Goal: Information Seeking & Learning: Learn about a topic

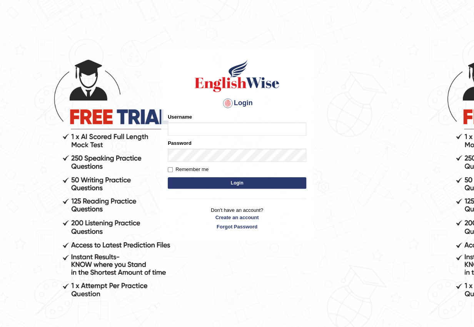
click at [200, 113] on div "Login Please fix the following errors: Username Password Remember me Login Don'…" at bounding box center [237, 144] width 152 height 193
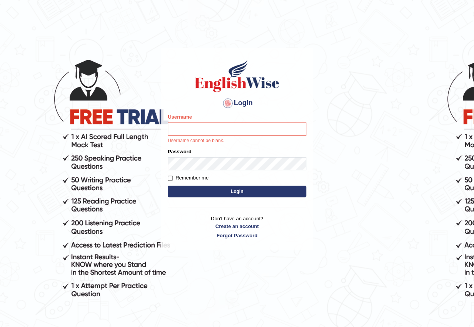
click at [201, 117] on div "Username Username cannot be blank." at bounding box center [237, 128] width 138 height 31
click at [190, 124] on input "Username" at bounding box center [237, 128] width 138 height 13
type input "EmilyLorie"
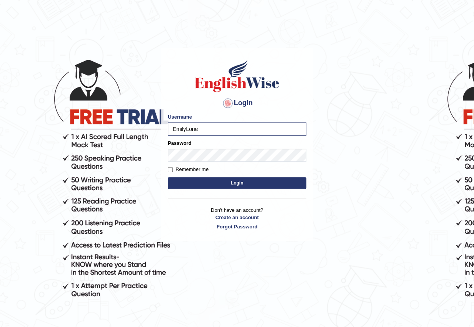
click at [214, 187] on button "Login" at bounding box center [237, 183] width 138 height 12
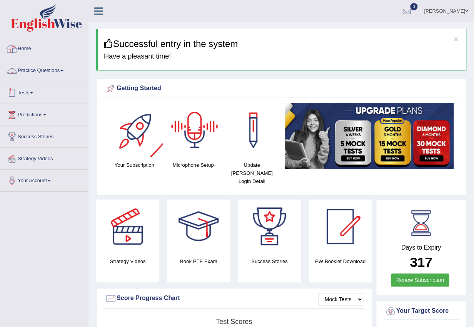
click at [61, 73] on link "Practice Questions" at bounding box center [44, 69] width 88 height 19
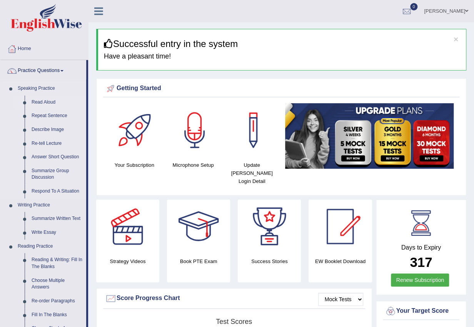
click at [46, 101] on link "Read Aloud" at bounding box center [57, 102] width 58 height 14
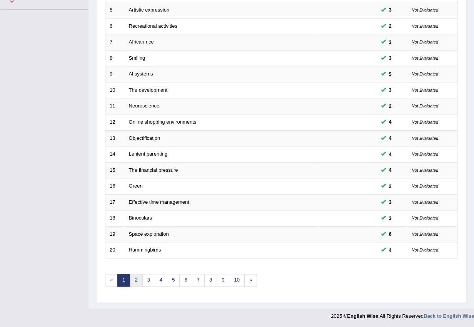
click at [135, 278] on link "2" at bounding box center [136, 280] width 13 height 13
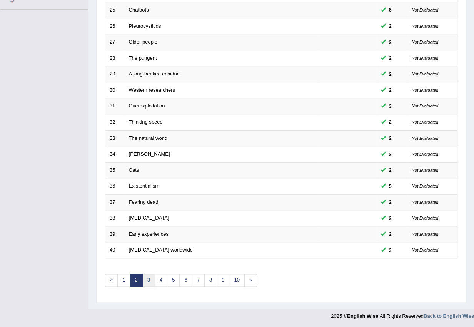
click at [148, 279] on link "3" at bounding box center [148, 280] width 13 height 13
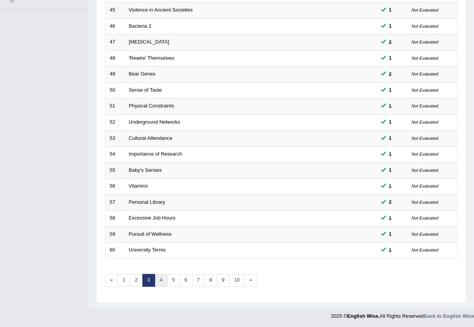
click at [163, 277] on link "4" at bounding box center [161, 280] width 13 height 13
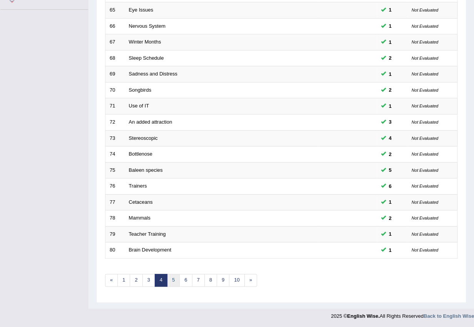
click at [170, 279] on link "5" at bounding box center [173, 280] width 13 height 13
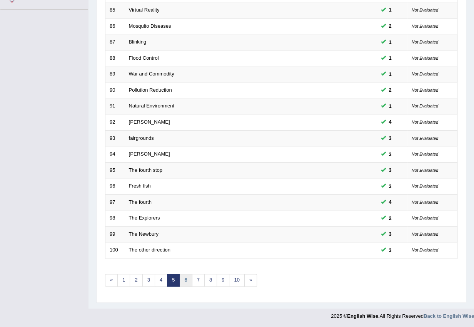
click at [189, 280] on link "6" at bounding box center [185, 280] width 13 height 13
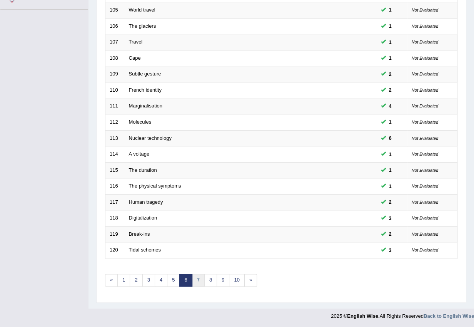
click at [200, 278] on link "7" at bounding box center [198, 280] width 13 height 13
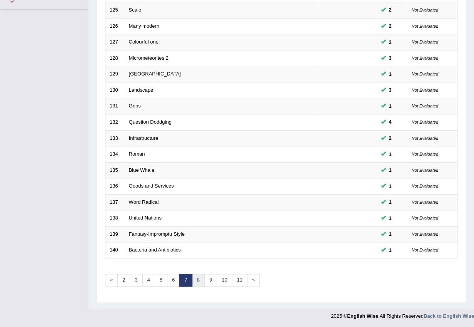
click at [200, 280] on link "8" at bounding box center [198, 280] width 13 height 13
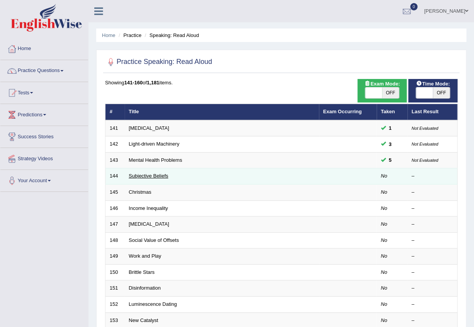
click at [147, 174] on link "Subjective Beliefs" at bounding box center [149, 176] width 40 height 6
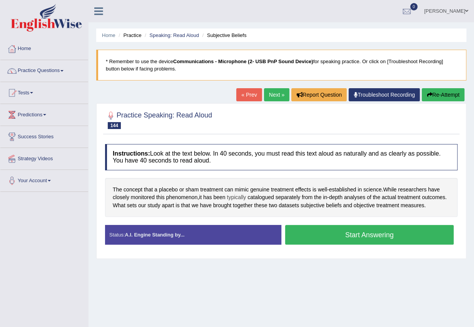
click at [235, 198] on span "typically" at bounding box center [236, 197] width 19 height 8
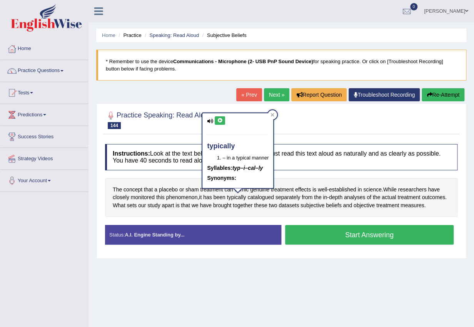
click at [215, 117] on button at bounding box center [220, 120] width 10 height 8
click at [257, 197] on span "catalogued" at bounding box center [260, 197] width 27 height 8
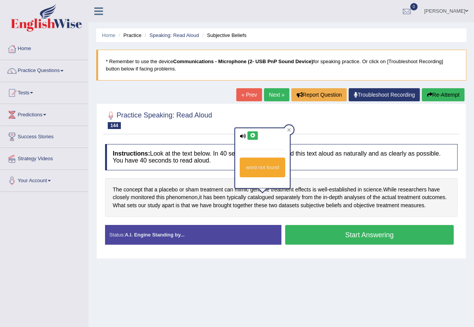
click at [250, 135] on icon at bounding box center [253, 135] width 6 height 5
click at [289, 197] on span "separately" at bounding box center [287, 197] width 25 height 8
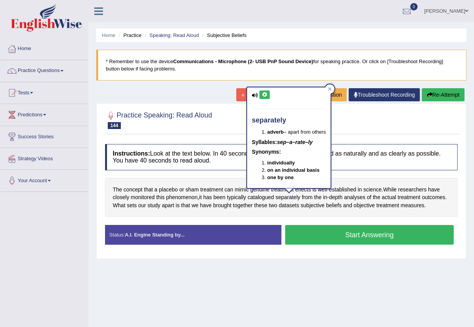
click at [265, 95] on icon at bounding box center [265, 94] width 6 height 5
click at [329, 197] on div "The concept that a placebo or sham treatment can mimic genuine treatment effect…" at bounding box center [281, 197] width 352 height 39
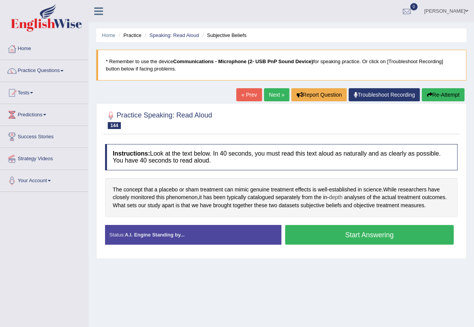
click at [335, 199] on span "depth" at bounding box center [335, 197] width 13 height 8
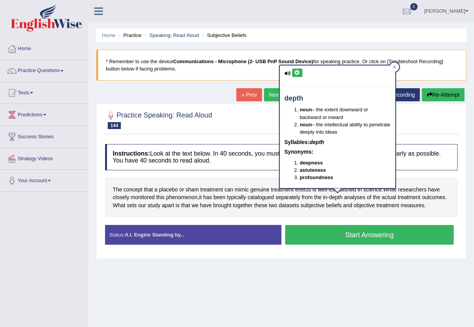
click icon
click div "Home Practice Speaking: Read Aloud Subjective Beliefs * Remember to use the dev…"
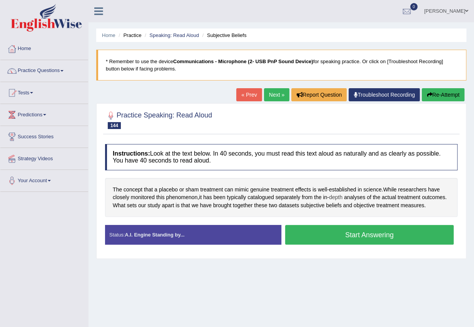
click span "depth"
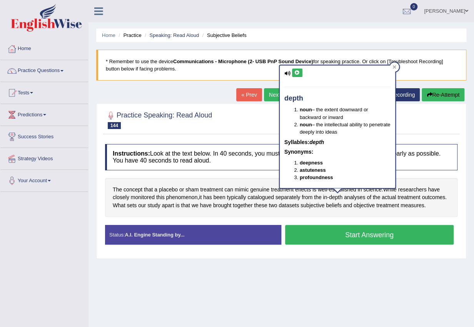
click button
click div "depth noun – the extent downward or backward or inward noun – the intellectual …"
click icon
click button "Start Answering"
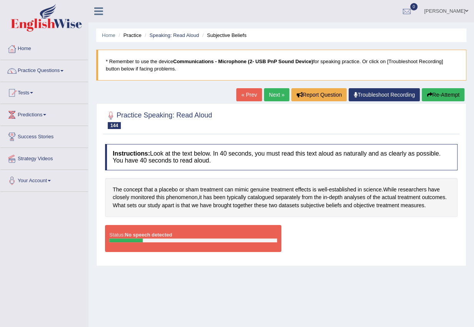
click button "Re-Attempt"
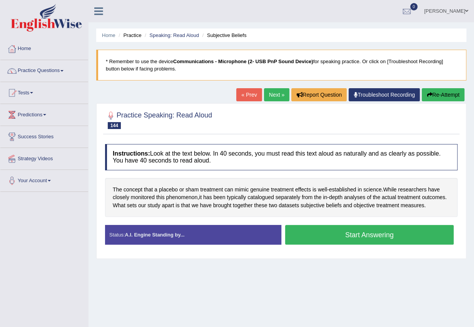
click at [309, 233] on button "Start Answering" at bounding box center [369, 235] width 169 height 20
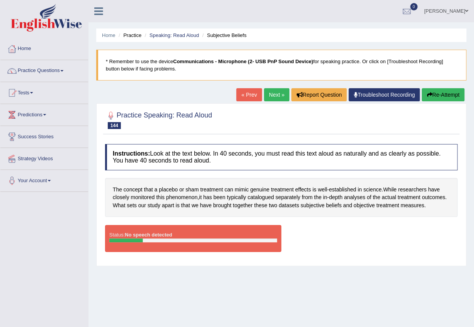
click at [439, 93] on button "Re-Attempt" at bounding box center [443, 94] width 43 height 13
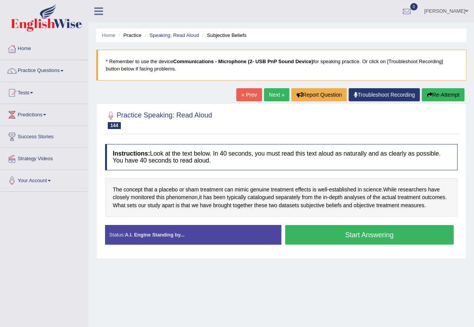
click at [350, 230] on button "Start Answering" at bounding box center [369, 235] width 169 height 20
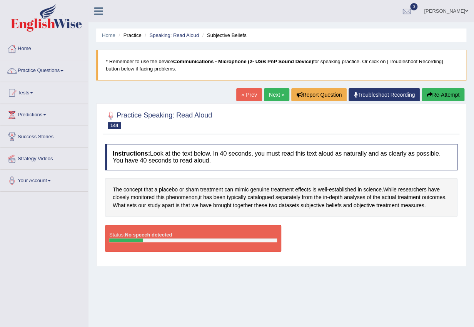
click at [446, 92] on button "Re-Attempt" at bounding box center [443, 94] width 43 height 13
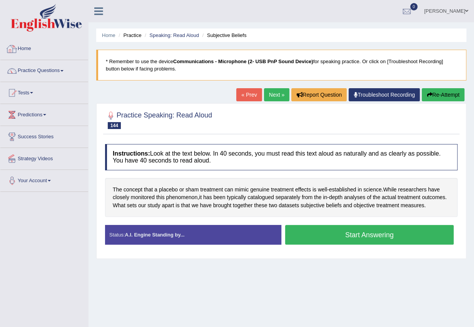
click at [55, 71] on link "Practice Questions" at bounding box center [44, 69] width 88 height 19
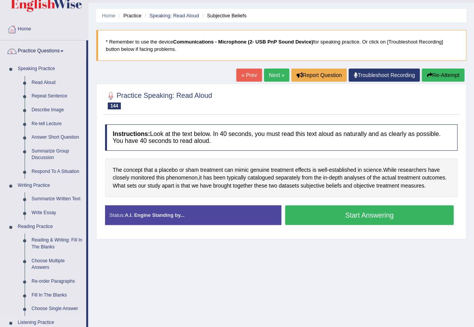
scroll to position [276, 0]
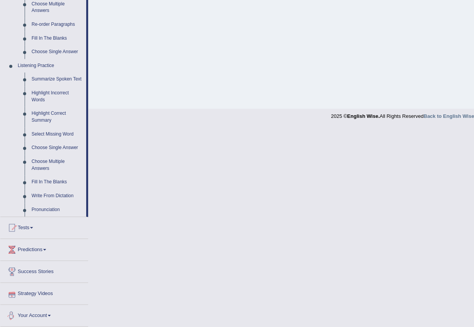
click at [52, 310] on link "Your Account" at bounding box center [44, 313] width 88 height 19
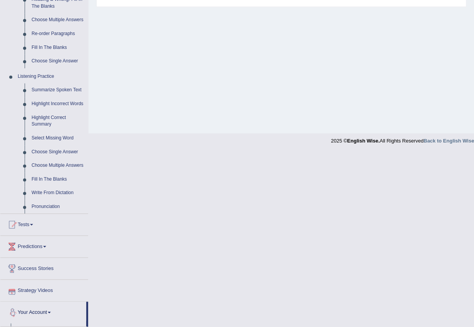
scroll to position [77, 0]
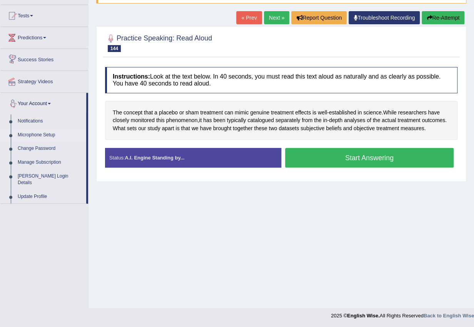
click at [38, 134] on link "Microphone Setup" at bounding box center [50, 135] width 72 height 14
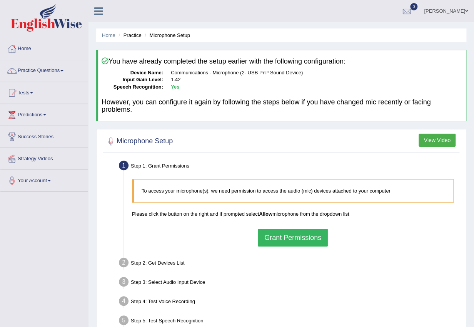
click at [270, 237] on button "Grant Permissions" at bounding box center [293, 238] width 70 height 18
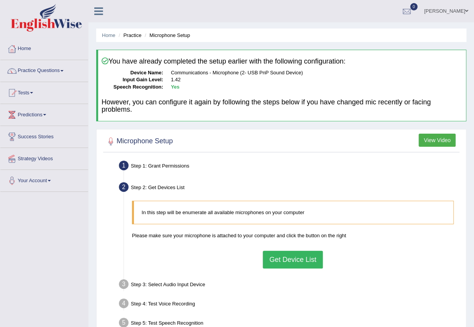
click at [281, 260] on button "Get Device List" at bounding box center [293, 259] width 60 height 18
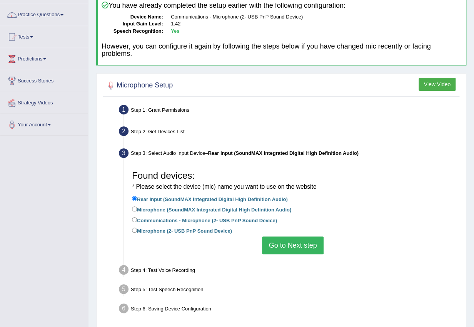
scroll to position [86, 0]
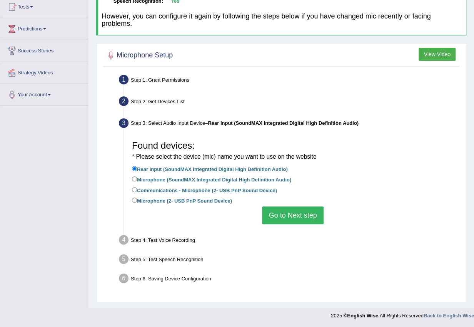
click at [295, 210] on button "Go to Next step" at bounding box center [292, 215] width 61 height 18
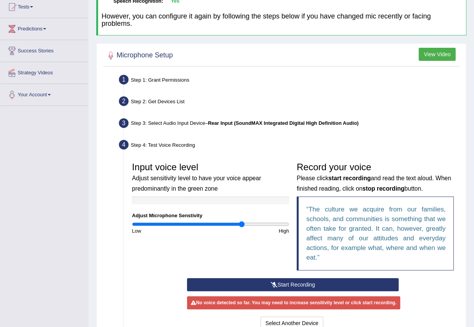
click at [287, 284] on button "Start Recording" at bounding box center [293, 284] width 212 height 13
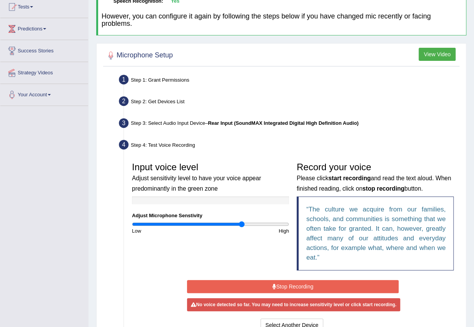
click at [291, 284] on button "Stop Recording" at bounding box center [293, 286] width 212 height 13
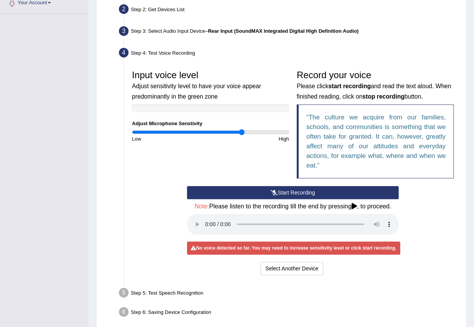
scroll to position [211, 0]
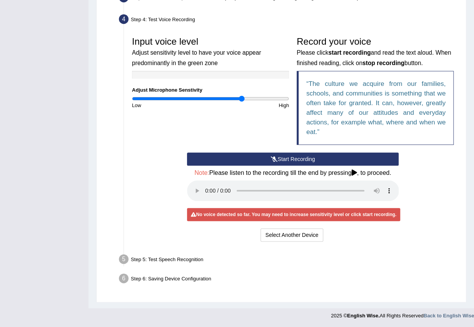
click at [294, 157] on button "Start Recording" at bounding box center [293, 158] width 212 height 13
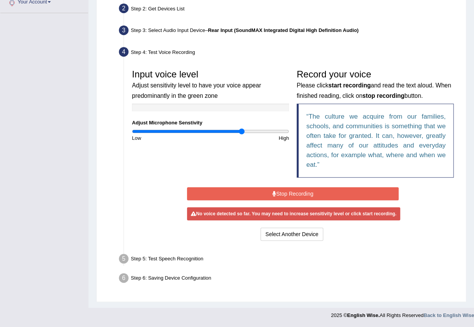
scroll to position [176, 0]
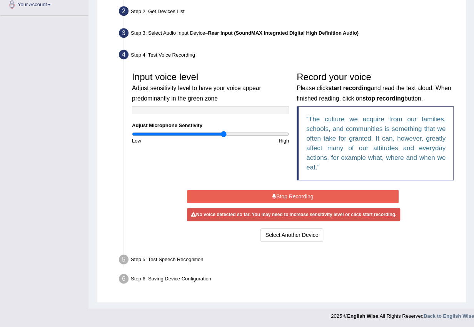
click at [224, 133] on input "range" at bounding box center [210, 134] width 157 height 6
click at [249, 190] on button "Stop Recording" at bounding box center [293, 196] width 212 height 13
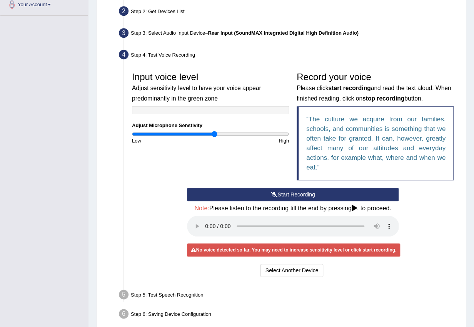
click at [214, 132] on input "range" at bounding box center [210, 134] width 157 height 6
type input "0.94"
click at [205, 134] on input "range" at bounding box center [210, 134] width 157 height 6
click at [264, 193] on button "Start Recording" at bounding box center [293, 194] width 212 height 13
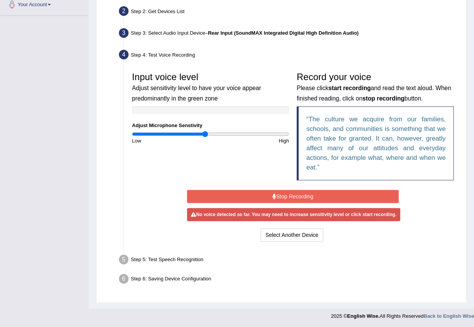
click at [269, 195] on button "Stop Recording" at bounding box center [293, 196] width 212 height 13
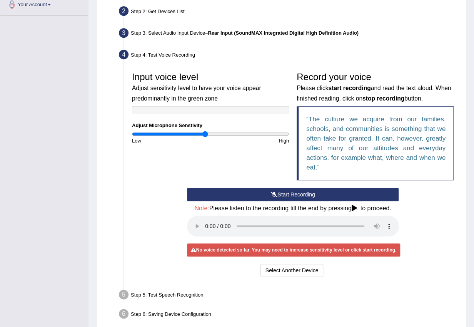
click at [209, 137] on div "Low" at bounding box center [169, 140] width 82 height 7
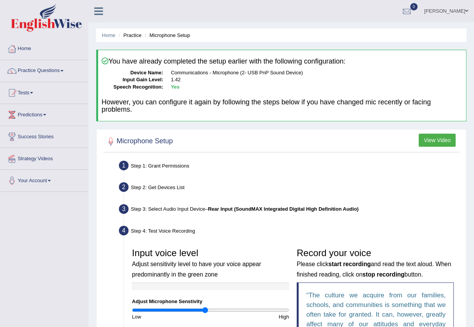
scroll to position [211, 0]
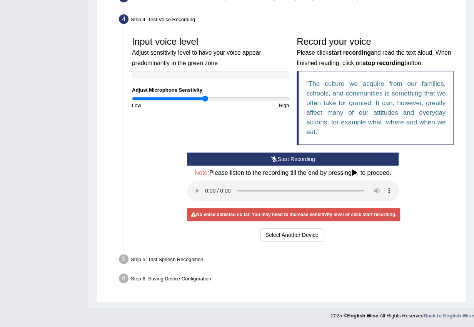
click at [278, 166] on div "Start Recording Stop Recording Note: Please listen to the recording till the en…" at bounding box center [293, 197] width 220 height 91
click at [285, 159] on button "Start Recording" at bounding box center [293, 158] width 212 height 13
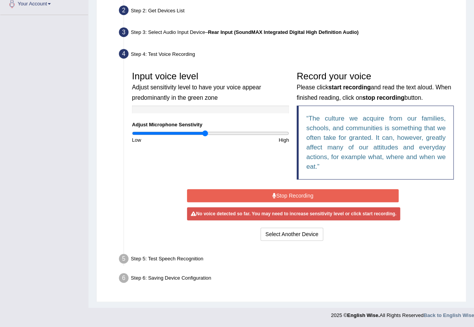
scroll to position [176, 0]
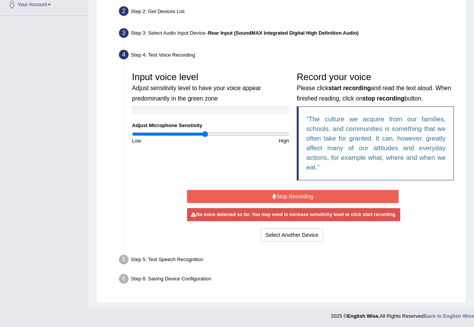
click at [277, 196] on button "Stop Recording" at bounding box center [293, 196] width 212 height 13
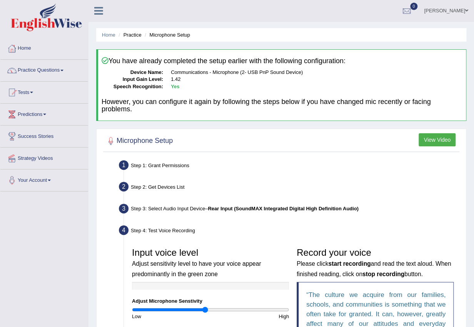
scroll to position [0, 0]
click at [279, 155] on div "Microphone Setup View Video Step 1: Grant Permissions To access your microphone…" at bounding box center [281, 321] width 370 height 384
click at [173, 38] on li "Microphone Setup" at bounding box center [166, 35] width 47 height 7
click at [53, 177] on link "Your Account" at bounding box center [44, 179] width 88 height 19
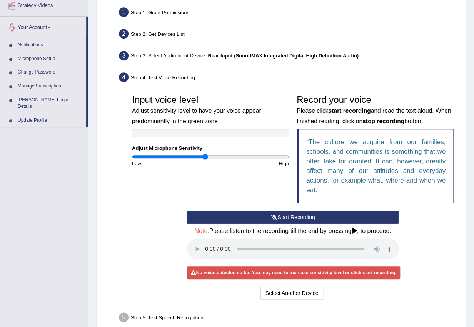
scroll to position [171, 0]
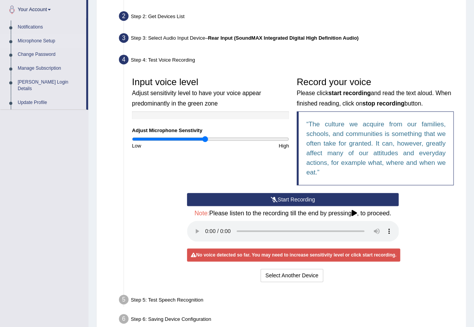
click at [33, 42] on link "Microphone Setup" at bounding box center [50, 41] width 72 height 14
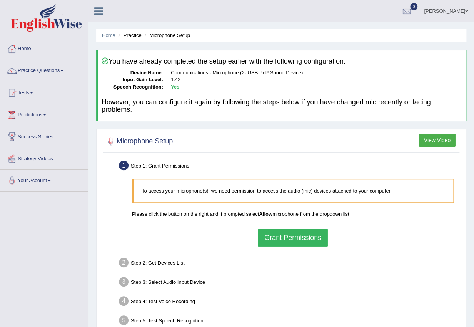
click at [282, 229] on button "Grant Permissions" at bounding box center [293, 238] width 70 height 18
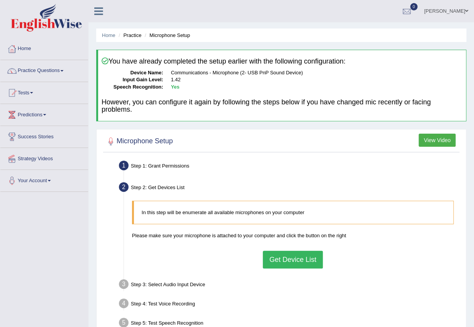
click at [280, 262] on button "Get Device List" at bounding box center [293, 259] width 60 height 18
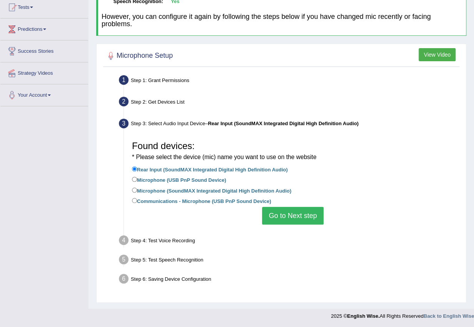
scroll to position [86, 0]
click at [133, 188] on input "Microphone (SoundMAX Integrated Digital High Definition Audio)" at bounding box center [134, 189] width 5 height 5
radio input "true"
click at [274, 212] on button "Go to Next step" at bounding box center [292, 215] width 61 height 18
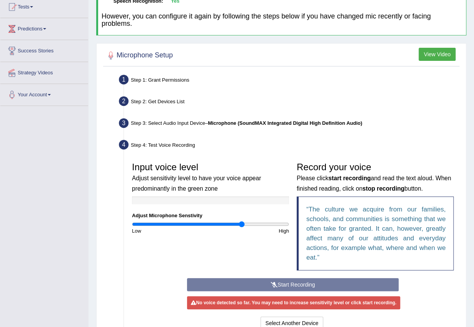
click at [280, 284] on div "Start Recording Stop Recording Note: Please listen to the recording till the en…" at bounding box center [293, 304] width 220 height 53
click at [277, 284] on div "Start Recording Stop Recording Note: Please listen to the recording till the en…" at bounding box center [293, 304] width 220 height 53
click at [275, 284] on div "Start Recording Stop Recording Note: Please listen to the recording till the en…" at bounding box center [293, 304] width 220 height 53
click at [273, 284] on div "Start Recording Stop Recording Note: Please listen to the recording till the en…" at bounding box center [293, 304] width 220 height 53
click at [225, 221] on input "range" at bounding box center [210, 224] width 157 height 6
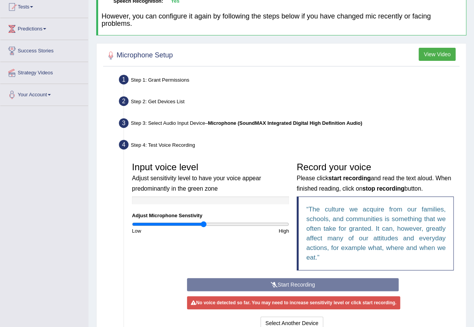
type input "0.92"
click at [203, 222] on input "range" at bounding box center [210, 224] width 157 height 6
click at [262, 285] on div "Start Recording Stop Recording Note: Please listen to the recording till the en…" at bounding box center [293, 304] width 220 height 53
click at [262, 284] on div "Start Recording Stop Recording Note: Please listen to the recording till the en…" at bounding box center [293, 304] width 220 height 53
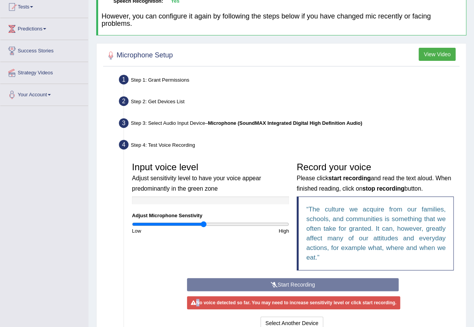
click at [262, 283] on div "Start Recording Stop Recording Note: Please listen to the recording till the en…" at bounding box center [293, 304] width 220 height 53
click at [262, 281] on div "Start Recording Stop Recording Note: Please listen to the recording till the en…" at bounding box center [293, 304] width 220 height 53
click at [247, 300] on div "No voice detected so far. You may need to increase sensitivity level or click s…" at bounding box center [293, 302] width 213 height 13
click at [49, 100] on link "Your Account" at bounding box center [44, 93] width 88 height 19
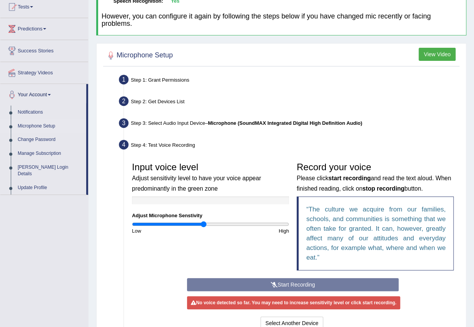
click at [41, 123] on link "Microphone Setup" at bounding box center [50, 126] width 72 height 14
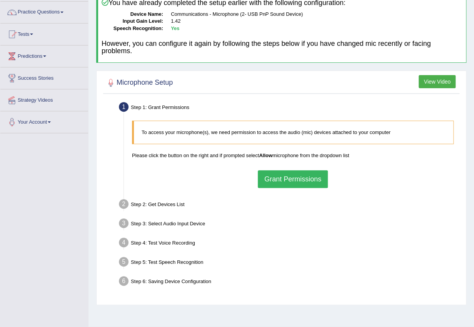
scroll to position [77, 0]
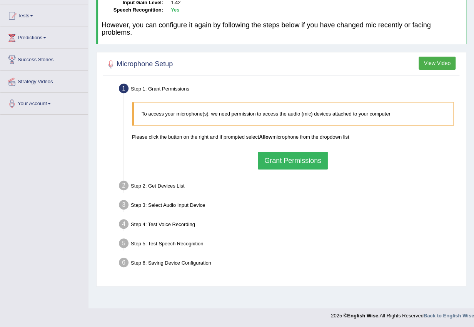
click at [286, 154] on button "Grant Permissions" at bounding box center [293, 161] width 70 height 18
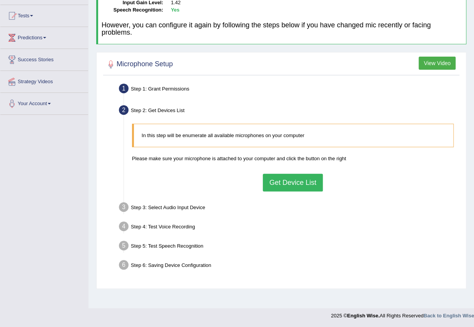
click at [292, 181] on button "Get Device List" at bounding box center [293, 183] width 60 height 18
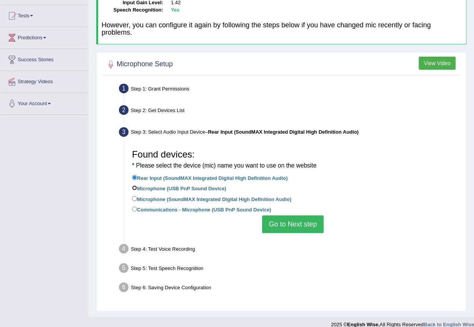
click at [133, 185] on input "Microphone (USB PnP Sound Device)" at bounding box center [134, 187] width 5 height 5
radio input "true"
click at [292, 219] on button "Go to Next step" at bounding box center [292, 224] width 61 height 18
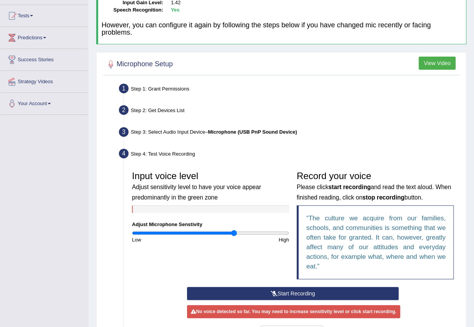
click at [233, 231] on input "range" at bounding box center [210, 233] width 157 height 6
click at [222, 232] on input "range" at bounding box center [210, 233] width 157 height 6
click at [207, 232] on input "range" at bounding box center [210, 233] width 157 height 6
click at [203, 231] on input "range" at bounding box center [210, 233] width 157 height 6
click at [264, 292] on button "Start Recording" at bounding box center [293, 293] width 212 height 13
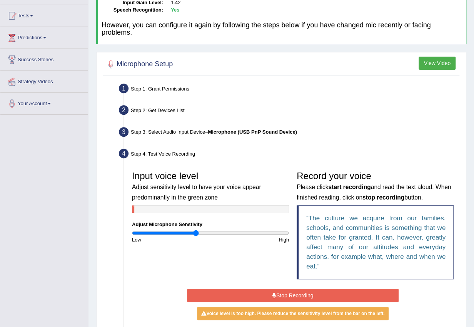
click at [196, 232] on input "range" at bounding box center [210, 233] width 157 height 6
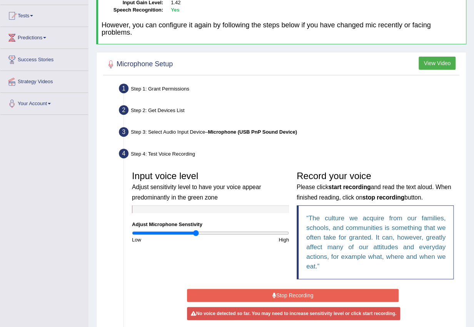
click at [275, 298] on button "Stop Recording" at bounding box center [293, 295] width 212 height 13
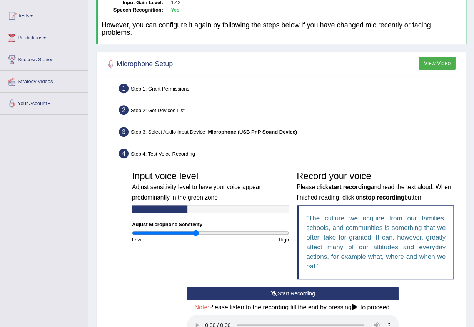
scroll to position [211, 0]
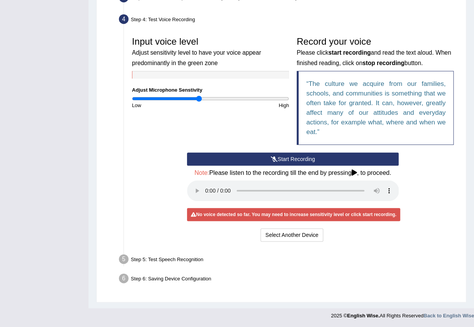
click at [198, 98] on input "range" at bounding box center [210, 98] width 157 height 6
click at [272, 155] on button "Start Recording" at bounding box center [293, 158] width 212 height 13
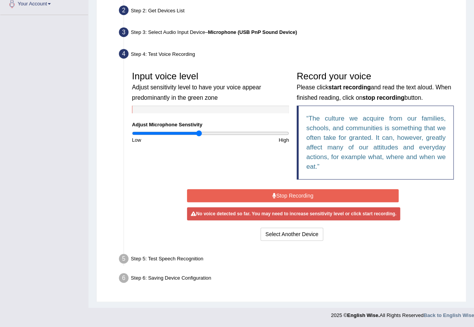
scroll to position [176, 0]
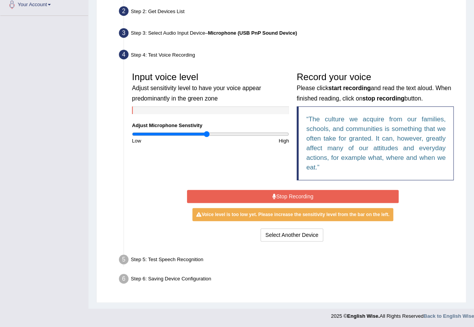
type input "0.96"
click at [206, 132] on input "range" at bounding box center [210, 134] width 157 height 6
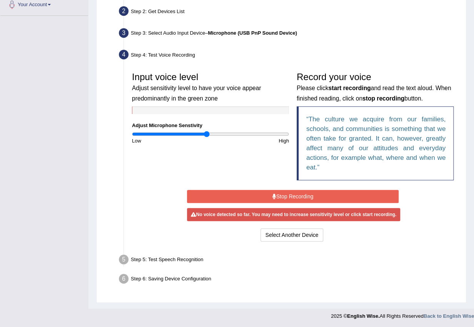
click at [283, 194] on button "Stop Recording" at bounding box center [293, 196] width 212 height 13
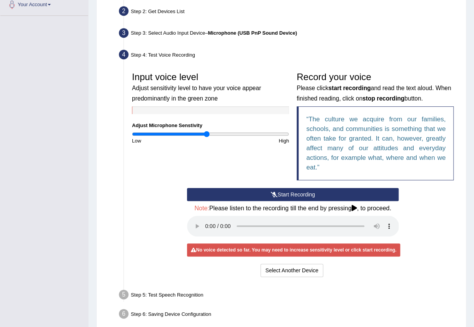
click at [282, 195] on button "Start Recording" at bounding box center [293, 194] width 212 height 13
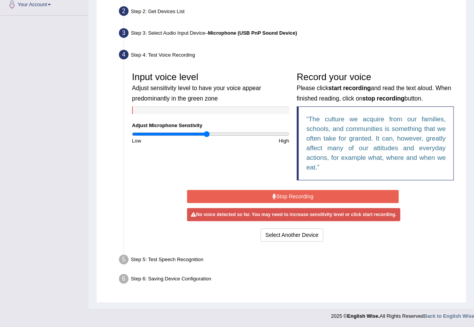
click at [206, 132] on input "range" at bounding box center [210, 134] width 157 height 6
click at [277, 196] on button "Stop Recording" at bounding box center [293, 196] width 212 height 13
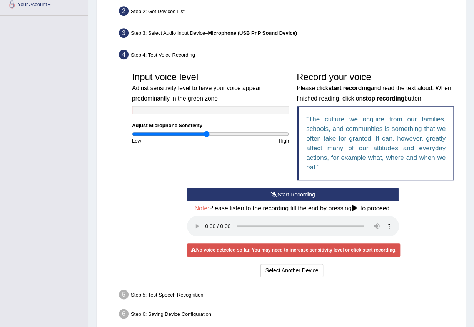
click at [281, 190] on button "Start Recording" at bounding box center [293, 194] width 212 height 13
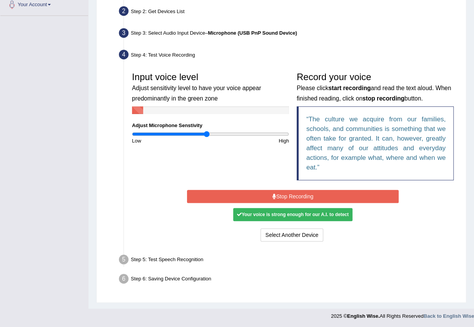
click at [286, 195] on button "Stop Recording" at bounding box center [293, 196] width 212 height 13
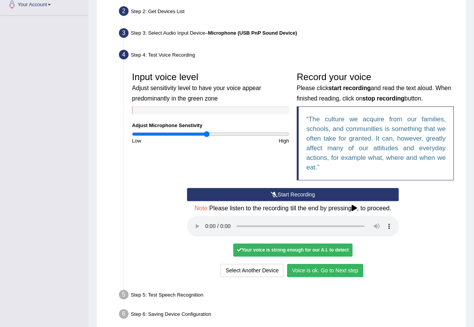
click at [314, 270] on button "Voice is ok. Go to Next step" at bounding box center [325, 270] width 76 height 13
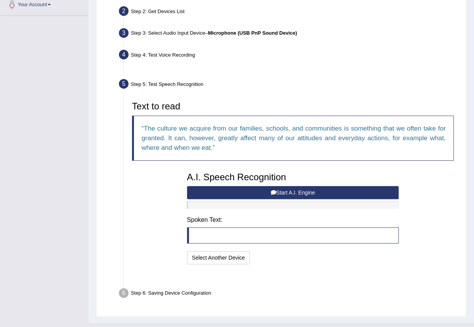
scroll to position [171, 0]
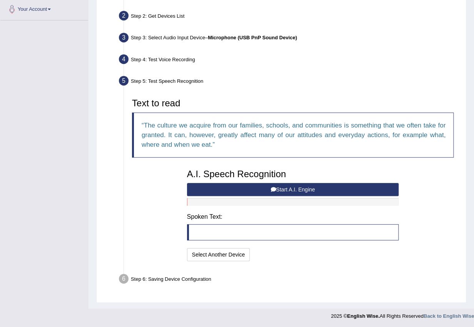
click at [284, 187] on button "Start A.I. Engine" at bounding box center [293, 189] width 212 height 13
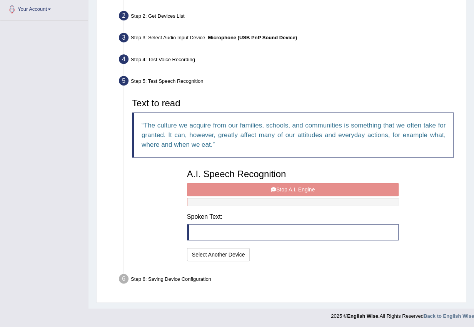
click at [287, 190] on div "A.I. Speech Recognition Start A.I. Engine Stop A.I. Engine Note: Please listen …" at bounding box center [293, 214] width 220 height 98
click at [240, 184] on div "A.I. Speech Recognition Start A.I. Engine Stop A.I. Engine Note: Please listen …" at bounding box center [293, 214] width 220 height 98
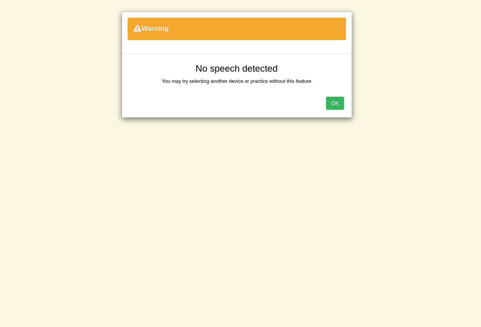
click at [335, 98] on button "OK" at bounding box center [335, 103] width 18 height 13
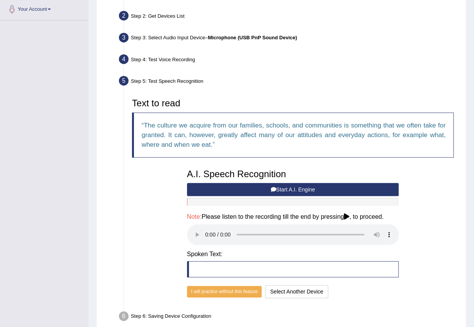
click at [275, 187] on icon at bounding box center [272, 189] width 5 height 5
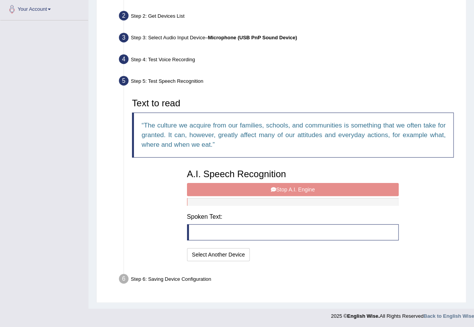
click at [280, 186] on div "A.I. Speech Recognition Start A.I. Engine Stop A.I. Engine Note: Please listen …" at bounding box center [293, 214] width 220 height 98
click at [279, 186] on div "A.I. Speech Recognition Start A.I. Engine Stop A.I. Engine Note: Please listen …" at bounding box center [293, 214] width 220 height 98
click at [278, 185] on div "A.I. Speech Recognition Start A.I. Engine Stop A.I. Engine Note: Please listen …" at bounding box center [293, 214] width 220 height 98
drag, startPoint x: 278, startPoint y: 185, endPoint x: 32, endPoint y: 171, distance: 246.6
click at [277, 185] on div "A.I. Speech Recognition Start A.I. Engine Stop A.I. Engine Note: Please listen …" at bounding box center [293, 214] width 220 height 98
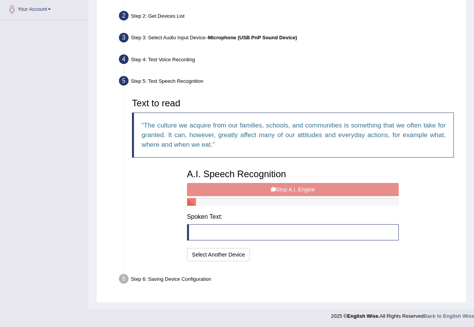
click at [242, 184] on div "A.I. Speech Recognition Start A.I. Engine Stop A.I. Engine Note: Please listen …" at bounding box center [293, 214] width 220 height 98
click at [240, 188] on div "A.I. Speech Recognition Start A.I. Engine Stop A.I. Engine Note: Please listen …" at bounding box center [293, 214] width 220 height 98
click at [239, 189] on div "A.I. Speech Recognition Start A.I. Engine Stop A.I. Engine Note: Please listen …" at bounding box center [293, 214] width 220 height 98
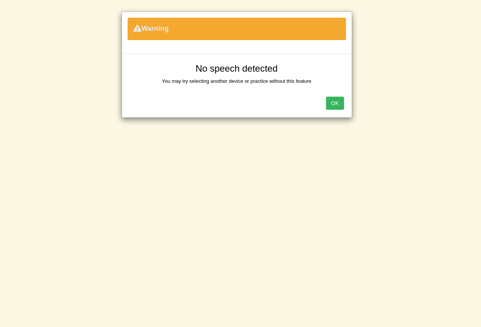
click at [193, 234] on div "Warning No speech detected You may try selecting another device or practice wit…" at bounding box center [240, 163] width 481 height 327
click at [332, 103] on button "OK" at bounding box center [335, 103] width 18 height 13
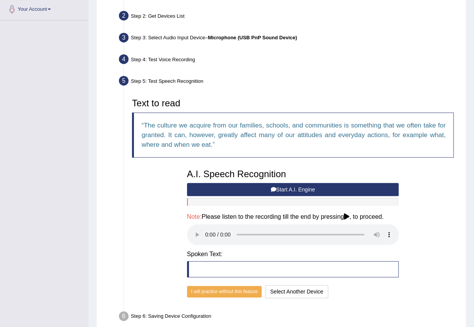
click at [281, 186] on button "Start A.I. Engine" at bounding box center [293, 189] width 212 height 13
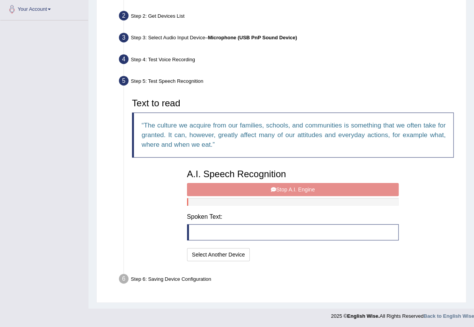
click at [266, 186] on div "A.I. Speech Recognition Start A.I. Engine Stop A.I. Engine Note: Please listen …" at bounding box center [293, 214] width 220 height 98
click at [282, 183] on div "A.I. Speech Recognition Start A.I. Engine Stop A.I. Engine Note: Please listen …" at bounding box center [293, 214] width 220 height 98
click at [283, 189] on div "A.I. Speech Recognition Start A.I. Engine Stop A.I. Engine Note: Please listen …" at bounding box center [293, 214] width 220 height 98
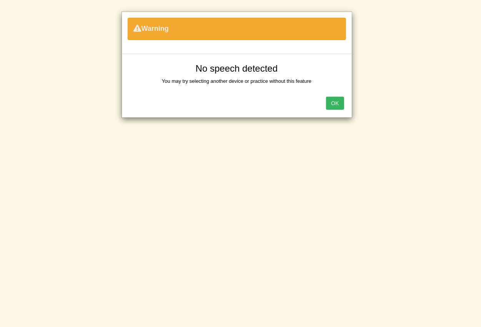
click at [336, 97] on button "OK" at bounding box center [335, 103] width 18 height 13
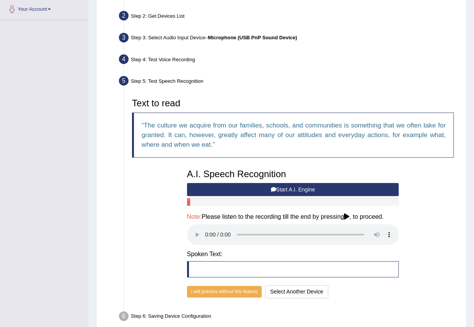
click at [156, 200] on div "Text to read The culture we acquire from our families, schools, and communities…" at bounding box center [292, 196] width 329 height 205
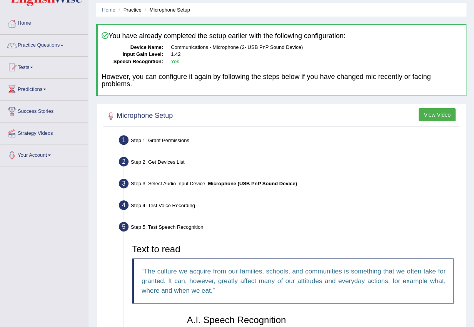
scroll to position [0, 0]
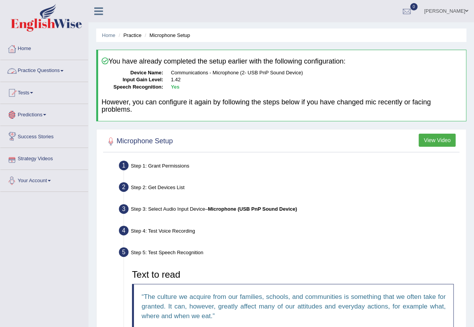
click at [61, 67] on link "Practice Questions" at bounding box center [44, 69] width 88 height 19
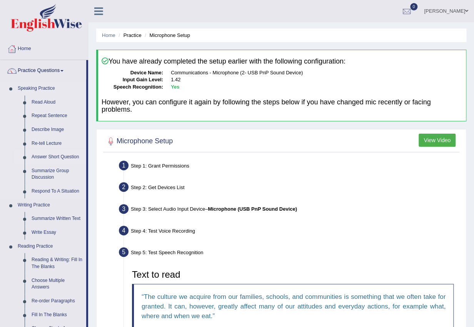
click at [49, 156] on link "Answer Short Question" at bounding box center [57, 157] width 58 height 14
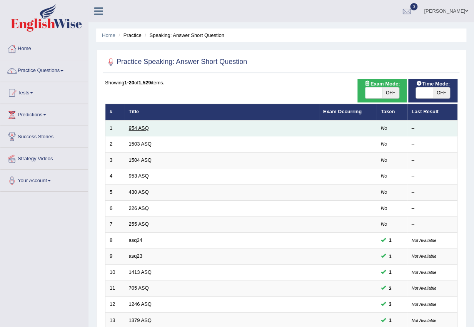
click at [132, 127] on link "954 ASQ" at bounding box center [139, 128] width 20 height 6
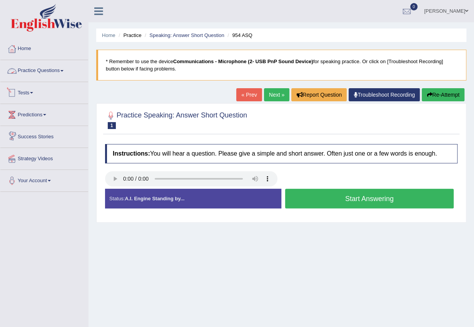
click at [67, 69] on link "Practice Questions" at bounding box center [44, 69] width 88 height 19
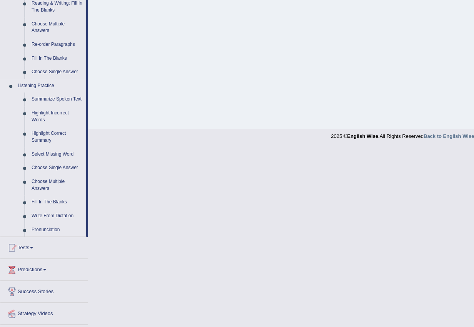
scroll to position [171, 0]
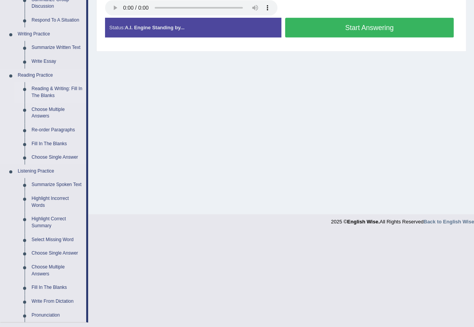
click at [40, 88] on link "Reading & Writing: Fill In The Blanks" at bounding box center [57, 92] width 58 height 20
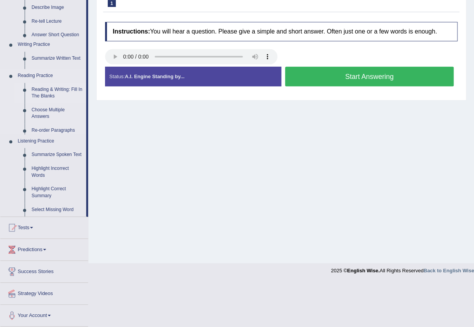
scroll to position [77, 0]
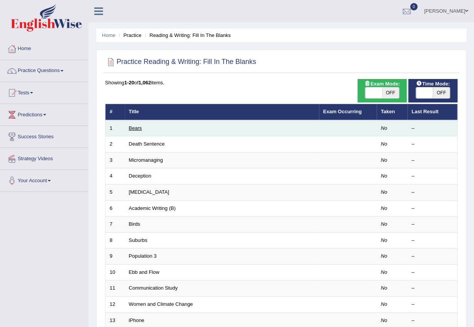
click at [137, 126] on link "Bears" at bounding box center [135, 128] width 13 height 6
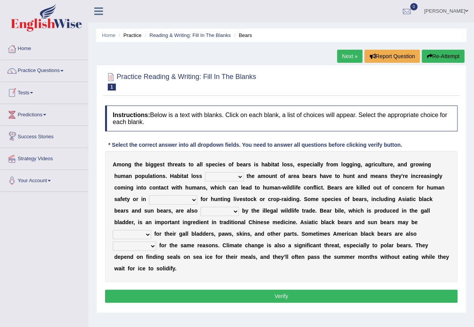
click at [237, 175] on select "increases reduces complies interacts" at bounding box center [224, 176] width 38 height 9
click at [205, 172] on select "increases reduces complies interacts" at bounding box center [224, 176] width 38 height 9
click at [219, 176] on select "increases reduces complies interacts" at bounding box center [224, 176] width 38 height 9
select select "reduces"
click at [205, 172] on select "increases reduces complies interacts" at bounding box center [224, 176] width 38 height 9
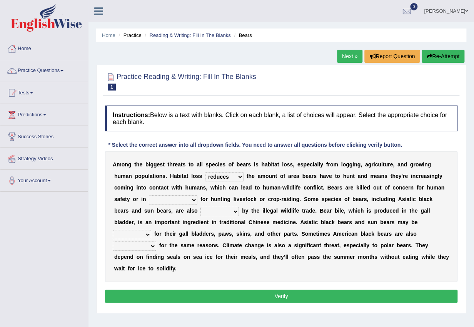
click at [174, 200] on select "coalition retaliation appreciation disinformation" at bounding box center [173, 199] width 48 height 9
select select "coalition"
click at [149, 195] on select "coalition retaliation appreciation disinformation" at bounding box center [173, 199] width 48 height 9
click at [230, 212] on select "protected prohibited fattened threatened" at bounding box center [219, 211] width 38 height 9
select select "prohibited"
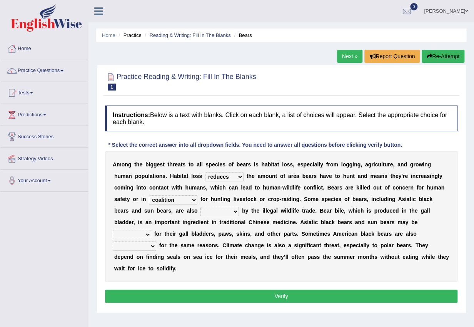
click at [200, 207] on select "protected prohibited fattened threatened" at bounding box center [219, 211] width 38 height 9
click at [137, 234] on select "poached squelched coached blenched" at bounding box center [132, 234] width 38 height 9
select select "poached"
click at [113, 230] on select "poached squelched coached blenched" at bounding box center [132, 234] width 38 height 9
click at [138, 241] on select "begot foreseen encountered targeted" at bounding box center [134, 245] width 43 height 9
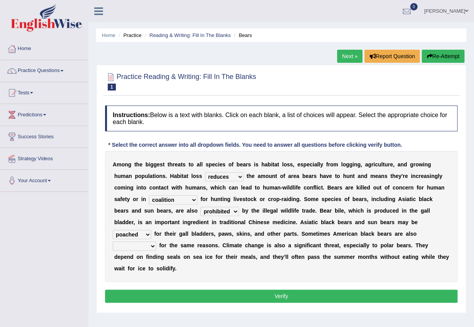
select select "targeted"
click at [113, 241] on select "begot foreseen encountered targeted" at bounding box center [134, 245] width 43 height 9
click at [247, 300] on button "Verify" at bounding box center [281, 295] width 352 height 13
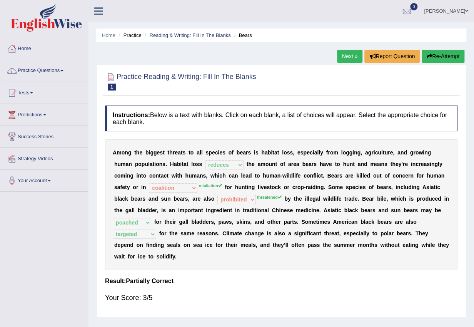
click at [347, 55] on link "Next »" at bounding box center [349, 56] width 25 height 13
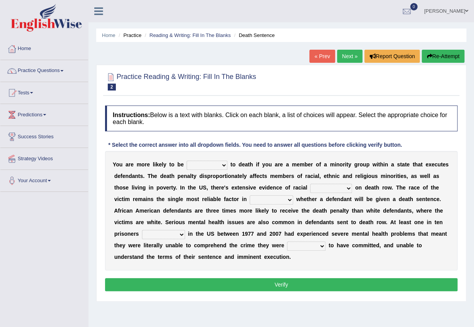
click at [204, 167] on select "penalized blamed complained sentenced" at bounding box center [207, 164] width 41 height 9
select select "sentenced"
click at [187, 160] on select "penalized blamed complained sentenced" at bounding box center [207, 164] width 41 height 9
click at [349, 187] on select "bias equality appearance background" at bounding box center [331, 188] width 42 height 9
select select "bias"
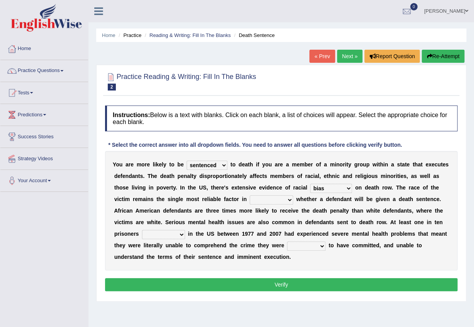
click at [332, 184] on select "bias equality appearance background" at bounding box center [331, 188] width 42 height 9
click at [292, 199] on select "determining adjoining undermining examining" at bounding box center [271, 199] width 43 height 9
select select "determining"
click at [269, 195] on select "determining adjoining undermining examining" at bounding box center [271, 199] width 43 height 9
click at [185, 235] on select "electrocuted persecuted executed captured" at bounding box center [163, 234] width 43 height 9
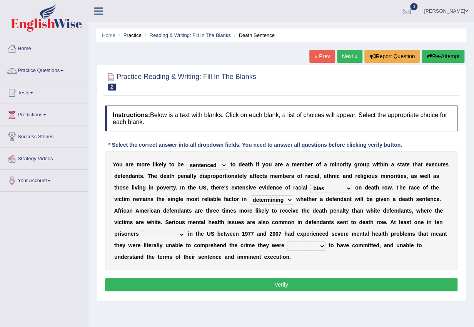
click at [132, 249] on div "Y o u a r e m o r e l i k e l y t o b e penalized blamed complained sentenced t…" at bounding box center [281, 210] width 352 height 119
click at [185, 232] on select "electrocuted persecuted executed captured" at bounding box center [163, 234] width 43 height 9
click at [173, 230] on select "electrocuted persecuted executed captured" at bounding box center [163, 234] width 43 height 9
click at [185, 235] on select "electrocuted persecuted executed captured" at bounding box center [163, 234] width 43 height 9
select select "executed"
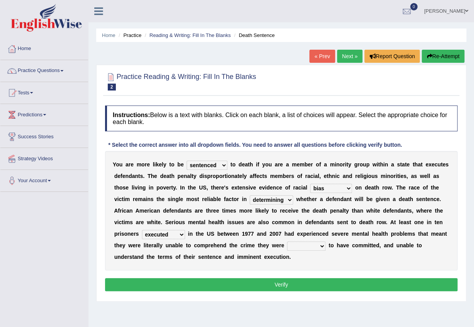
click at [173, 230] on select "electrocuted persecuted executed captured" at bounding box center [163, 234] width 43 height 9
click at [325, 243] on select "alleged acclaimed persuaded claimed" at bounding box center [306, 245] width 38 height 9
click at [185, 236] on select "electrocuted persecuted executed captured" at bounding box center [163, 234] width 43 height 9
drag, startPoint x: 250, startPoint y: 262, endPoint x: 255, endPoint y: 262, distance: 4.6
click at [251, 262] on div "Y o u a r e m o r e l i k e l y t o b e penalized blamed complained sentenced t…" at bounding box center [281, 210] width 352 height 119
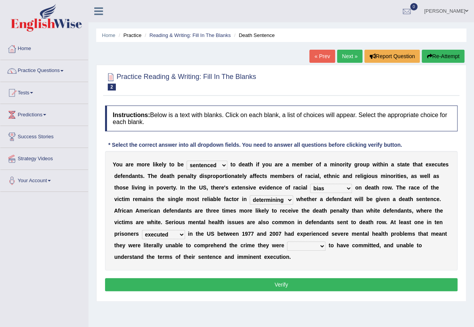
click at [325, 244] on select "alleged acclaimed persuaded claimed" at bounding box center [306, 245] width 38 height 9
select select "alleged"
click at [319, 241] on select "alleged acclaimed persuaded claimed" at bounding box center [306, 245] width 38 height 9
click at [325, 246] on select "alleged acclaimed persuaded claimed" at bounding box center [306, 245] width 38 height 9
click at [434, 257] on div "Y o u a r e m o r e l i k e l y t o b e penalized blamed complained sentenced t…" at bounding box center [281, 210] width 352 height 119
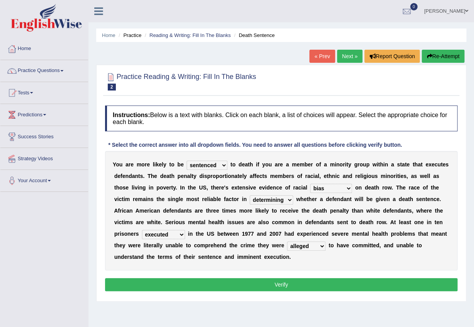
click at [325, 248] on select "alleged acclaimed persuaded claimed" at bounding box center [306, 245] width 38 height 9
click at [396, 269] on div "Y o u a r e m o r e l i k e l y t o b e penalized blamed complained sentenced t…" at bounding box center [281, 210] width 352 height 119
click at [237, 280] on button "Verify" at bounding box center [281, 284] width 352 height 13
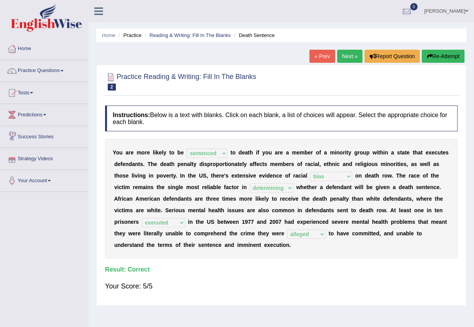
click at [345, 55] on link "Next »" at bounding box center [349, 56] width 25 height 13
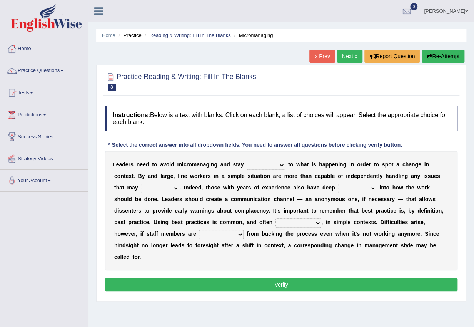
click at [261, 166] on select "complied connected precise concise" at bounding box center [266, 164] width 38 height 9
select select "connected"
click at [247, 160] on select "complied connected precise concise" at bounding box center [266, 164] width 38 height 9
click at [164, 190] on select "apprise rise encounter arise" at bounding box center [160, 188] width 38 height 9
select select "arise"
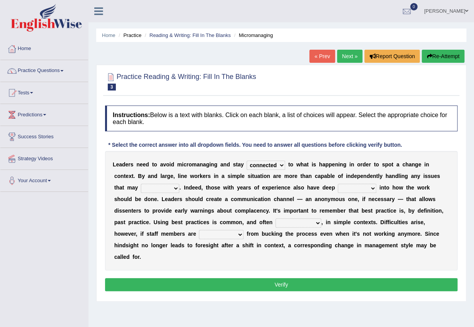
click at [141, 184] on select "apprise rise encounter arise" at bounding box center [160, 188] width 38 height 9
click at [173, 189] on select "apprise rise encounter arise" at bounding box center [160, 188] width 38 height 9
click at [235, 199] on b "o" at bounding box center [235, 199] width 3 height 6
click at [350, 189] on select "incursion insight indignity indication" at bounding box center [357, 188] width 38 height 9
select select "insight"
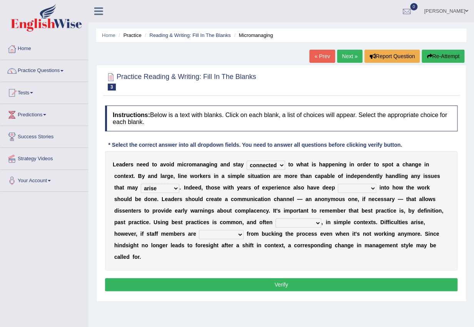
click at [338, 184] on select "incursion insight indignity indication" at bounding box center [357, 188] width 38 height 9
click at [314, 222] on select "inappropriate apprehensive appropriate forbidden" at bounding box center [298, 222] width 46 height 9
select select "appropriate"
click at [275, 218] on select "inappropriate apprehensive appropriate forbidden" at bounding box center [298, 222] width 46 height 9
click at [228, 234] on select "disarranged disinclined discouraged disintegrated" at bounding box center [221, 234] width 45 height 9
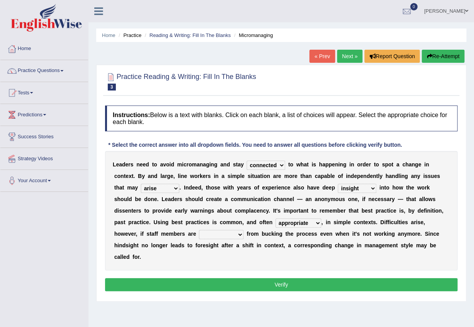
select select "discouraged"
click at [199, 230] on select "disarranged disinclined discouraged disintegrated" at bounding box center [221, 234] width 45 height 9
click at [221, 236] on select "disarranged disinclined discouraged disintegrated" at bounding box center [221, 234] width 45 height 9
drag, startPoint x: 307, startPoint y: 257, endPoint x: 309, endPoint y: 261, distance: 4.9
click at [310, 259] on div "L e a d e r s n e e d t o a v o i d m i c r o m a n a g i n g a n d s t a y com…" at bounding box center [281, 210] width 352 height 119
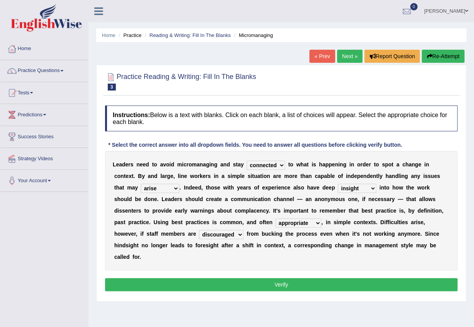
click at [291, 285] on button "Verify" at bounding box center [281, 284] width 352 height 13
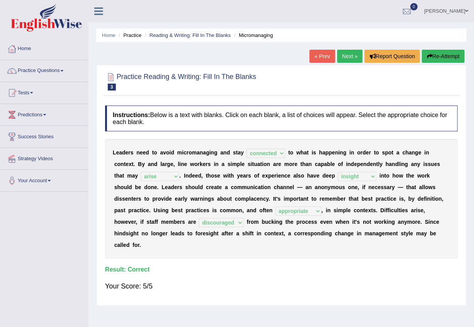
click at [352, 57] on link "Next »" at bounding box center [349, 56] width 25 height 13
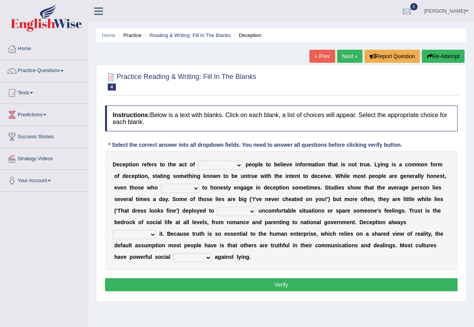
click at [227, 166] on select "discouraging forbidding detecting encouraging" at bounding box center [220, 164] width 45 height 9
select select "encouraging"
click at [198, 160] on select "discouraging forbidding detecting encouraging" at bounding box center [220, 164] width 45 height 9
click at [181, 187] on select "describe prescribe inscribe subscribe" at bounding box center [180, 188] width 38 height 9
select select "inscribe"
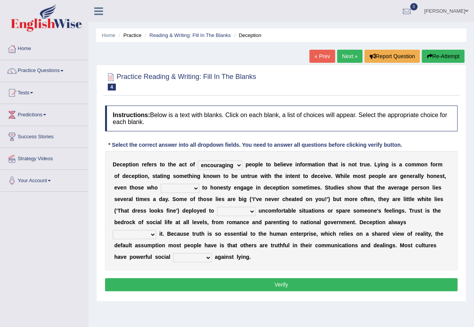
click at [161, 184] on select "describe prescribe inscribe subscribe" at bounding box center [180, 188] width 38 height 9
click at [229, 212] on select "contest illuminate disguise avoid" at bounding box center [236, 211] width 38 height 9
click at [217, 207] on select "contest illuminate disguise avoid" at bounding box center [236, 211] width 38 height 9
drag, startPoint x: 244, startPoint y: 212, endPoint x: 249, endPoint y: 215, distance: 5.5
click at [249, 215] on select "contest illuminate disguise avoid" at bounding box center [236, 211] width 38 height 9
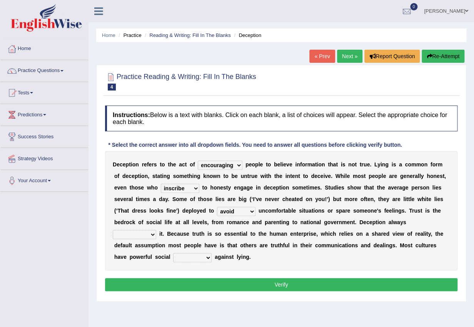
select select "illuminate"
click at [217, 207] on select "contest illuminate disguise avoid" at bounding box center [236, 211] width 38 height 9
click at [147, 234] on select "undermines underscores undertakes underwrites" at bounding box center [134, 234] width 43 height 9
select select "undertakes"
click at [113, 230] on select "undermines underscores undertakes underwrites" at bounding box center [134, 234] width 43 height 9
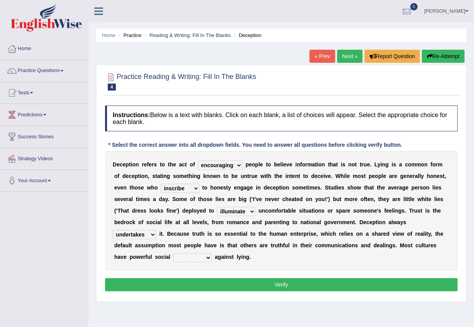
click at [149, 236] on select "undermines underscores undertakes underwrites" at bounding box center [134, 234] width 43 height 9
click at [208, 272] on div "Instructions: Below is a text with blanks. Click on each blank, a list of choic…" at bounding box center [281, 199] width 356 height 195
click at [152, 236] on select "undermines underscores undertakes underwrites" at bounding box center [134, 234] width 43 height 9
click at [252, 247] on b "r" at bounding box center [253, 245] width 2 height 6
click at [189, 258] on select "ejections sanctions fractions inductions" at bounding box center [192, 257] width 38 height 9
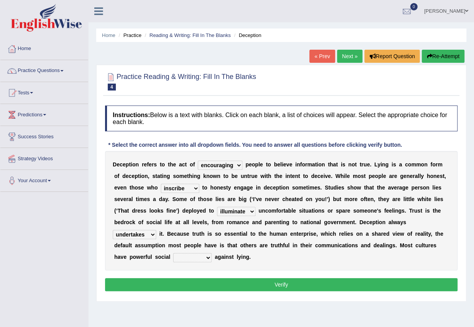
select select "sanctions"
click at [173, 253] on select "ejections sanctions fractions inductions" at bounding box center [192, 257] width 38 height 9
drag, startPoint x: 432, startPoint y: 244, endPoint x: 479, endPoint y: 285, distance: 62.1
click at [474, 297] on html "Toggle navigation Home Practice Questions Speaking Practice Read Aloud Repeat S…" at bounding box center [237, 163] width 474 height 327
click at [220, 286] on button "Verify" at bounding box center [281, 284] width 352 height 13
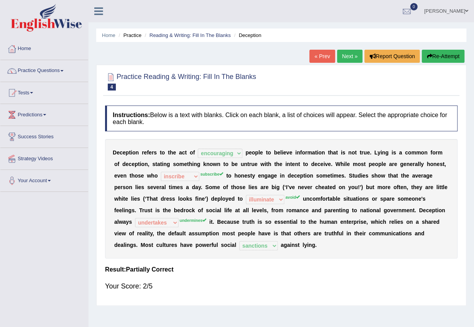
click at [350, 53] on link "Next »" at bounding box center [349, 56] width 25 height 13
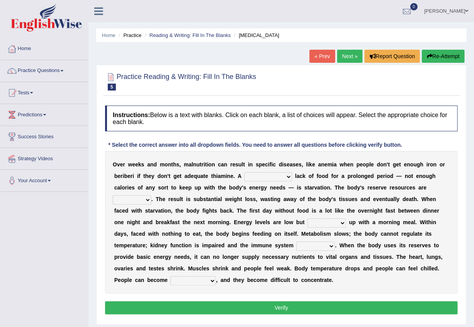
click at [262, 177] on select "severe distinguishing proper distinctive" at bounding box center [268, 176] width 48 height 9
select select "distinctive"
click at [244, 172] on select "severe distinguishing proper distinctive" at bounding box center [268, 176] width 48 height 9
click at [146, 199] on select "obsoleted depleted pelleted deleted" at bounding box center [132, 199] width 38 height 9
select select "depleted"
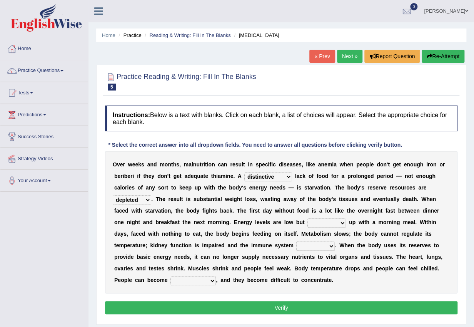
click at [113, 195] on select "obsoleted depleted pelleted deleted" at bounding box center [132, 199] width 38 height 9
click at [316, 224] on select "feed come chill pick" at bounding box center [326, 222] width 38 height 9
click at [307, 218] on select "feed come chill pick" at bounding box center [326, 222] width 38 height 9
click at [334, 222] on select "feed come chill pick" at bounding box center [326, 222] width 38 height 9
click at [307, 218] on select "feed come chill pick" at bounding box center [326, 222] width 38 height 9
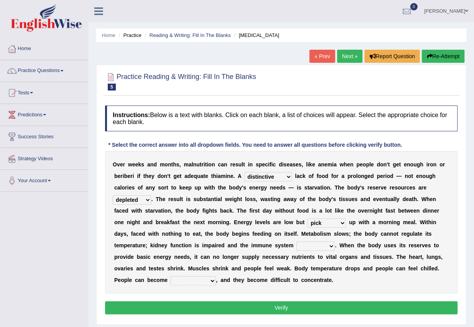
click at [340, 223] on select "feed come chill pick" at bounding box center [326, 222] width 38 height 9
select select "come"
click at [307, 218] on select "feed come chill pick" at bounding box center [326, 222] width 38 height 9
click at [303, 247] on select "deepens deafens weakens surpasses" at bounding box center [315, 245] width 38 height 9
select select "weakens"
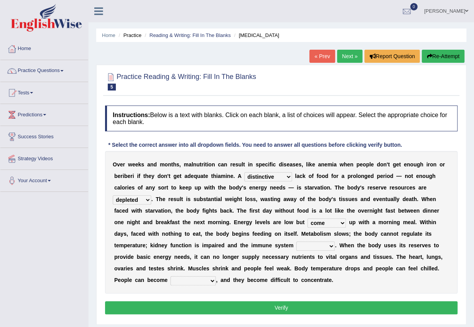
click at [296, 241] on select "deepens deafens weakens surpasses" at bounding box center [315, 245] width 38 height 9
click at [187, 285] on select "irritable commutable indisputable transportable" at bounding box center [192, 280] width 45 height 9
select select "irritable"
click at [170, 276] on select "irritable commutable indisputable transportable" at bounding box center [192, 280] width 45 height 9
click at [249, 308] on button "Verify" at bounding box center [281, 307] width 352 height 13
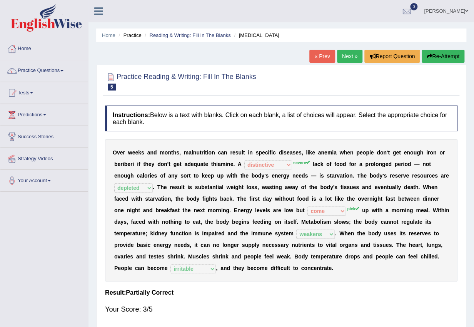
click at [350, 53] on link "Next »" at bounding box center [349, 56] width 25 height 13
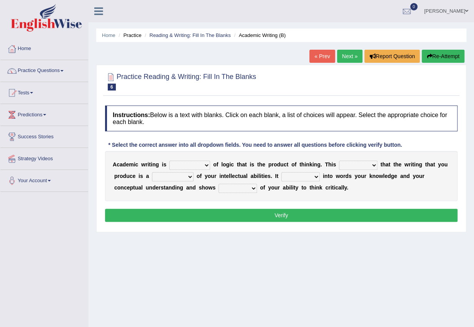
click at [192, 162] on select "expectation entitlement expression exchange" at bounding box center [189, 164] width 41 height 9
select select "expression"
click at [169, 160] on select "expectation entitlement expression exchange" at bounding box center [189, 164] width 41 height 9
click at [362, 164] on select "means questions stipulates answers" at bounding box center [358, 164] width 38 height 9
select select "means"
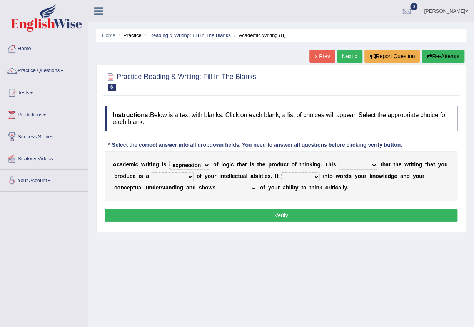
click at [340, 160] on select "means questions stipulates answers" at bounding box center [358, 164] width 38 height 9
click at [170, 174] on select "redundancy mission credit reflection" at bounding box center [173, 176] width 42 height 9
select select "reflection"
click at [152, 172] on select "redundancy mission credit reflection" at bounding box center [173, 176] width 42 height 9
click at [297, 175] on select "enriches shows allows puts" at bounding box center [300, 176] width 38 height 9
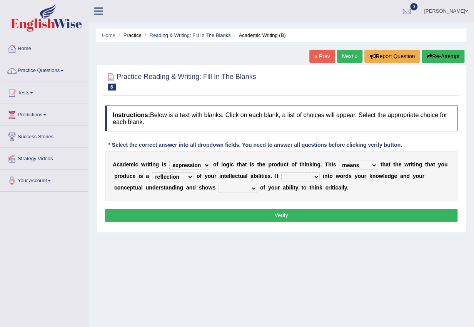
select select "puts"
click at [283, 172] on select "enriches shows allows puts" at bounding box center [300, 176] width 38 height 9
click at [306, 177] on select "enriches shows allows puts" at bounding box center [300, 176] width 38 height 9
click at [283, 172] on select "enriches shows allows puts" at bounding box center [300, 176] width 38 height 9
click at [236, 189] on select "hassle excuse capacity evidence" at bounding box center [238, 188] width 38 height 9
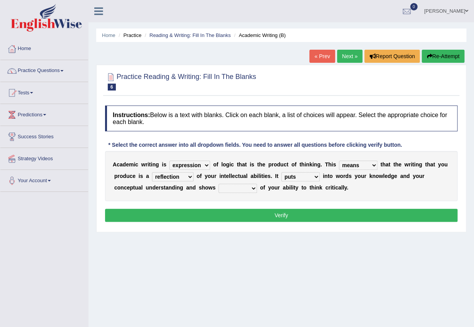
select select "evidence"
click at [219, 184] on select "hassle excuse capacity evidence" at bounding box center [238, 188] width 38 height 9
click at [289, 218] on button "Verify" at bounding box center [281, 215] width 352 height 13
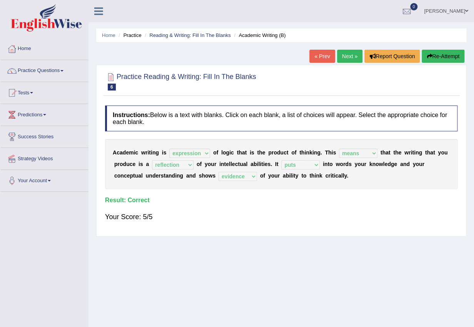
click at [345, 56] on link "Next »" at bounding box center [349, 56] width 25 height 13
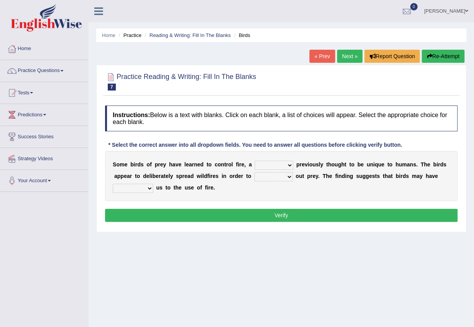
click at [271, 166] on select "question profile tale skill" at bounding box center [274, 164] width 38 height 9
select select "skill"
click at [255, 160] on select "question profile tale skill" at bounding box center [274, 164] width 38 height 9
click at [264, 177] on select "prevent limit span flush" at bounding box center [273, 176] width 38 height 9
select select "span"
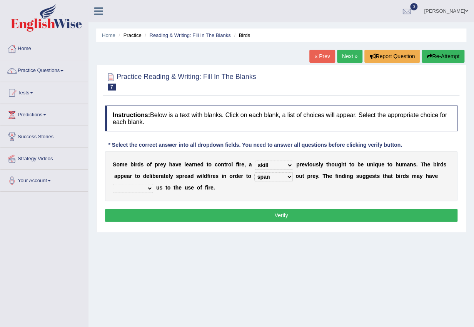
click at [254, 172] on select "prevent limit span flush" at bounding box center [273, 176] width 38 height 9
click at [147, 190] on select "prophesied beaten transmitted forced" at bounding box center [133, 188] width 40 height 9
select select "beaten"
click at [113, 184] on select "prophesied beaten transmitted forced" at bounding box center [133, 188] width 40 height 9
click at [262, 165] on select "question profile tale skill" at bounding box center [274, 164] width 38 height 9
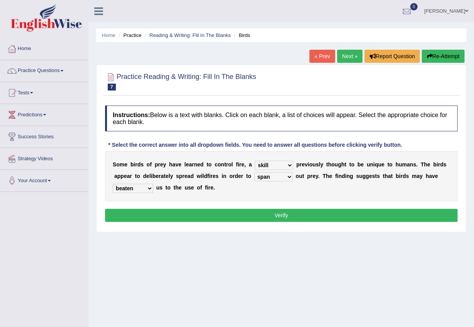
click at [307, 199] on div "S o m e b i r d s o f p r e y h a v e l e a r n e d t o c o n t r o l f i r e ,…" at bounding box center [281, 176] width 352 height 50
click at [276, 175] on select "prevent limit span flush" at bounding box center [273, 176] width 38 height 9
click at [337, 207] on div "Instructions: Below is a text with blanks. Click on each blank, a list of choic…" at bounding box center [281, 165] width 356 height 126
drag, startPoint x: 319, startPoint y: 216, endPoint x: 305, endPoint y: 210, distance: 16.0
click at [319, 215] on button "Verify" at bounding box center [281, 215] width 352 height 13
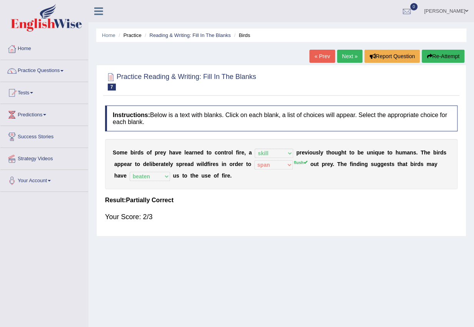
click at [352, 51] on link "Next »" at bounding box center [349, 56] width 25 height 13
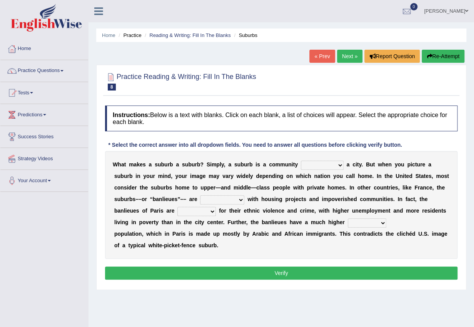
click at [330, 166] on select "lying locating situating surrounding" at bounding box center [322, 164] width 43 height 9
select select "surrounding"
click at [301, 160] on select "lying locating situating surrounding" at bounding box center [322, 164] width 43 height 9
click at [232, 201] on select "antonymous antibiotic synonymous synthetic" at bounding box center [222, 199] width 44 height 9
select select "synonymous"
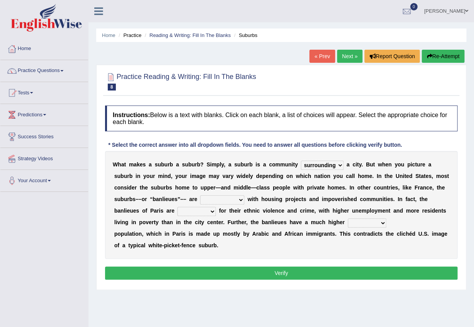
click at [200, 195] on select "antonymous antibiotic synonymous synthetic" at bounding box center [222, 199] width 44 height 9
click at [192, 212] on select "clamorous sensitive famous notorious" at bounding box center [196, 211] width 38 height 9
click at [177, 207] on select "clamorous sensitive famous notorious" at bounding box center [196, 211] width 38 height 9
click at [204, 208] on select "clamorous sensitive famous notorious" at bounding box center [196, 211] width 38 height 9
click at [177, 207] on select "clamorous sensitive famous notorious" at bounding box center [196, 211] width 38 height 9
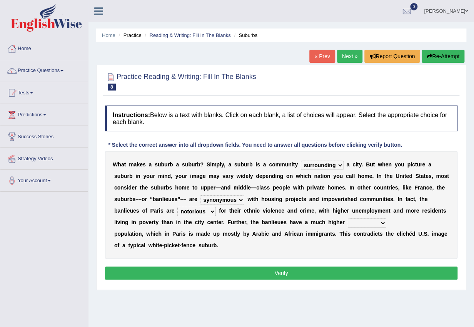
click at [205, 212] on select "clamorous sensitive famous notorious" at bounding box center [196, 211] width 38 height 9
select select "famous"
click at [177, 207] on select "clamorous sensitive famous notorious" at bounding box center [196, 211] width 38 height 9
click at [123, 212] on div "W h a t m a k e s a s u b u r b a s u b u r b ? S i m p l y , a s u b u r b i s…" at bounding box center [281, 205] width 352 height 108
click at [379, 222] on select "local young immigrant senior" at bounding box center [367, 222] width 38 height 9
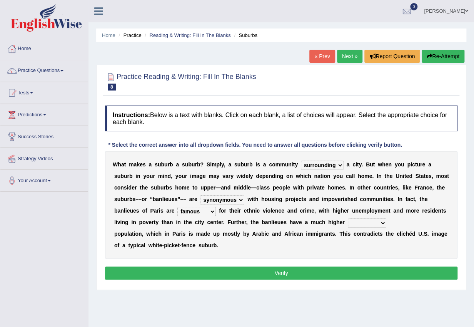
select select "immigrant"
click at [348, 218] on select "local young immigrant senior" at bounding box center [367, 222] width 38 height 9
click at [290, 269] on button "Verify" at bounding box center [281, 272] width 352 height 13
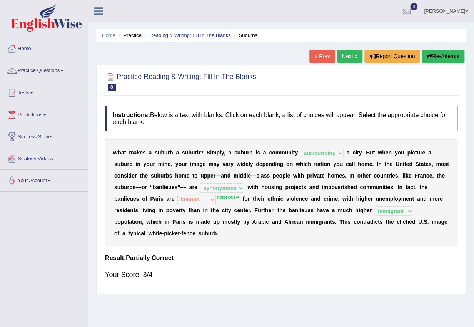
click at [352, 57] on link "Next »" at bounding box center [349, 56] width 25 height 13
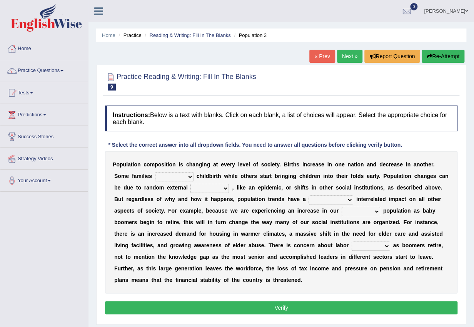
click at [177, 174] on select "demand default deliver delay" at bounding box center [174, 176] width 38 height 9
select select "delay"
click at [155, 172] on select "demand default deliver delay" at bounding box center [174, 176] width 38 height 9
click at [213, 187] on select "variations fortune formation forces" at bounding box center [209, 188] width 38 height 9
click at [190, 184] on select "variations fortune formation forces" at bounding box center [209, 188] width 38 height 9
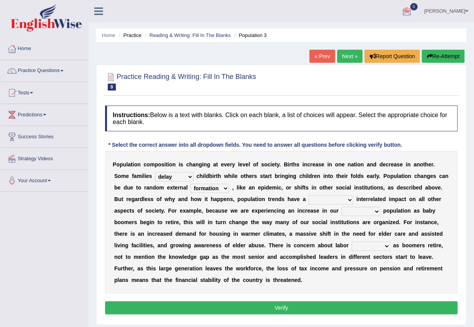
click at [222, 189] on select "variations fortune formation forces" at bounding box center [209, 188] width 38 height 9
select select "variations"
click at [190, 184] on select "variations fortune formation forces" at bounding box center [209, 188] width 38 height 9
click at [331, 201] on select "tremendous tenuous tremulous spontaneous" at bounding box center [331, 199] width 45 height 9
select select "tremendous"
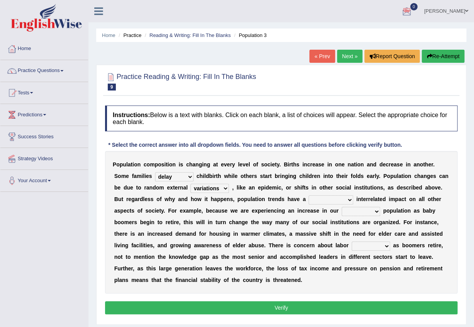
click at [309, 195] on select "tremendous tenuous tremulous spontaneous" at bounding box center [331, 199] width 45 height 9
click at [368, 211] on select "tertiary senior junior primary" at bounding box center [361, 211] width 38 height 9
click at [342, 207] on select "tertiary senior junior primary" at bounding box center [361, 211] width 38 height 9
click at [377, 212] on select "tertiary senior junior primary" at bounding box center [361, 211] width 38 height 9
click at [342, 207] on select "tertiary senior junior primary" at bounding box center [361, 211] width 38 height 9
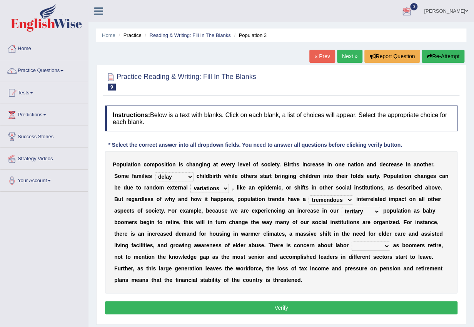
click at [360, 214] on select "tertiary senior junior primary" at bounding box center [361, 211] width 38 height 9
select select "primary"
click at [342, 207] on select "tertiary senior junior primary" at bounding box center [361, 211] width 38 height 9
click at [365, 247] on select "shortcuts shortfalls shortages shorthand" at bounding box center [371, 245] width 38 height 9
select select "shortages"
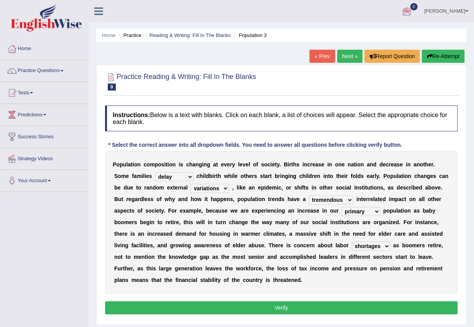
click at [352, 241] on select "shortcuts shortfalls shortages shorthand" at bounding box center [371, 245] width 38 height 9
click at [367, 246] on select "shortcuts shortfalls shortages shorthand" at bounding box center [371, 245] width 38 height 9
click at [427, 280] on div "P o p u l a t i o n c o m p o s i t i o n i s c h a n g i n g a t e v e r y l e…" at bounding box center [281, 222] width 352 height 142
click at [243, 308] on button "Verify" at bounding box center [281, 307] width 352 height 13
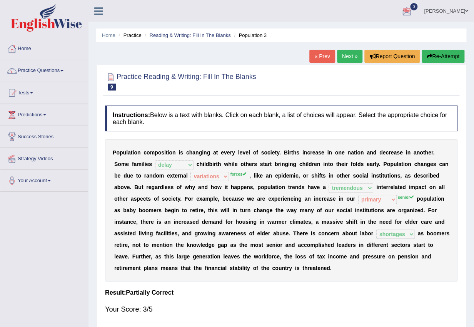
click at [155, 176] on b "d" at bounding box center [154, 175] width 3 height 6
click at [352, 58] on link "Next »" at bounding box center [349, 56] width 25 height 13
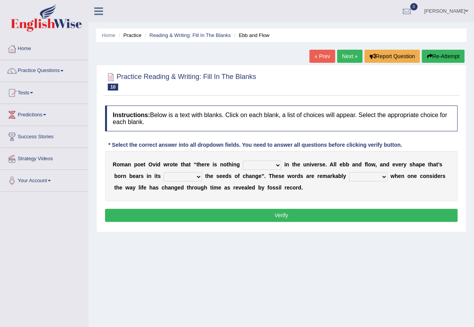
click at [265, 166] on select "orthodox volatile constant cheap" at bounding box center [262, 164] width 38 height 9
select select "constant"
click at [243, 160] on select "orthodox volatile constant cheap" at bounding box center [262, 164] width 38 height 9
click at [179, 176] on select "heart limb womb brain" at bounding box center [183, 176] width 38 height 9
select select "womb"
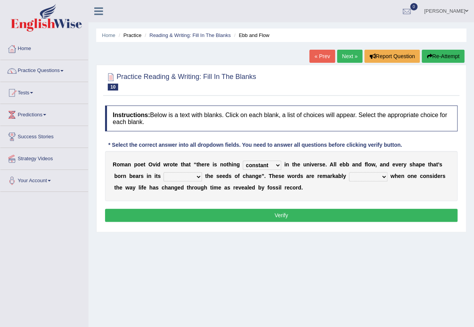
click at [164, 172] on select "heart limb womb brain" at bounding box center [183, 176] width 38 height 9
click at [200, 179] on div "R o m a n p o e t O v i d w r o t e t h a t “ t h e r e i s n o t h i n g ortho…" at bounding box center [281, 176] width 352 height 50
click at [197, 179] on select "heart limb womb brain" at bounding box center [183, 176] width 38 height 9
drag, startPoint x: 319, startPoint y: 191, endPoint x: 329, endPoint y: 193, distance: 10.6
click at [325, 192] on div "R o m a n p o e t O v i d w r o t e t h a t “ t h e r e i s n o t h i n g ortho…" at bounding box center [281, 176] width 352 height 50
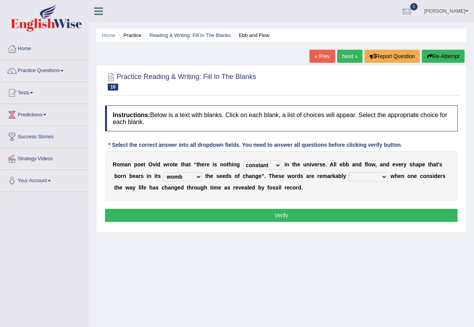
click at [377, 177] on select "prevalent detached relevant dominant" at bounding box center [368, 176] width 38 height 9
select select "relevant"
click at [349, 172] on select "prevalent detached relevant dominant" at bounding box center [368, 176] width 38 height 9
click at [169, 215] on button "Verify" at bounding box center [281, 215] width 352 height 13
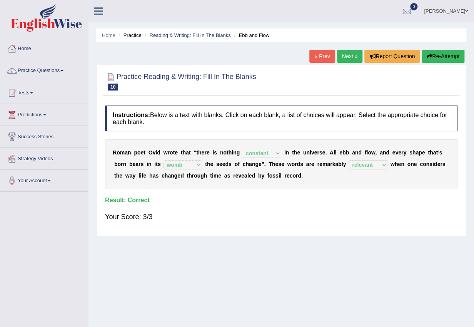
click at [346, 64] on div "« Prev Next » Report Question Re-Attempt" at bounding box center [387, 57] width 157 height 15
click at [346, 59] on link "Next »" at bounding box center [349, 56] width 25 height 13
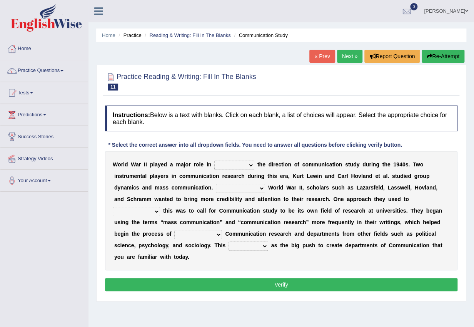
click at [232, 164] on select "shaping sharpening shunning shivering" at bounding box center [234, 164] width 40 height 9
select select "shaping"
click at [214, 160] on select "shaping sharpening shunning shivering" at bounding box center [234, 164] width 40 height 9
click at [242, 186] on select "Being followed To be followed Following Followed" at bounding box center [240, 188] width 49 height 9
select select "Following"
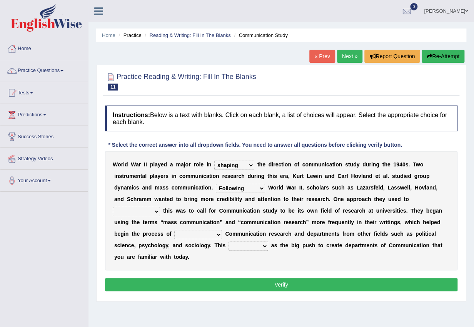
click at [216, 184] on select "Being followed To be followed Following Followed" at bounding box center [240, 188] width 49 height 9
click at [254, 189] on select "Being followed To be followed Following Followed" at bounding box center [240, 188] width 49 height 9
click at [302, 207] on div "W o r l d W a r I I p l a y e d a m a j o r r o l e i n shaping sharpening shun…" at bounding box center [281, 210] width 352 height 119
click at [133, 207] on select "accompany accomplish acknowledge accommodate" at bounding box center [136, 211] width 47 height 9
click at [113, 207] on select "accompany accomplish acknowledge accommodate" at bounding box center [136, 211] width 47 height 9
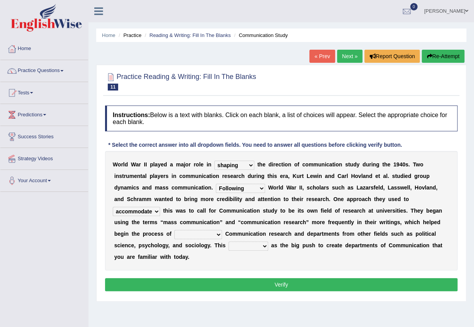
click at [155, 211] on select "accompany accomplish acknowledge accommodate" at bounding box center [136, 211] width 47 height 9
select select "acknowledge"
click at [113, 207] on select "accompany accomplish acknowledge accommodate" at bounding box center [136, 211] width 47 height 9
click at [199, 235] on select "discharging distinguishing disputing displaying" at bounding box center [198, 234] width 48 height 9
select select "distinguishing"
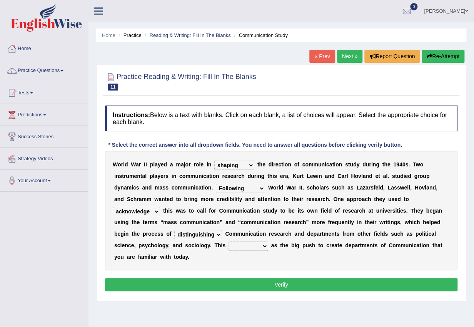
click at [174, 230] on select "discharging distinguishing disputing displaying" at bounding box center [198, 234] width 48 height 9
click at [214, 231] on select "discharging distinguishing disputing displaying" at bounding box center [198, 234] width 48 height 9
click at [174, 230] on select "discharging distinguishing disputing displaying" at bounding box center [198, 234] width 48 height 9
click at [216, 240] on div "W o r l d W a r I I p l a y e d a m a j o r r o l e i n shaping sharpening shun…" at bounding box center [281, 210] width 352 height 119
click at [215, 234] on select "discharging distinguishing disputing displaying" at bounding box center [198, 234] width 48 height 9
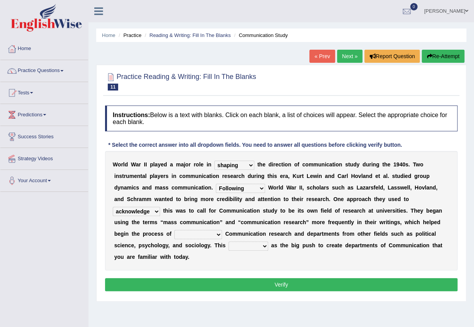
select select "discharging"
click at [174, 230] on select "discharging distinguishing disputing displaying" at bounding box center [198, 234] width 48 height 9
click at [242, 247] on select "served considered regarded provided" at bounding box center [249, 245] width 40 height 9
select select "served"
click at [229, 241] on select "served considered regarded provided" at bounding box center [249, 245] width 40 height 9
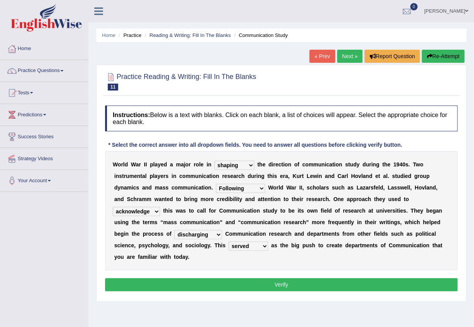
click at [277, 290] on button "Verify" at bounding box center [281, 284] width 352 height 13
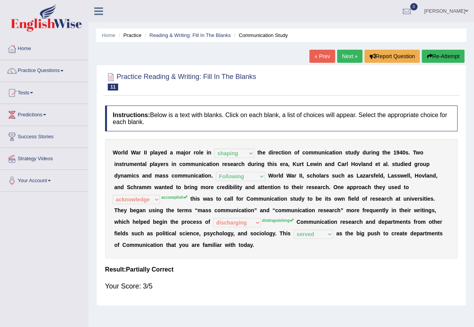
click at [347, 56] on link "Next »" at bounding box center [349, 56] width 25 height 13
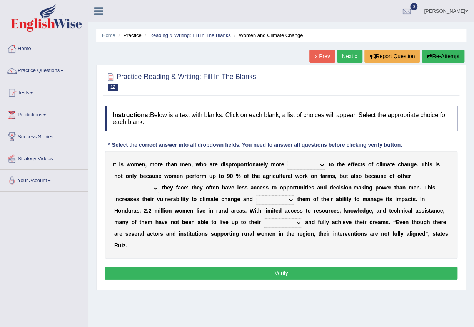
click at [301, 166] on select "defensive beatable vulnerable defective" at bounding box center [306, 164] width 38 height 9
select select "vulnerable"
click at [287, 160] on select "defensive beatable vulnerable defective" at bounding box center [306, 164] width 38 height 9
click at [151, 190] on select "chances challenges awkwardness changes" at bounding box center [136, 188] width 46 height 9
select select "challenges"
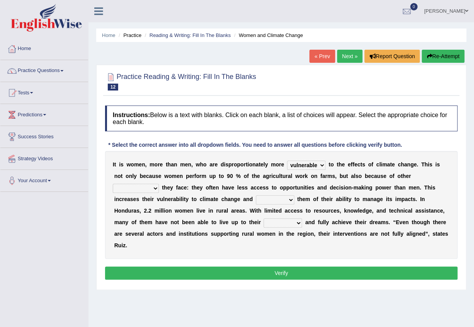
click at [113, 184] on select "chances challenges awkwardness changes" at bounding box center [136, 188] width 46 height 9
click at [279, 199] on select "deprives caprices deposits thrives" at bounding box center [275, 199] width 38 height 9
click at [256, 195] on select "deprives caprices deposits thrives" at bounding box center [275, 199] width 38 height 9
click at [283, 200] on select "deprives caprices deposits thrives" at bounding box center [275, 199] width 38 height 9
select select "thrives"
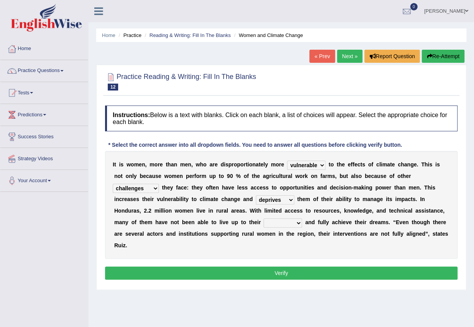
click at [256, 195] on select "deprives caprices deposits thrives" at bounding box center [275, 199] width 38 height 9
click at [290, 199] on select "deprives caprices deposits thrives" at bounding box center [275, 199] width 38 height 9
click at [352, 255] on div "I t i s w o m e n , m o r e t h a n m e n , w h o a r e d i s p r o p o r t i o…" at bounding box center [281, 205] width 352 height 108
click at [274, 226] on div "I t i s w o m e n , m o r e t h a n m e n , w h o a r e d i s p r o p o r t i o…" at bounding box center [281, 205] width 352 height 108
click at [288, 218] on select "endurance patience capacities publicity" at bounding box center [283, 222] width 38 height 9
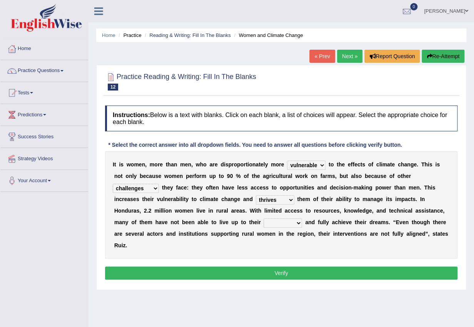
select select "capacities"
click at [264, 218] on select "endurance patience capacities publicity" at bounding box center [283, 222] width 38 height 9
click at [260, 275] on button "Verify" at bounding box center [281, 272] width 352 height 13
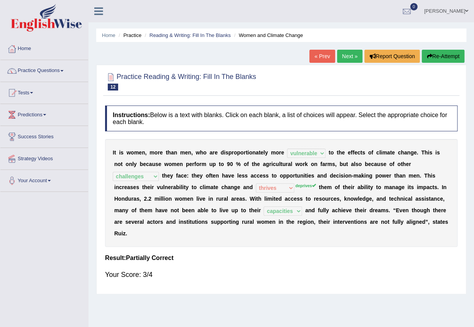
click at [349, 53] on link "Next »" at bounding box center [349, 56] width 25 height 13
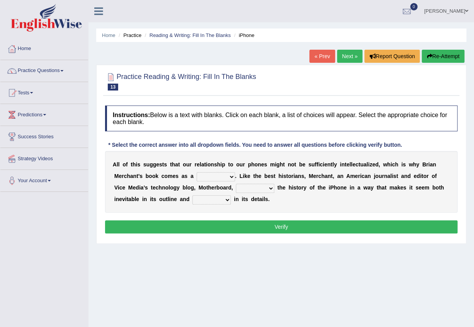
click at [214, 179] on select "privilege relief demotion flash" at bounding box center [216, 176] width 38 height 9
select select "relief"
click at [197, 172] on select "privilege relief demotion flash" at bounding box center [216, 176] width 38 height 9
click at [219, 174] on select "privilege relief demotion flash" at bounding box center [216, 176] width 38 height 9
click at [299, 195] on div "A l l o f t h i s s u g g e s t s t h a t o u r r e l a t i o n s h i p t o o u…" at bounding box center [281, 182] width 352 height 62
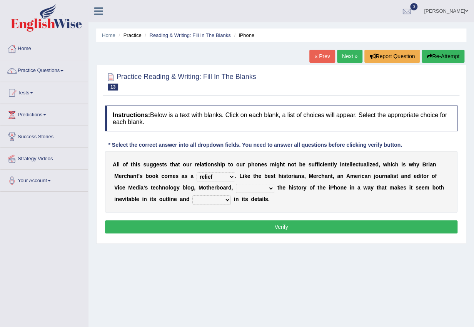
click at [263, 189] on select "enriches unpacks detours contorts" at bounding box center [255, 188] width 38 height 9
select select "unpacks"
click at [236, 184] on select "enriches unpacks detours contorts" at bounding box center [255, 188] width 38 height 9
click at [214, 201] on select "surprises surprised surprising surprise" at bounding box center [211, 199] width 38 height 9
select select "surprising"
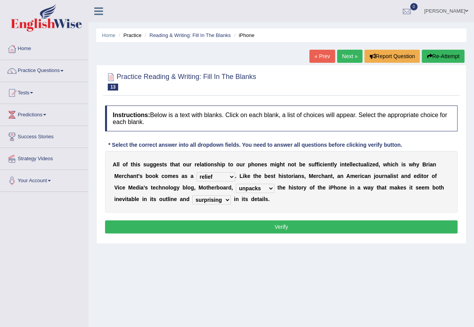
click at [192, 195] on select "surprises surprised surprising surprise" at bounding box center [211, 199] width 38 height 9
click at [241, 229] on button "Verify" at bounding box center [281, 226] width 352 height 13
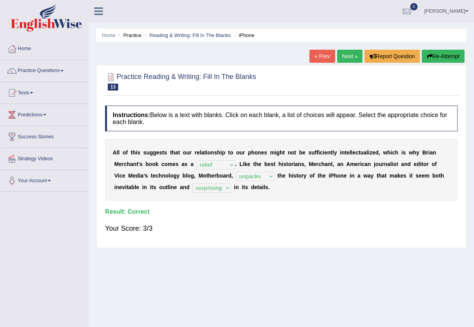
click at [347, 52] on link "Next »" at bounding box center [349, 56] width 25 height 13
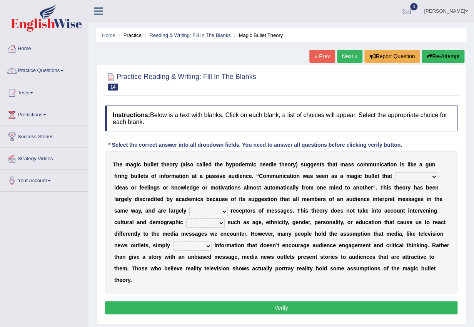
click at [414, 176] on select "transported translated transferred transformed" at bounding box center [416, 176] width 42 height 9
select select "transformed"
click at [395, 172] on select "transported translated transferred transformed" at bounding box center [416, 176] width 42 height 9
click at [407, 176] on select "transported translated transferred transformed" at bounding box center [416, 176] width 42 height 9
click at [387, 216] on div "T h e m a g i c b u l l e t t h e o r y ( a l s o c a l l e d t h e h y p o d e…" at bounding box center [281, 222] width 352 height 142
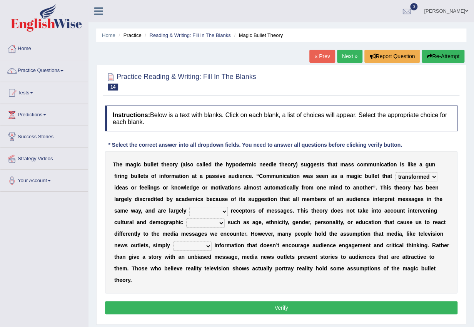
click at [205, 210] on select "negative active positive passive" at bounding box center [208, 211] width 38 height 9
select select "active"
click at [189, 207] on select "negative active positive passive" at bounding box center [208, 211] width 38 height 9
click at [212, 224] on select "variables varies varieties variations" at bounding box center [205, 222] width 38 height 9
click at [186, 218] on select "variables varies varieties variations" at bounding box center [205, 222] width 38 height 9
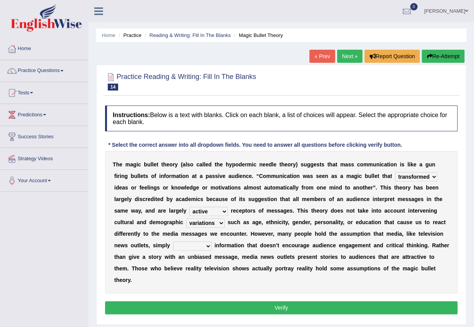
click at [213, 227] on select "variables varies varieties variations" at bounding box center [205, 222] width 38 height 9
click at [294, 262] on div "T h e m a g i c b u l l e t t h e o r y ( a l s o c a l l e d t h e h y p o d e…" at bounding box center [281, 222] width 352 height 142
click at [220, 222] on select "variables varies varieties variations" at bounding box center [205, 222] width 38 height 9
click at [186, 218] on select "variables varies varieties variations" at bounding box center [205, 222] width 38 height 9
click at [211, 225] on select "variables varies varieties variations" at bounding box center [205, 222] width 38 height 9
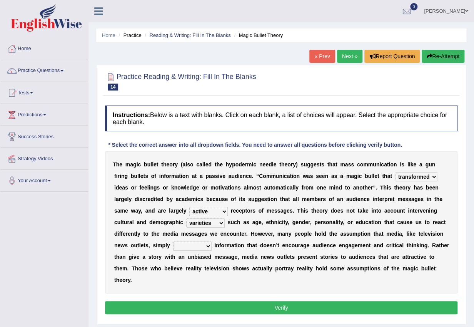
select select "variables"
click at [186, 218] on select "variables varies varieties variations" at bounding box center [205, 222] width 38 height 9
click at [195, 245] on select "respond resume release request" at bounding box center [192, 245] width 38 height 9
select select "release"
click at [173, 241] on select "respond resume release request" at bounding box center [192, 245] width 38 height 9
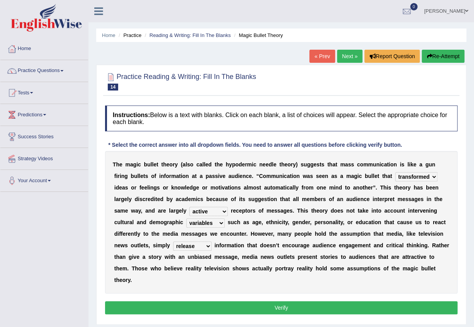
click at [315, 307] on button "Verify" at bounding box center [281, 307] width 352 height 13
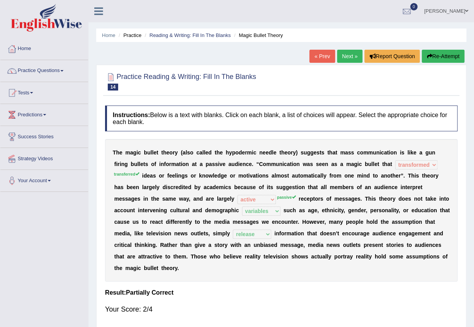
drag, startPoint x: 342, startPoint y: 177, endPoint x: 351, endPoint y: 176, distance: 8.5
click at [343, 177] on b at bounding box center [342, 175] width 3 height 6
click at [358, 177] on b "m" at bounding box center [359, 175] width 5 height 6
click at [359, 177] on b "m" at bounding box center [359, 175] width 5 height 6
click at [360, 177] on b "m" at bounding box center [359, 175] width 5 height 6
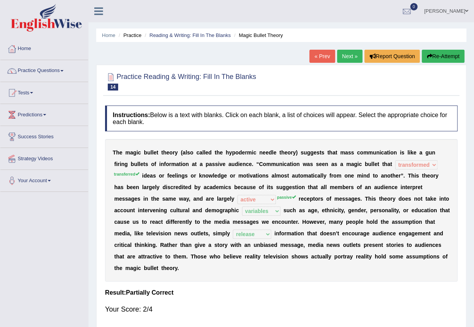
click at [398, 176] on b "e" at bounding box center [396, 175] width 3 height 6
click at [397, 176] on b "e" at bounding box center [396, 175] width 3 height 6
click at [347, 53] on link "Next »" at bounding box center [349, 56] width 25 height 13
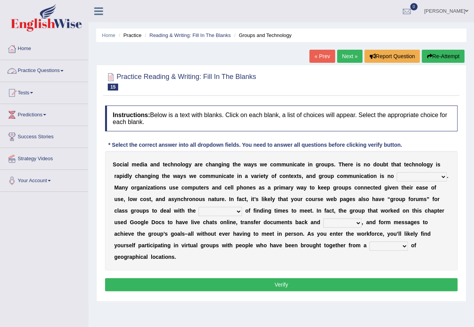
click at [70, 68] on link "Practice Questions" at bounding box center [44, 69] width 88 height 19
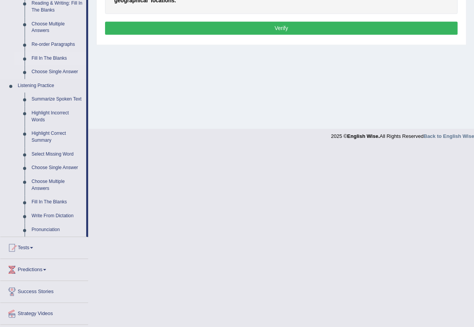
scroll to position [85, 0]
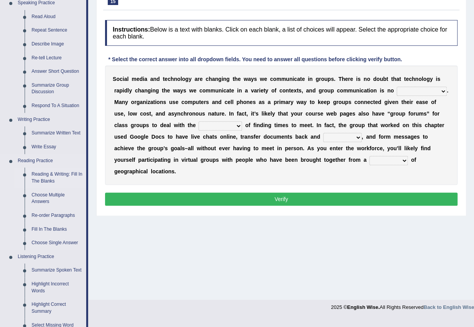
click at [53, 172] on link "Reading & Writing: Fill In The Blanks" at bounding box center [57, 177] width 58 height 20
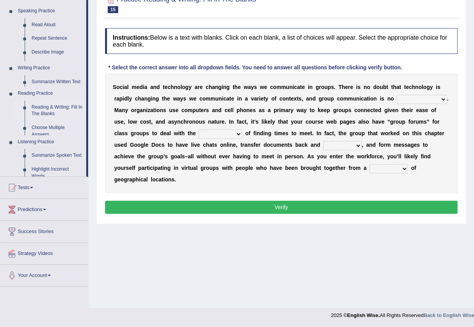
scroll to position [77, 0]
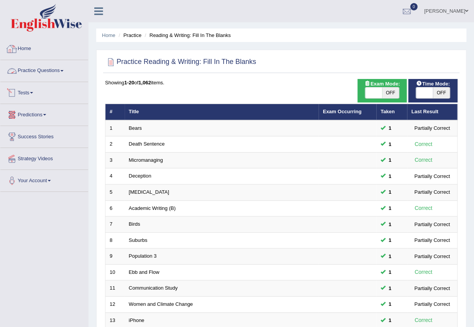
click at [65, 65] on link "Practice Questions" at bounding box center [44, 69] width 88 height 19
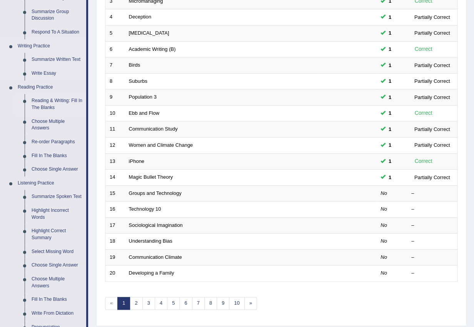
scroll to position [105, 0]
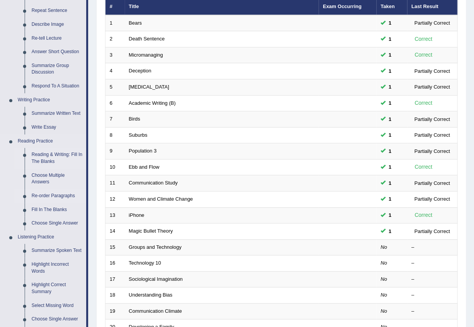
click at [47, 195] on link "Re-order Paragraphs" at bounding box center [57, 196] width 58 height 14
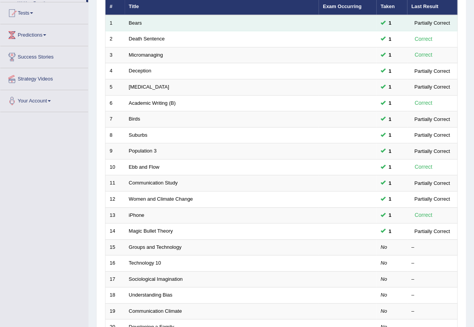
scroll to position [133, 0]
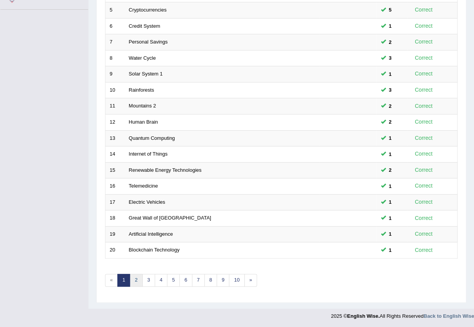
click at [135, 280] on link "2" at bounding box center [136, 280] width 13 height 13
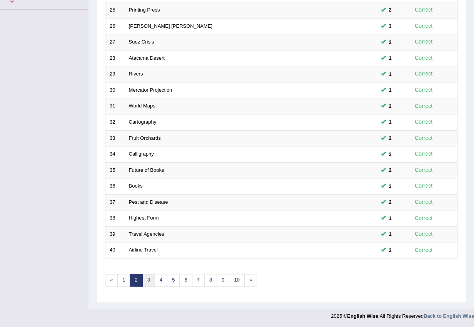
scroll to position [182, 0]
click at [149, 281] on link "3" at bounding box center [148, 280] width 13 height 13
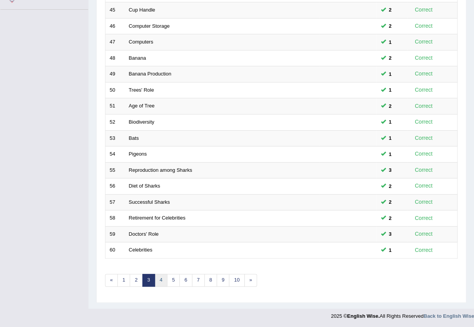
click at [158, 280] on link "4" at bounding box center [161, 280] width 13 height 13
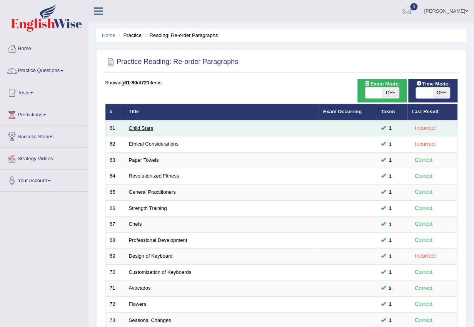
click at [137, 126] on link "Child Stars" at bounding box center [141, 128] width 25 height 6
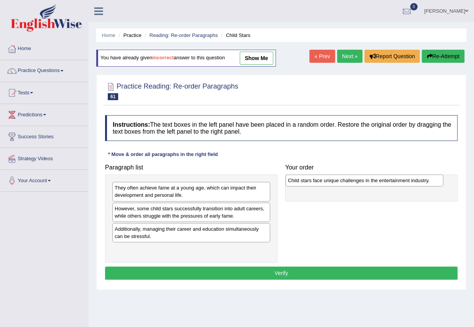
drag, startPoint x: 164, startPoint y: 211, endPoint x: 337, endPoint y: 183, distance: 175.4
click at [337, 183] on div "Child stars face unique challenges in the entertainment industry." at bounding box center [364, 180] width 158 height 12
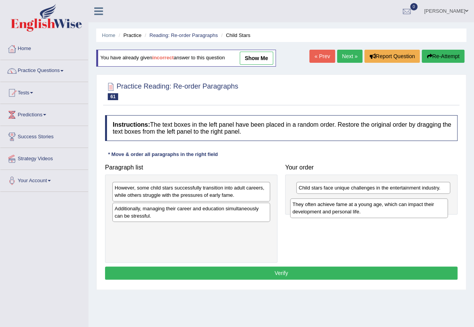
drag, startPoint x: 207, startPoint y: 195, endPoint x: 384, endPoint y: 211, distance: 178.1
click at [384, 211] on div "They often achieve fame at a young age, which can impact their development and …" at bounding box center [369, 207] width 158 height 19
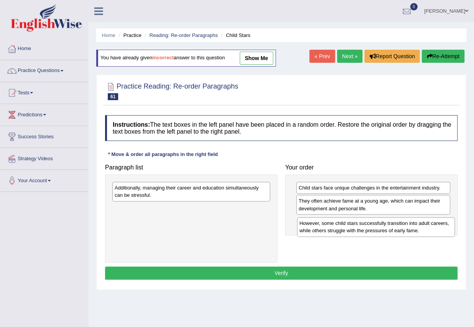
drag, startPoint x: 194, startPoint y: 192, endPoint x: 375, endPoint y: 225, distance: 184.6
click at [377, 226] on div "However, some child stars successfully transition into adult careers, while oth…" at bounding box center [376, 226] width 158 height 19
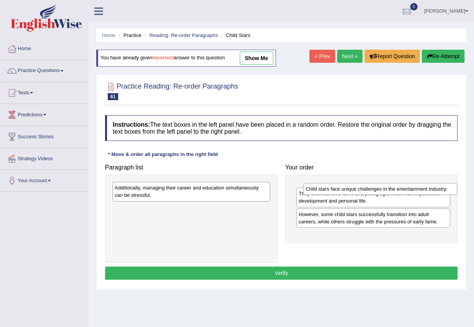
drag, startPoint x: 395, startPoint y: 190, endPoint x: 400, endPoint y: 192, distance: 6.0
click at [400, 192] on div "Child stars face unique challenges in the entertainment industry." at bounding box center [380, 189] width 154 height 12
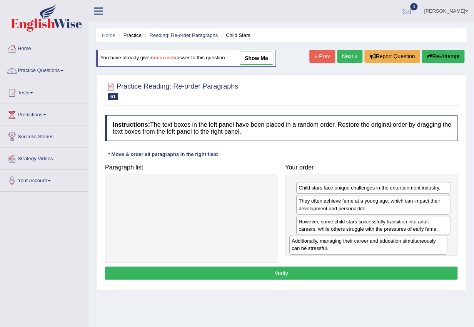
drag, startPoint x: 214, startPoint y: 195, endPoint x: 392, endPoint y: 248, distance: 185.9
click at [392, 248] on div "Additionally, managing their career and education simultaneously can be stressf…" at bounding box center [368, 244] width 158 height 19
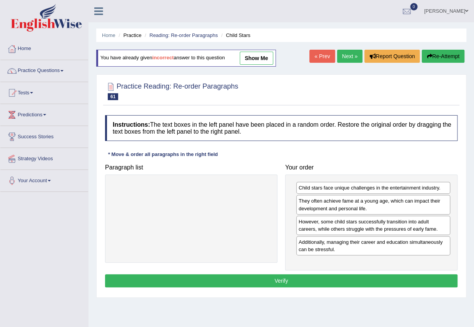
click at [344, 281] on button "Verify" at bounding box center [281, 280] width 352 height 13
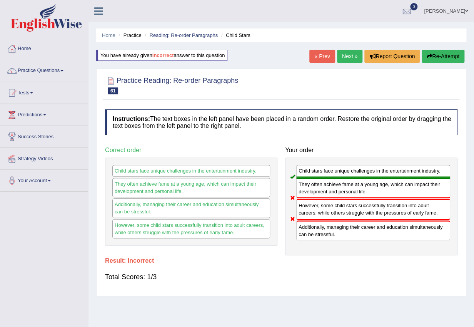
click at [437, 55] on button "Re-Attempt" at bounding box center [443, 56] width 43 height 13
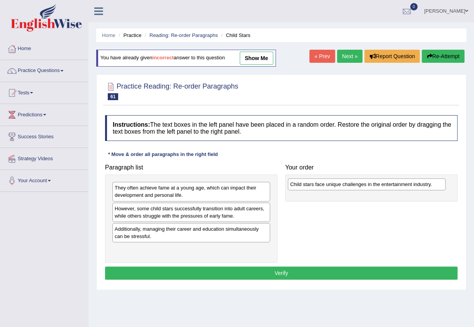
drag, startPoint x: 154, startPoint y: 210, endPoint x: 326, endPoint y: 185, distance: 173.7
click at [326, 185] on div "Child stars face unique challenges in the entertainment industry." at bounding box center [367, 184] width 158 height 12
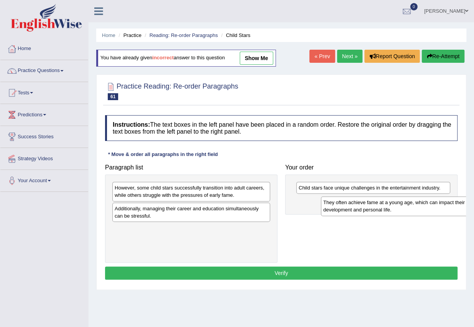
drag, startPoint x: 156, startPoint y: 195, endPoint x: 353, endPoint y: 209, distance: 197.9
click at [363, 209] on div "They often achieve fame at a young age, which can impact their development and …" at bounding box center [400, 205] width 158 height 19
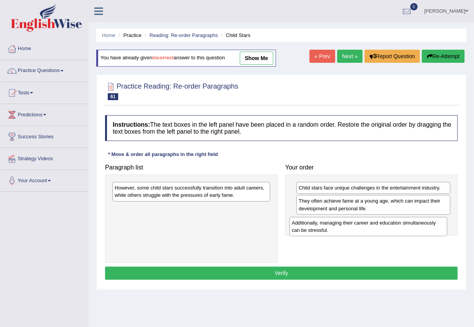
drag, startPoint x: 188, startPoint y: 212, endPoint x: 365, endPoint y: 226, distance: 177.5
click at [365, 226] on div "Additionally, managing their career and education simultaneously can be stressf…" at bounding box center [368, 226] width 158 height 19
click at [158, 195] on div "However, some child stars successfully transition into adult careers, while oth…" at bounding box center [191, 191] width 158 height 19
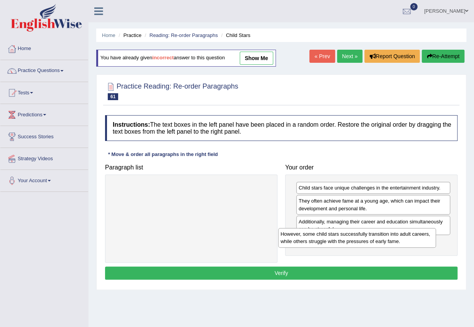
drag, startPoint x: 165, startPoint y: 197, endPoint x: 339, endPoint y: 246, distance: 180.6
click at [339, 246] on div "However, some child stars successfully transition into adult careers, while oth…" at bounding box center [357, 237] width 158 height 19
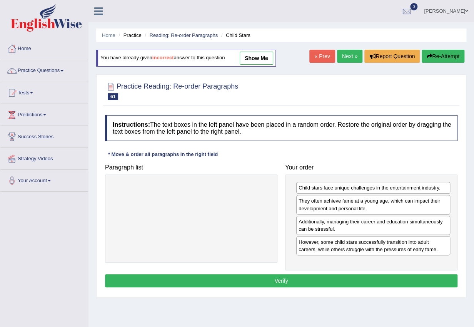
click at [328, 274] on button "Verify" at bounding box center [281, 280] width 352 height 13
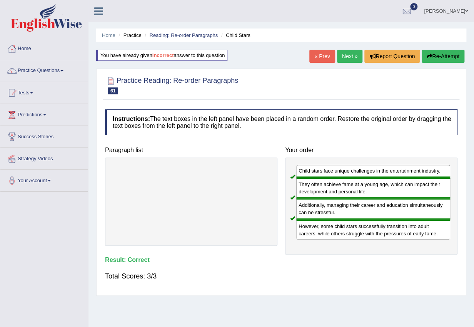
click at [345, 55] on link "Next »" at bounding box center [349, 56] width 25 height 13
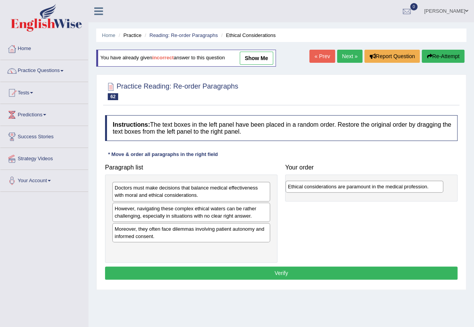
drag, startPoint x: 141, startPoint y: 230, endPoint x: 316, endPoint y: 185, distance: 180.4
click at [316, 185] on div "Ethical considerations are paramount in the medical profession." at bounding box center [364, 186] width 158 height 12
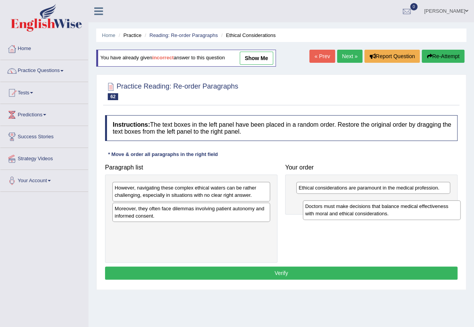
drag, startPoint x: 190, startPoint y: 189, endPoint x: 380, endPoint y: 205, distance: 190.7
click at [380, 205] on div "Doctors must make decisions that balance medical effectiveness with moral and e…" at bounding box center [382, 209] width 158 height 19
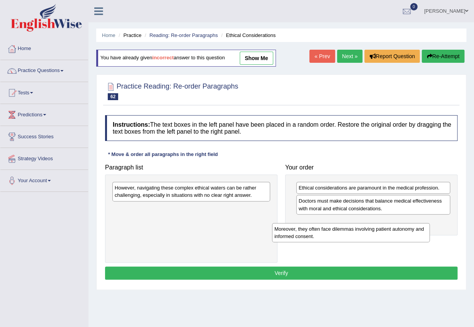
drag, startPoint x: 210, startPoint y: 210, endPoint x: 381, endPoint y: 230, distance: 172.7
click at [381, 230] on div "Moreover, they often face dilemmas involving patient autonomy and informed cons…" at bounding box center [351, 232] width 158 height 19
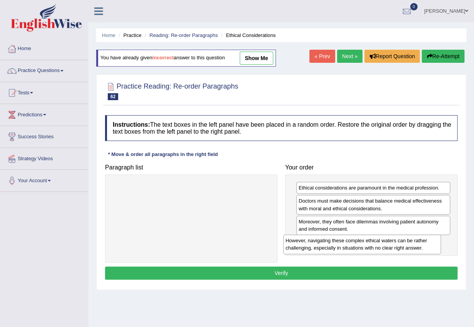
drag, startPoint x: 184, startPoint y: 197, endPoint x: 354, endPoint y: 249, distance: 177.9
click at [354, 249] on div "However, navigating these complex ethical waters can be rather challenging, esp…" at bounding box center [362, 243] width 158 height 19
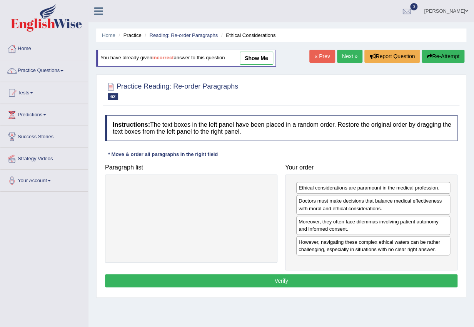
click at [347, 282] on button "Verify" at bounding box center [281, 280] width 352 height 13
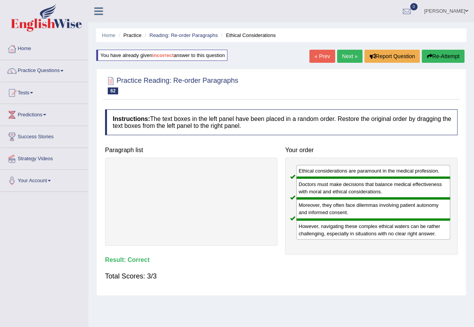
click at [348, 55] on link "Next »" at bounding box center [349, 56] width 25 height 13
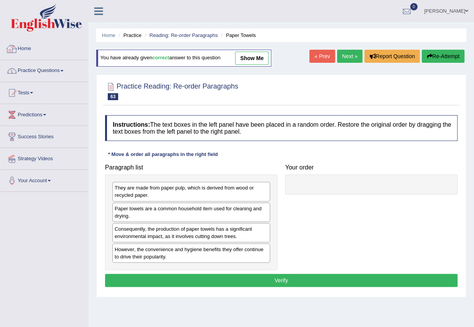
click at [59, 69] on link "Practice Questions" at bounding box center [44, 69] width 88 height 19
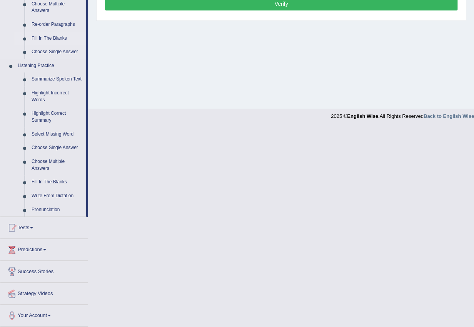
scroll to position [190, 0]
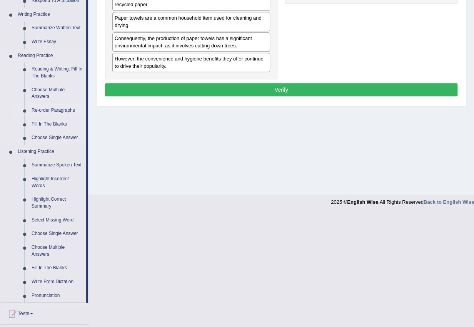
click at [57, 110] on link "Re-order Paragraphs" at bounding box center [57, 110] width 58 height 14
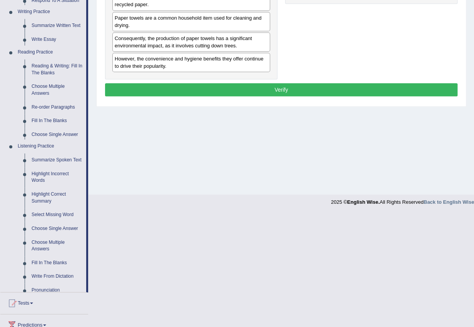
scroll to position [77, 0]
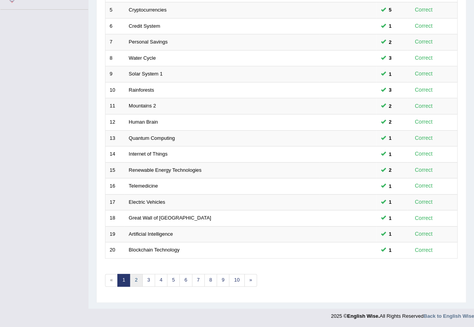
click at [138, 281] on link "2" at bounding box center [136, 280] width 13 height 13
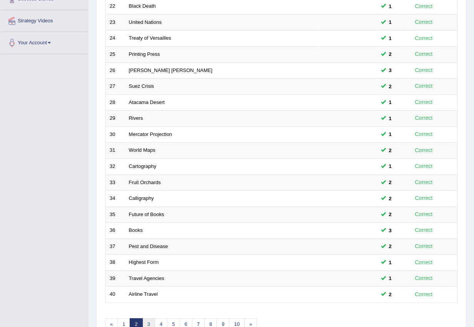
scroll to position [182, 0]
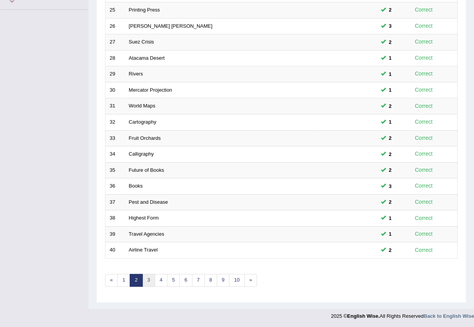
click at [150, 282] on link "3" at bounding box center [148, 280] width 13 height 13
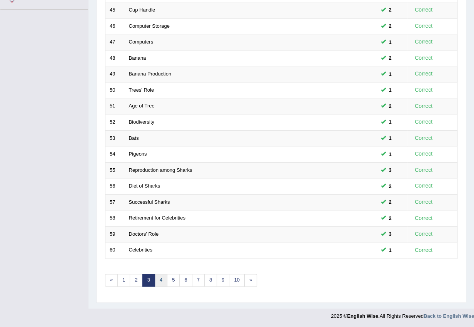
click at [161, 280] on link "4" at bounding box center [161, 280] width 13 height 13
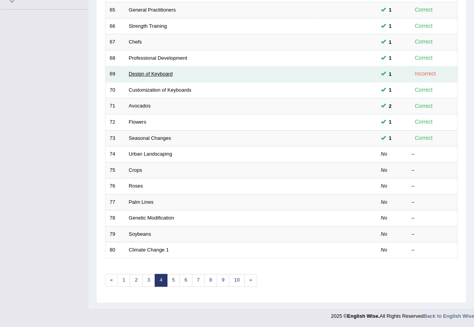
click at [157, 72] on link "Design of Keyboard" at bounding box center [151, 74] width 44 height 6
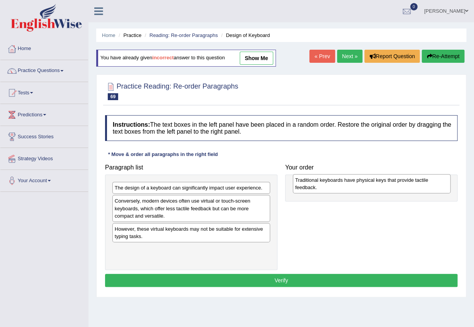
drag, startPoint x: 152, startPoint y: 232, endPoint x: 325, endPoint y: 184, distance: 179.5
click at [332, 183] on div "Traditional keyboards have physical keys that provide tactile feedback." at bounding box center [372, 183] width 158 height 19
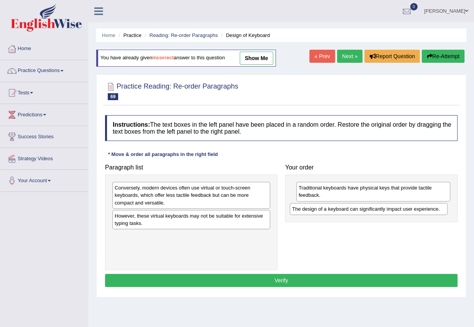
drag, startPoint x: 195, startPoint y: 185, endPoint x: 373, endPoint y: 206, distance: 178.9
click at [373, 206] on div "The design of a keyboard can significantly impact user experience." at bounding box center [369, 209] width 158 height 12
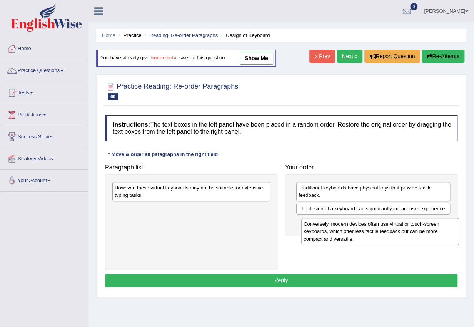
drag, startPoint x: 172, startPoint y: 197, endPoint x: 355, endPoint y: 234, distance: 187.0
click at [355, 234] on div "Conversely, modern devices often use virtual or touch-screen keyboards, which o…" at bounding box center [380, 231] width 158 height 27
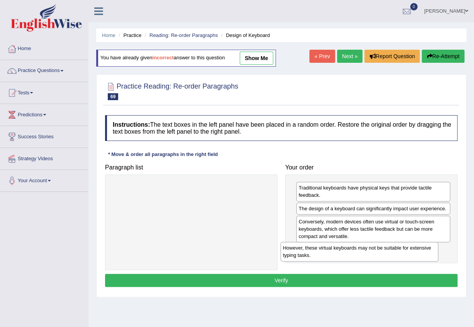
drag, startPoint x: 176, startPoint y: 195, endPoint x: 347, endPoint y: 255, distance: 181.1
click at [347, 255] on div "However, these virtual keyboards may not be suitable for extensive typing tasks." at bounding box center [359, 251] width 158 height 19
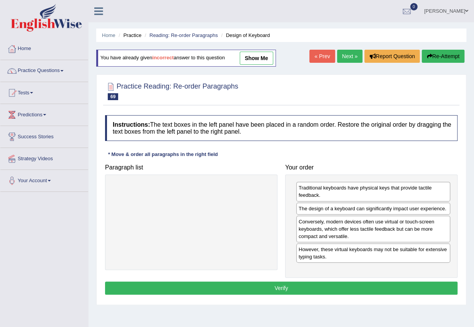
click at [365, 288] on button "Verify" at bounding box center [281, 287] width 352 height 13
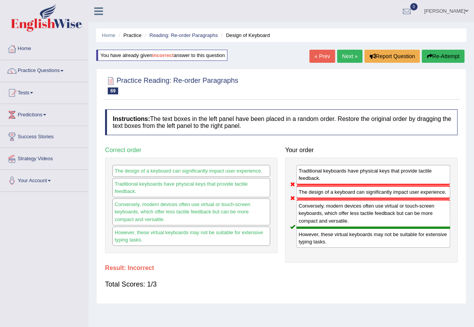
click at [445, 56] on button "Re-Attempt" at bounding box center [443, 56] width 43 height 13
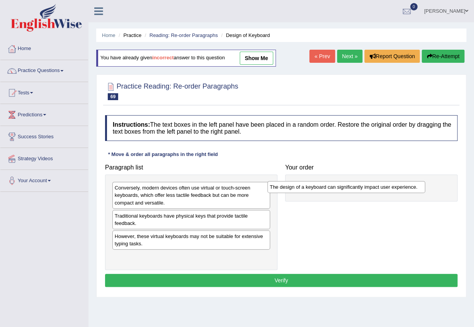
drag, startPoint x: 167, startPoint y: 187, endPoint x: 326, endPoint y: 184, distance: 159.3
click at [326, 184] on div "The design of a keyboard can significantly impact user experience." at bounding box center [346, 187] width 158 height 12
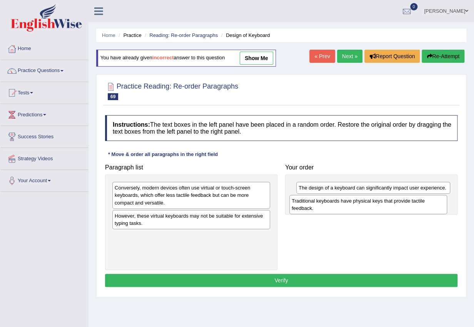
drag, startPoint x: 173, startPoint y: 219, endPoint x: 350, endPoint y: 204, distance: 178.0
click at [350, 204] on div "Traditional keyboards have physical keys that provide tactile feedback." at bounding box center [368, 204] width 158 height 19
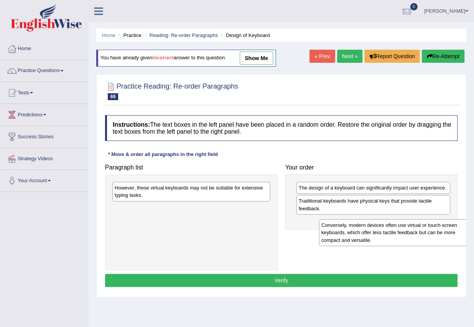
drag, startPoint x: 159, startPoint y: 190, endPoint x: 353, endPoint y: 223, distance: 197.5
click at [353, 223] on div "Conversely, modern devices often use virtual or touch-screen keyboards, which o…" at bounding box center [398, 232] width 158 height 27
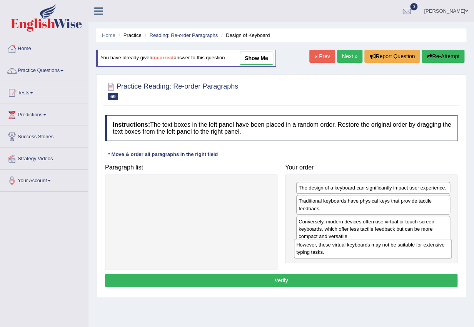
drag, startPoint x: 218, startPoint y: 199, endPoint x: 399, endPoint y: 256, distance: 189.9
click at [399, 256] on div "However, these virtual keyboards may not be suitable for extensive typing tasks." at bounding box center [373, 248] width 158 height 19
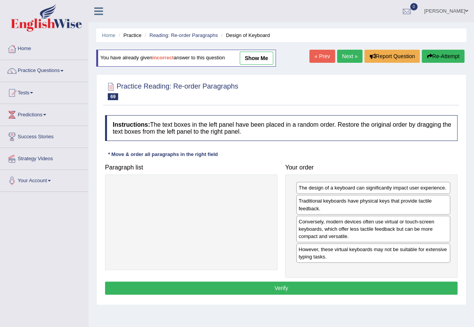
click at [351, 279] on div "Instructions: The text boxes in the left panel have been placed in a random ord…" at bounding box center [281, 205] width 356 height 189
click at [350, 285] on button "Verify" at bounding box center [281, 287] width 352 height 13
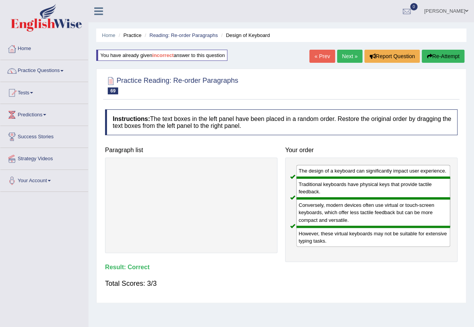
click at [346, 57] on link "Next »" at bounding box center [349, 56] width 25 height 13
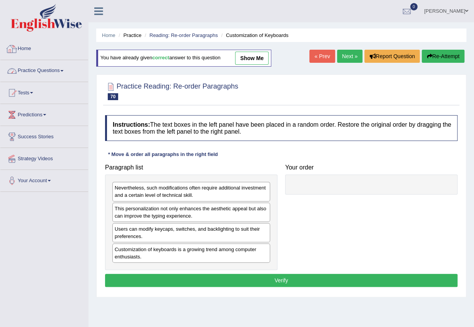
click at [58, 68] on link "Practice Questions" at bounding box center [44, 69] width 88 height 19
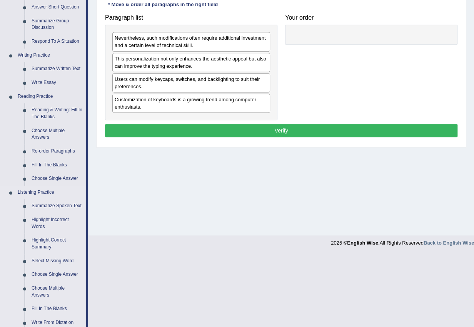
scroll to position [171, 0]
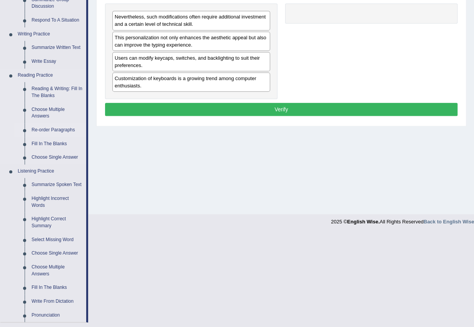
click at [51, 128] on link "Re-order Paragraphs" at bounding box center [57, 130] width 58 height 14
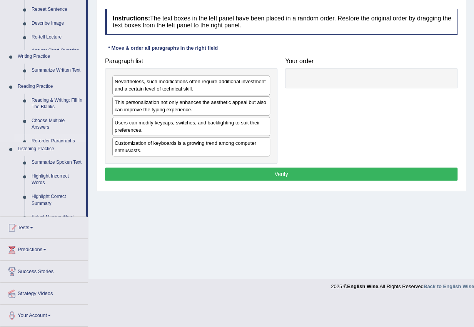
scroll to position [77, 0]
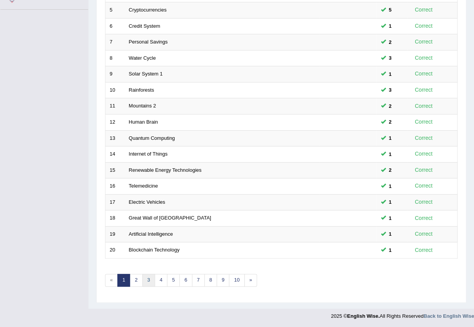
click at [148, 279] on link "3" at bounding box center [148, 280] width 13 height 13
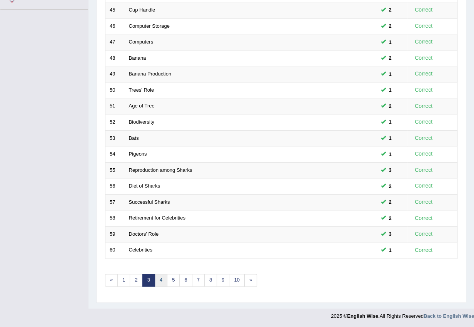
click at [161, 277] on link "4" at bounding box center [161, 280] width 13 height 13
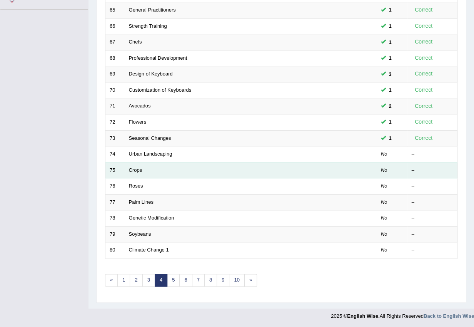
scroll to position [182, 0]
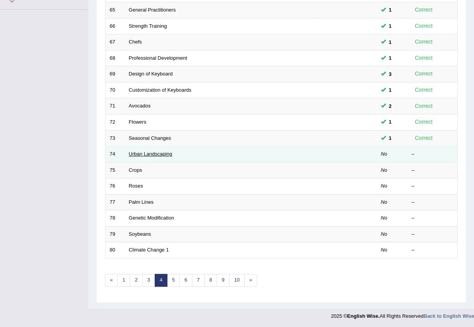
click at [159, 153] on link "Urban Landscaping" at bounding box center [150, 154] width 43 height 6
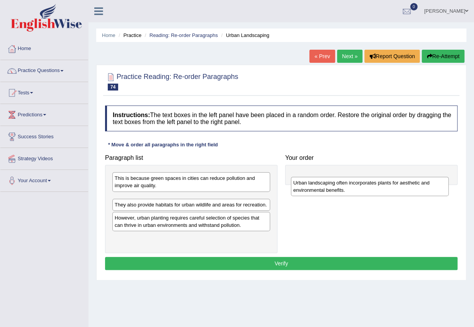
drag, startPoint x: 181, startPoint y: 205, endPoint x: 359, endPoint y: 187, distance: 179.4
click at [359, 187] on div "Urban landscaping often incorporates plants for aesthetic and environmental ben…" at bounding box center [370, 186] width 158 height 19
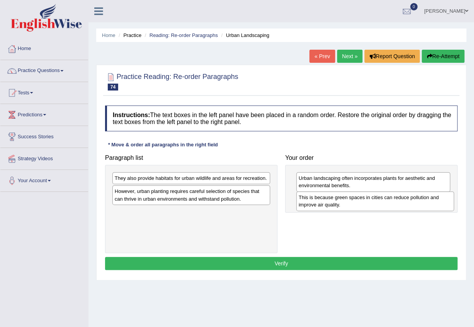
drag, startPoint x: 199, startPoint y: 184, endPoint x: 385, endPoint y: 204, distance: 188.0
click at [385, 204] on div "This is because green spaces in cities can reduce pollution and improve air qua…" at bounding box center [375, 200] width 158 height 19
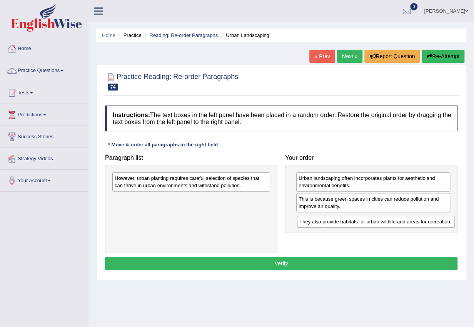
drag, startPoint x: 199, startPoint y: 180, endPoint x: 372, endPoint y: 222, distance: 177.8
click at [372, 222] on div "They also provide habitats for urban wildlife and areas for recreation." at bounding box center [376, 221] width 158 height 12
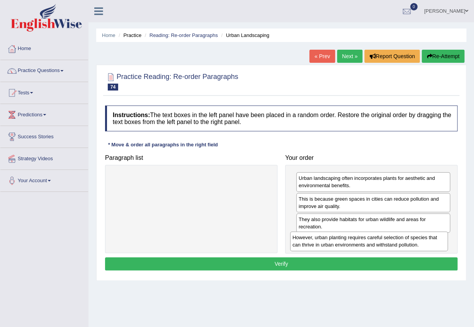
drag, startPoint x: 212, startPoint y: 185, endPoint x: 394, endPoint y: 245, distance: 191.6
click at [394, 245] on div "However, urban planting requires careful selection of species that can thrive i…" at bounding box center [369, 240] width 158 height 19
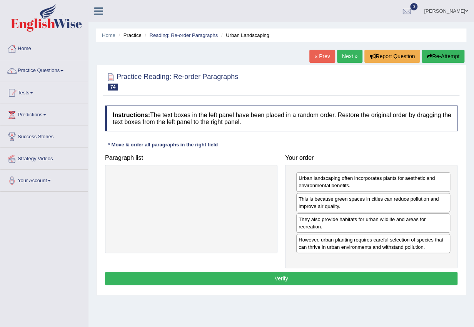
click at [331, 278] on button "Verify" at bounding box center [281, 278] width 352 height 13
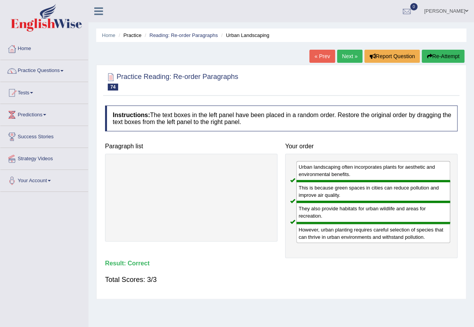
click at [348, 57] on link "Next »" at bounding box center [349, 56] width 25 height 13
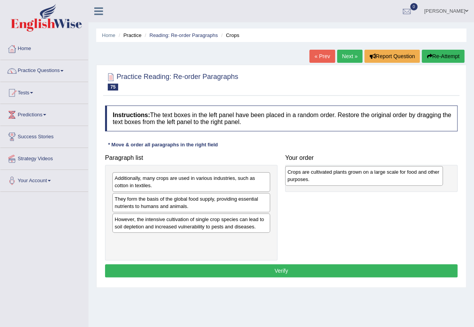
drag, startPoint x: 152, startPoint y: 180, endPoint x: 325, endPoint y: 174, distance: 173.2
click at [325, 174] on div "Crops are cultivated plants grown on a large scale for food and other purposes." at bounding box center [364, 175] width 158 height 19
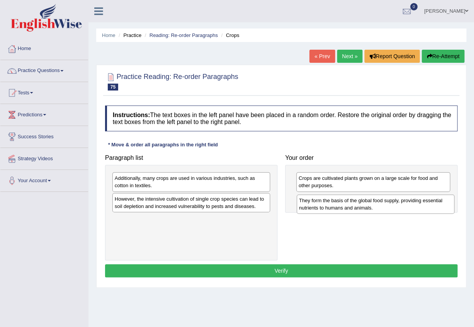
drag, startPoint x: 149, startPoint y: 202, endPoint x: 334, endPoint y: 204, distance: 184.3
click at [334, 204] on div "They form the basis of the global food supply, providing essential nutrients to…" at bounding box center [376, 203] width 158 height 19
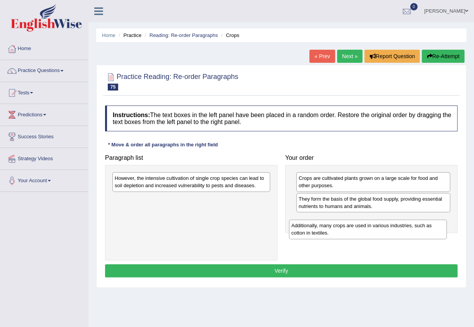
drag, startPoint x: 162, startPoint y: 180, endPoint x: 333, endPoint y: 221, distance: 175.7
click at [338, 224] on div "Additionally, many crops are used in various industries, such as cotton in text…" at bounding box center [368, 228] width 158 height 19
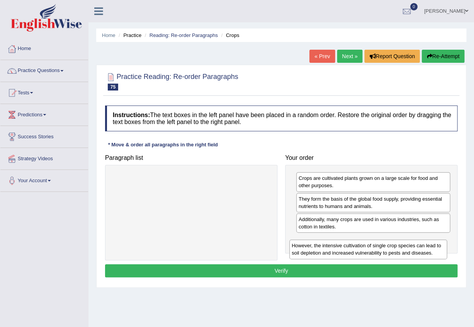
drag, startPoint x: 159, startPoint y: 179, endPoint x: 336, endPoint y: 246, distance: 189.3
click at [336, 246] on div "However, the intensive cultivation of single crop species can lead to soil depl…" at bounding box center [368, 248] width 158 height 19
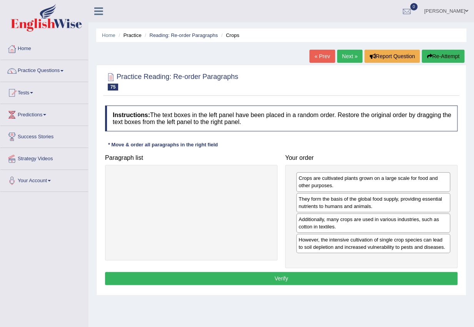
click at [324, 274] on button "Verify" at bounding box center [281, 278] width 352 height 13
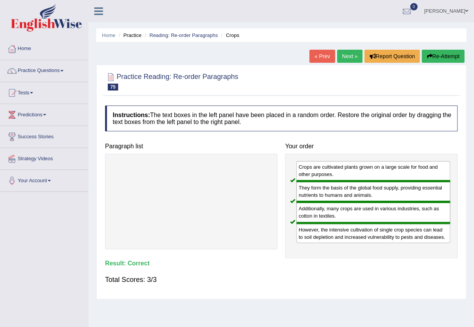
click at [344, 55] on link "Next »" at bounding box center [349, 56] width 25 height 13
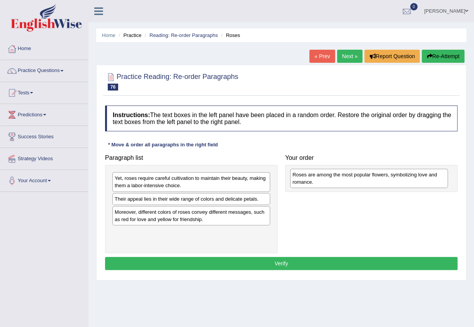
drag, startPoint x: 151, startPoint y: 237, endPoint x: 328, endPoint y: 177, distance: 186.6
click at [328, 177] on div "Roses are among the most popular flowers, symbolizing love and romance." at bounding box center [369, 178] width 158 height 19
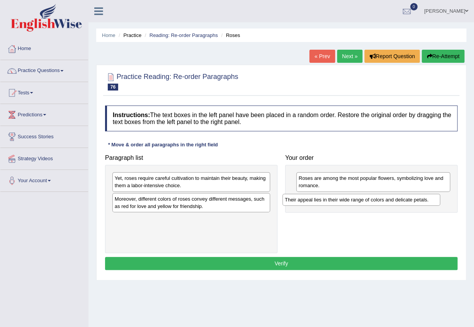
drag, startPoint x: 149, startPoint y: 200, endPoint x: 321, endPoint y: 201, distance: 172.0
click at [321, 201] on div "Their appeal lies in their wide range of colors and delicate petals." at bounding box center [361, 200] width 158 height 12
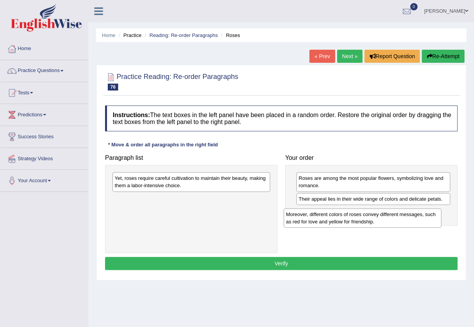
drag, startPoint x: 148, startPoint y: 205, endPoint x: 314, endPoint y: 220, distance: 166.0
click at [314, 220] on div "Moreover, different colors of roses convey different messages, such as red for …" at bounding box center [363, 217] width 158 height 19
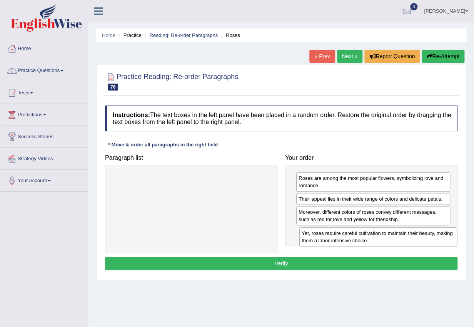
drag, startPoint x: 166, startPoint y: 184, endPoint x: 354, endPoint y: 239, distance: 196.0
click at [354, 239] on div "Yet, roses require careful cultivation to maintain their beauty, making them a …" at bounding box center [378, 236] width 158 height 19
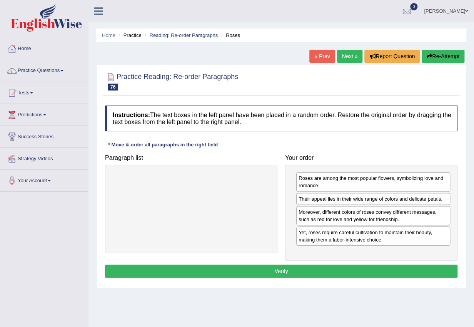
click at [327, 269] on button "Verify" at bounding box center [281, 270] width 352 height 13
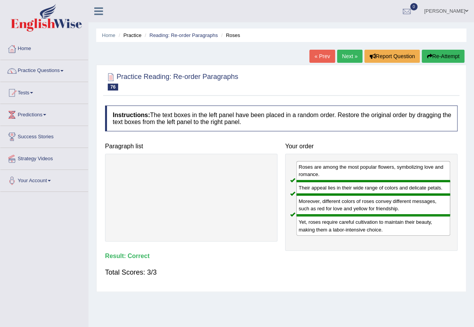
click at [330, 50] on link "« Prev" at bounding box center [321, 56] width 25 height 13
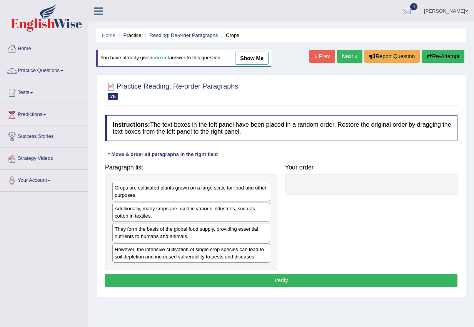
click at [345, 56] on link "Next »" at bounding box center [349, 56] width 25 height 13
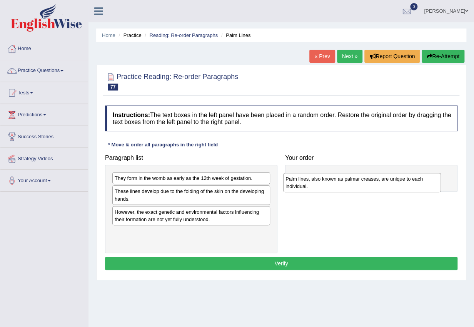
drag, startPoint x: 139, startPoint y: 239, endPoint x: 310, endPoint y: 184, distance: 179.9
click at [310, 184] on div "Palm lines, also known as palmar creases, are unique to each individual." at bounding box center [362, 182] width 158 height 19
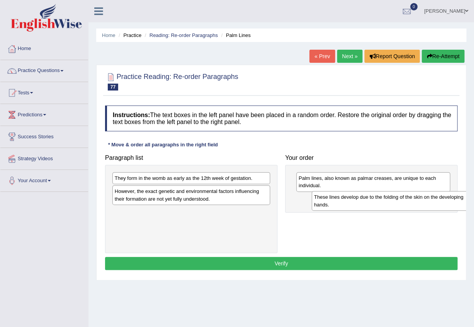
drag, startPoint x: 177, startPoint y: 199, endPoint x: 375, endPoint y: 205, distance: 198.2
click at [375, 205] on div "These lines develop due to the folding of the skin on the developing hands." at bounding box center [391, 200] width 158 height 19
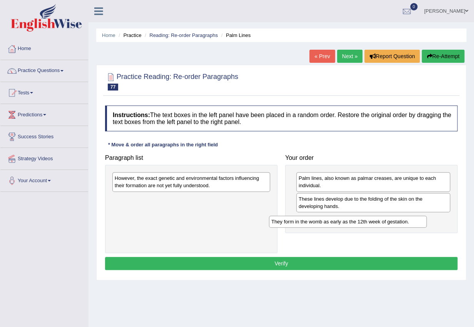
drag, startPoint x: 176, startPoint y: 178, endPoint x: 335, endPoint y: 221, distance: 164.2
click at [335, 221] on div "They form in the womb as early as the 12th week of gestation." at bounding box center [348, 221] width 158 height 12
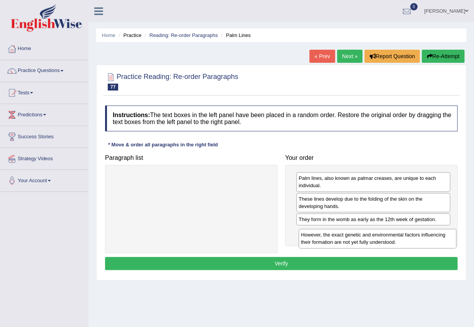
drag, startPoint x: 162, startPoint y: 181, endPoint x: 349, endPoint y: 235, distance: 193.9
click at [349, 237] on div "However, the exact genetic and environmental factors influencing their formatio…" at bounding box center [378, 238] width 158 height 19
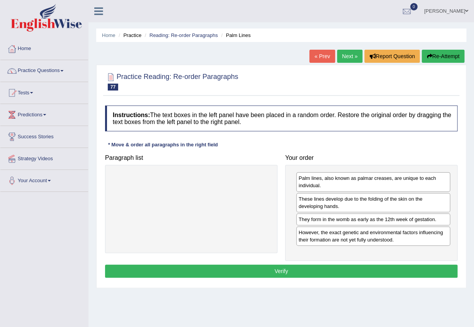
click at [354, 270] on button "Verify" at bounding box center [281, 270] width 352 height 13
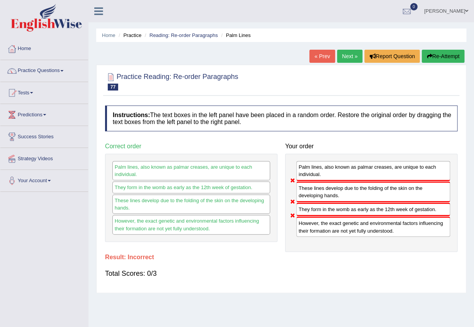
click at [324, 56] on link "« Prev" at bounding box center [321, 56] width 25 height 13
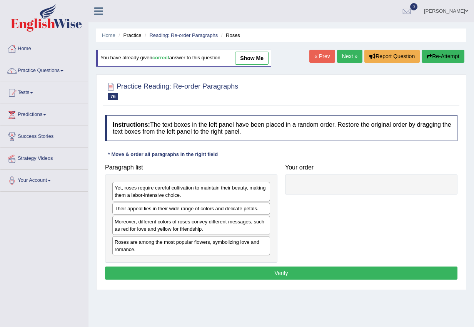
click at [352, 48] on div "Home Practice Reading: Re-order Paragraphs Roses You have already given correct…" at bounding box center [280, 192] width 385 height 385
click at [350, 52] on link "Next »" at bounding box center [349, 56] width 25 height 13
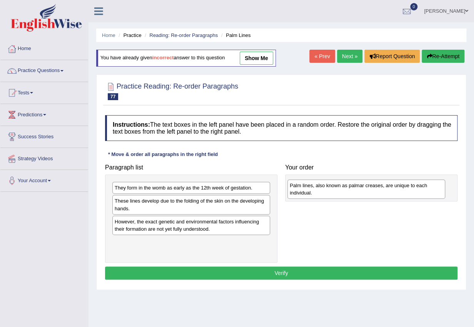
drag, startPoint x: 165, startPoint y: 248, endPoint x: 340, endPoint y: 190, distance: 184.3
click at [342, 190] on div "Palm lines, also known as palmar creases, are unique to each individual." at bounding box center [366, 188] width 158 height 19
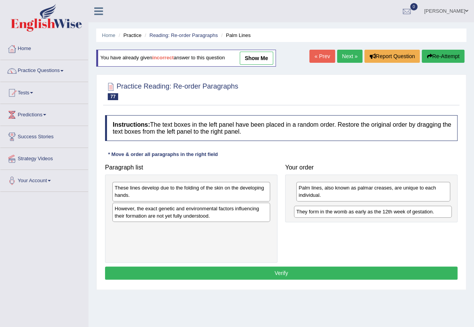
drag, startPoint x: 159, startPoint y: 187, endPoint x: 344, endPoint y: 208, distance: 185.9
click at [342, 209] on div "They form in the womb as early as the 12th week of gestation." at bounding box center [373, 211] width 158 height 12
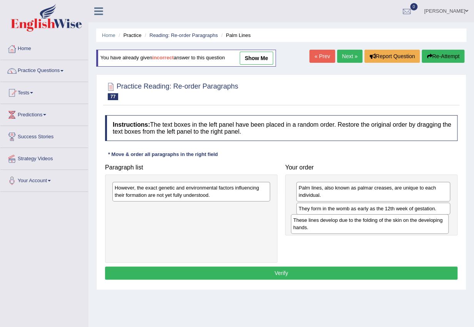
drag, startPoint x: 162, startPoint y: 188, endPoint x: 340, endPoint y: 220, distance: 181.0
click at [340, 220] on div "These lines develop due to the folding of the skin on the developing hands." at bounding box center [370, 223] width 158 height 19
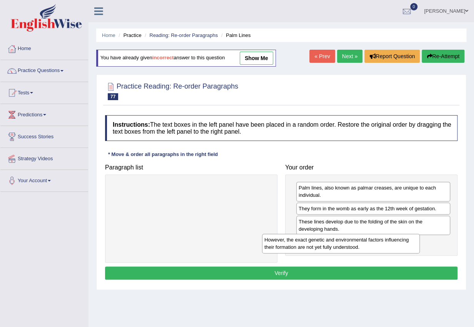
drag, startPoint x: 195, startPoint y: 186, endPoint x: 345, endPoint y: 237, distance: 159.0
click at [345, 237] on div "However, the exact genetic and environmental factors influencing their formatio…" at bounding box center [341, 243] width 158 height 19
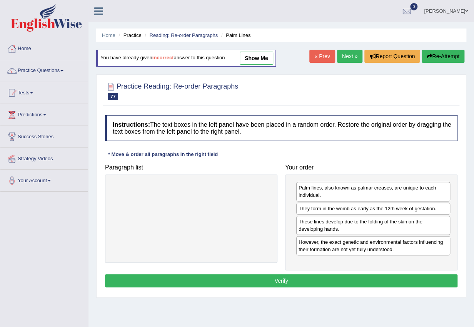
click at [347, 284] on button "Verify" at bounding box center [281, 280] width 352 height 13
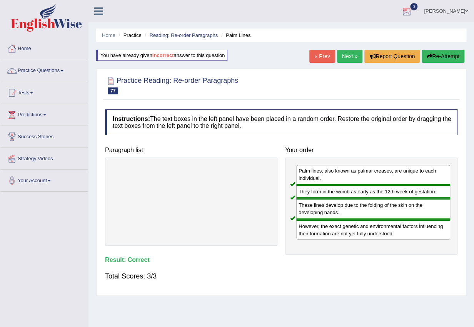
click at [343, 56] on link "Next »" at bounding box center [349, 56] width 25 height 13
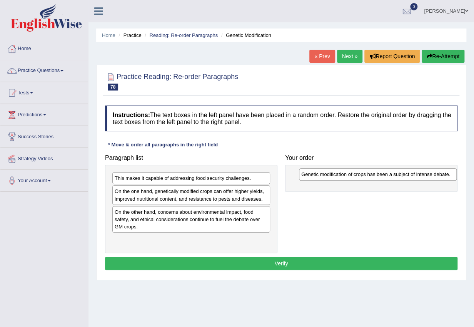
drag, startPoint x: 157, startPoint y: 193, endPoint x: 344, endPoint y: 176, distance: 187.4
click at [344, 176] on div "Genetic modification of crops has been a subject of intense debate." at bounding box center [378, 174] width 158 height 12
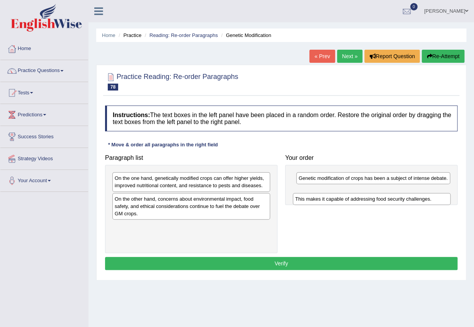
drag, startPoint x: 218, startPoint y: 181, endPoint x: 399, endPoint y: 202, distance: 182.0
click at [399, 202] on div "This makes it capable of addressing food security challenges." at bounding box center [372, 199] width 158 height 12
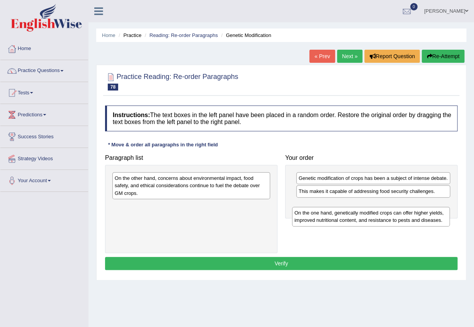
drag, startPoint x: 174, startPoint y: 183, endPoint x: 355, endPoint y: 215, distance: 184.9
click at [355, 215] on div "On the one hand, genetically modified crops can offer higher yields, improved n…" at bounding box center [371, 216] width 158 height 19
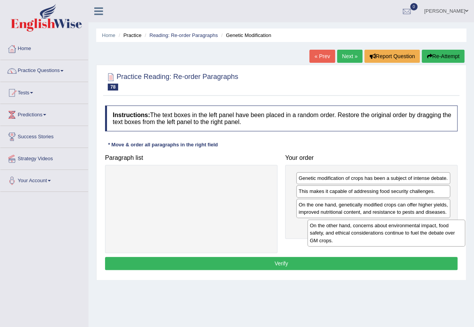
drag, startPoint x: 179, startPoint y: 183, endPoint x: 374, endPoint y: 230, distance: 200.2
click at [374, 230] on div "On the other hand, concerns about environmental impact, food safety, and ethica…" at bounding box center [386, 232] width 158 height 27
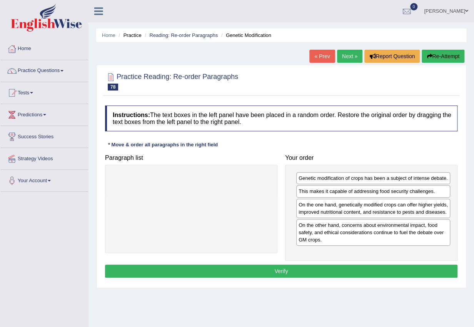
click at [358, 266] on button "Verify" at bounding box center [281, 270] width 352 height 13
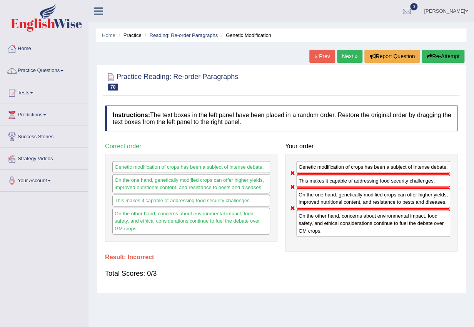
click at [447, 57] on button "Re-Attempt" at bounding box center [443, 56] width 43 height 13
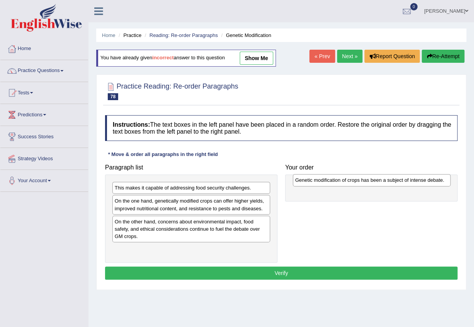
drag, startPoint x: 145, startPoint y: 201, endPoint x: 316, endPoint y: 185, distance: 171.6
click at [316, 185] on div "Genetic modification of crops has been a subject of intense debate." at bounding box center [372, 180] width 158 height 12
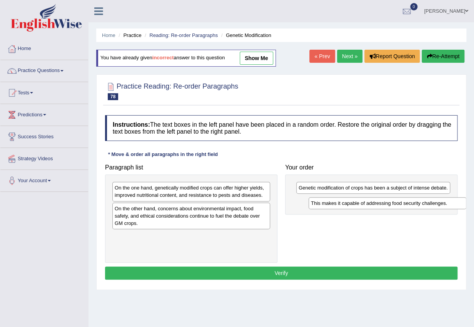
drag, startPoint x: 165, startPoint y: 191, endPoint x: 347, endPoint y: 205, distance: 182.5
click at [347, 205] on div "This makes it capable of addressing food security challenges." at bounding box center [388, 203] width 158 height 12
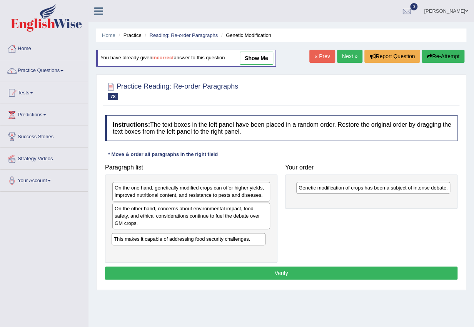
drag, startPoint x: 335, startPoint y: 204, endPoint x: 128, endPoint y: 242, distance: 209.8
click at [128, 242] on div "This makes it capable of addressing food security challenges." at bounding box center [189, 239] width 154 height 12
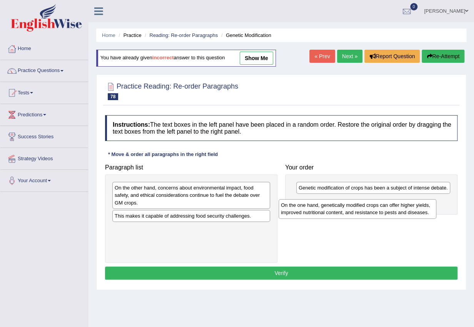
drag, startPoint x: 172, startPoint y: 194, endPoint x: 340, endPoint y: 207, distance: 168.6
click at [340, 207] on div "On the one hand, genetically modified crops can offer higher yields, improved n…" at bounding box center [358, 208] width 158 height 19
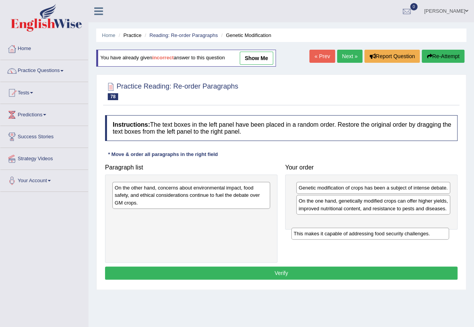
drag, startPoint x: 184, startPoint y: 217, endPoint x: 366, endPoint y: 233, distance: 182.3
click at [366, 233] on div "This makes it capable of addressing food security challenges." at bounding box center [370, 233] width 158 height 12
drag, startPoint x: 209, startPoint y: 215, endPoint x: 391, endPoint y: 221, distance: 182.4
click at [391, 221] on div "This makes it capable of addressing food security challenges." at bounding box center [374, 223] width 158 height 12
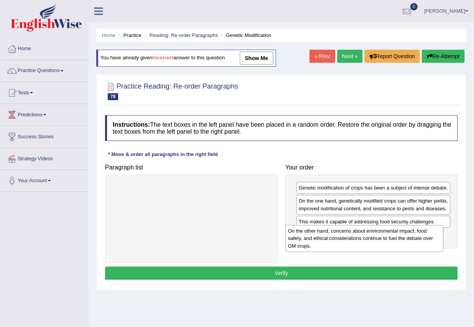
drag, startPoint x: 206, startPoint y: 199, endPoint x: 394, endPoint y: 244, distance: 193.6
click at [394, 244] on div "On the other hand, concerns about environmental impact, food safety, and ethica…" at bounding box center [364, 238] width 158 height 27
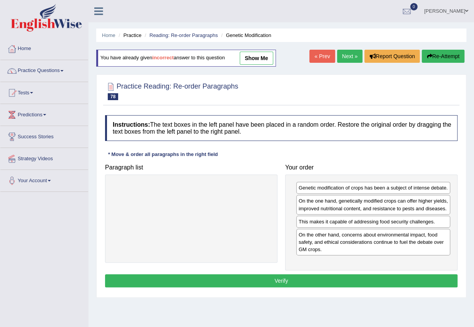
click at [364, 280] on button "Verify" at bounding box center [281, 280] width 352 height 13
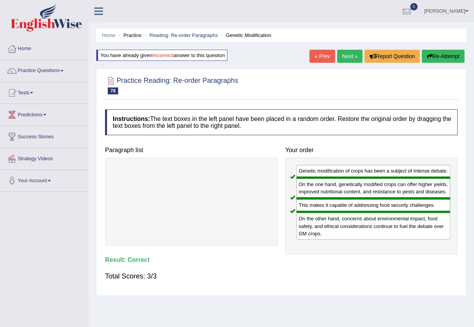
click at [339, 56] on link "Next »" at bounding box center [349, 56] width 25 height 13
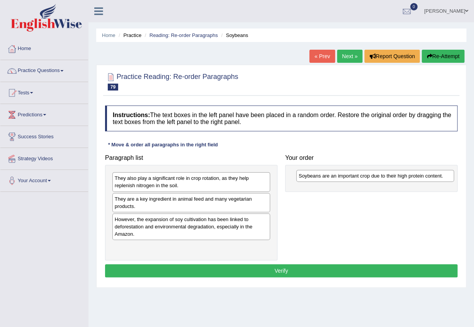
drag, startPoint x: 223, startPoint y: 180, endPoint x: 407, endPoint y: 178, distance: 183.9
click at [407, 178] on div "Soybeans are an important crop due to their high protein content." at bounding box center [375, 176] width 158 height 12
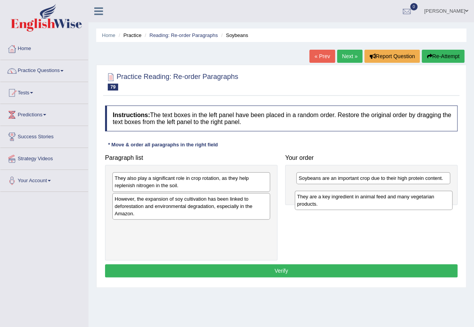
drag, startPoint x: 152, startPoint y: 204, endPoint x: 335, endPoint y: 201, distance: 183.1
click at [335, 201] on div "They are a key ingredient in animal feed and many vegetarian products." at bounding box center [374, 199] width 158 height 19
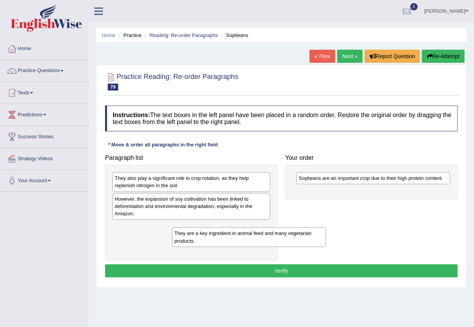
drag, startPoint x: 312, startPoint y: 201, endPoint x: 187, endPoint y: 242, distance: 132.4
click at [187, 242] on div "They are a key ingredient in animal feed and many vegetarian products." at bounding box center [249, 236] width 154 height 19
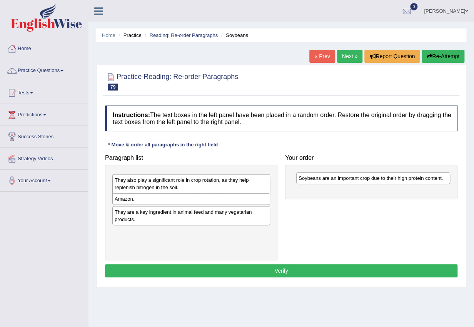
click at [192, 182] on div "They also play a significant role in crop rotation, as they help replenish nitr…" at bounding box center [191, 183] width 158 height 19
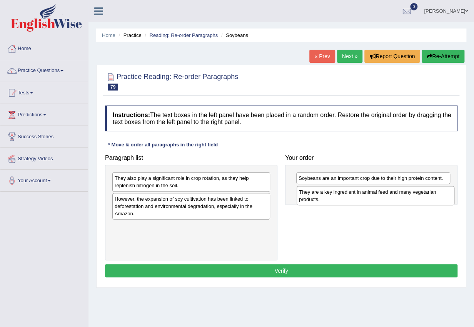
drag, startPoint x: 168, startPoint y: 234, endPoint x: 352, endPoint y: 199, distance: 187.5
click at [352, 199] on div "They are a key ingredient in animal feed and many vegetarian products." at bounding box center [376, 195] width 158 height 19
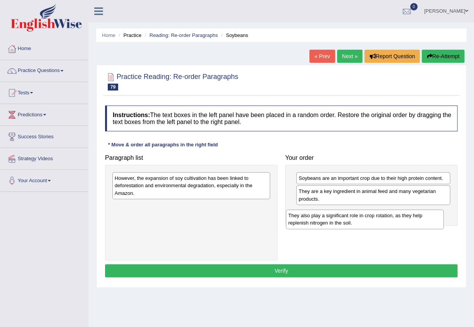
drag, startPoint x: 189, startPoint y: 181, endPoint x: 362, endPoint y: 218, distance: 177.0
click at [362, 218] on div "They also play a significant role in crop rotation, as they help replenish nitr…" at bounding box center [365, 218] width 158 height 19
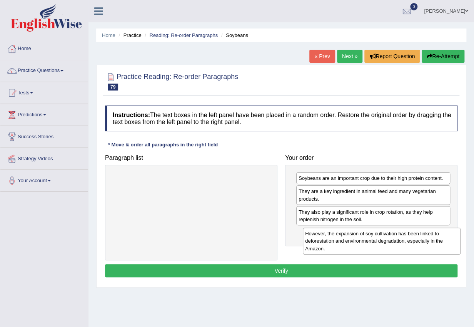
drag, startPoint x: 245, startPoint y: 199, endPoint x: 420, endPoint y: 244, distance: 181.4
click at [420, 244] on div "However, the expansion of soy cultivation has been linked to deforestation and …" at bounding box center [382, 240] width 158 height 27
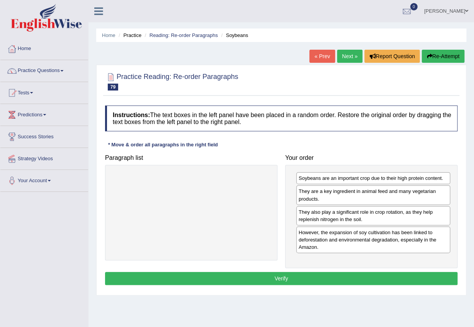
click at [378, 278] on button "Verify" at bounding box center [281, 278] width 352 height 13
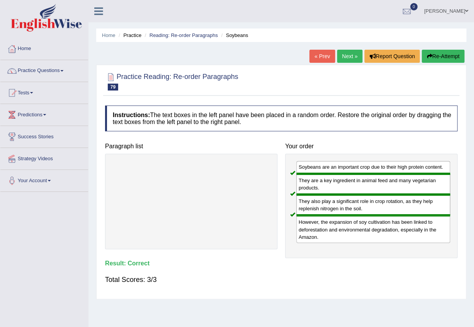
click at [352, 55] on link "Next »" at bounding box center [349, 56] width 25 height 13
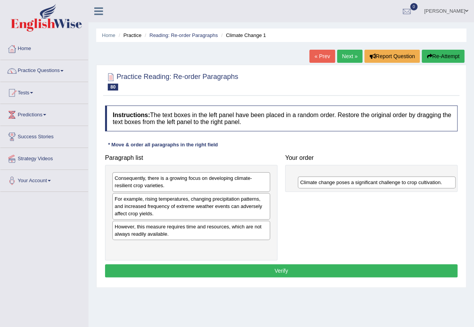
drag, startPoint x: 174, startPoint y: 202, endPoint x: 365, endPoint y: 180, distance: 192.5
click at [365, 180] on div "Climate change poses a significant challenge to crop cultivation." at bounding box center [377, 182] width 158 height 12
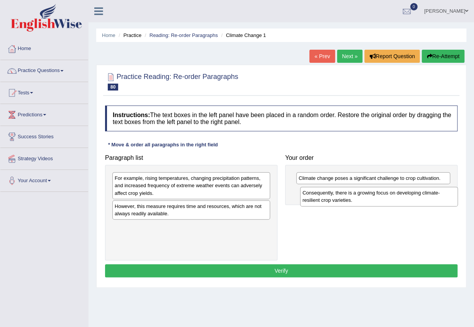
drag, startPoint x: 179, startPoint y: 184, endPoint x: 364, endPoint y: 199, distance: 185.7
click at [365, 199] on div "Consequently, there is a growing focus on developing climate-resilient crop var…" at bounding box center [379, 196] width 158 height 19
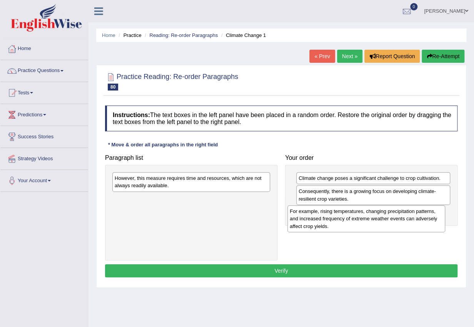
drag, startPoint x: 184, startPoint y: 189, endPoint x: 359, endPoint y: 222, distance: 178.9
click at [359, 222] on div "For example, rising temperatures, changing precipitation patterns, and increase…" at bounding box center [366, 218] width 158 height 27
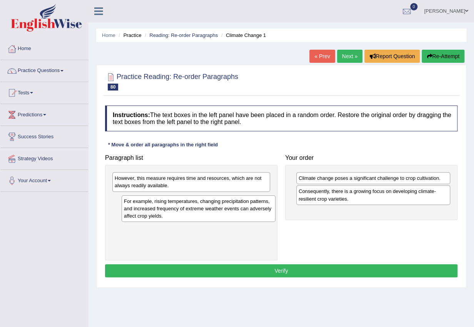
drag, startPoint x: 372, startPoint y: 225, endPoint x: 196, endPoint y: 214, distance: 176.2
click at [197, 214] on div "For example, rising temperatures, changing precipitation patterns, and increase…" at bounding box center [199, 208] width 154 height 27
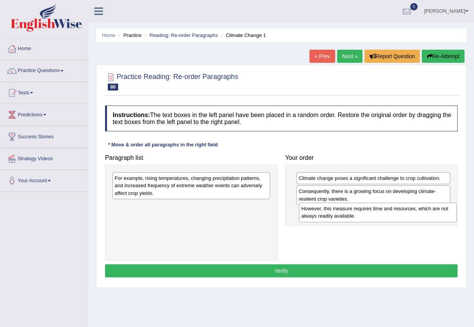
drag, startPoint x: 217, startPoint y: 193, endPoint x: 372, endPoint y: 224, distance: 158.8
click at [384, 221] on div "However, this measure requires time and resources, which are not always readily…" at bounding box center [378, 211] width 158 height 19
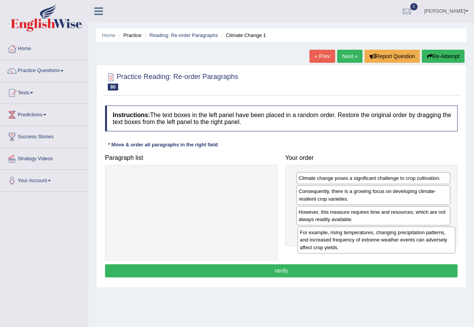
drag, startPoint x: 183, startPoint y: 187, endPoint x: 368, endPoint y: 237, distance: 191.4
click at [368, 237] on div "For example, rising temperatures, changing precipitation patterns, and increase…" at bounding box center [376, 239] width 158 height 27
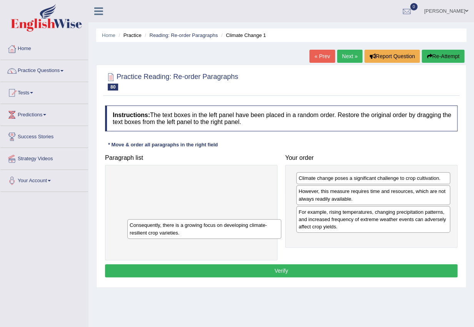
drag, startPoint x: 374, startPoint y: 200, endPoint x: 232, endPoint y: 231, distance: 144.8
click at [204, 235] on div "Consequently, there is a growing focus on developing climate-resilient crop var…" at bounding box center [204, 228] width 154 height 19
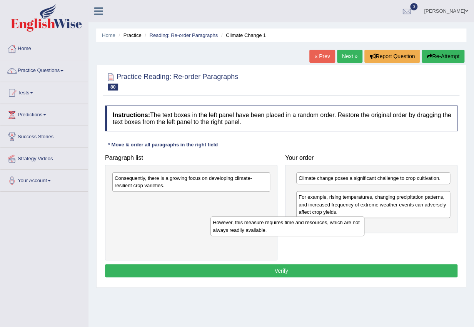
drag, startPoint x: 314, startPoint y: 194, endPoint x: 190, endPoint y: 224, distance: 127.5
click at [210, 224] on div "However, this measure requires time and resources, which are not always readily…" at bounding box center [287, 225] width 154 height 19
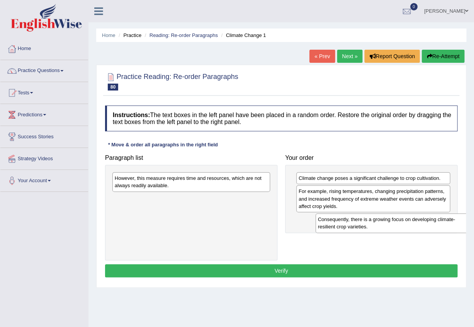
drag, startPoint x: 180, startPoint y: 182, endPoint x: 383, endPoint y: 223, distance: 207.3
click at [383, 223] on div "Consequently, there is a growing focus on developing climate-resilient crop var…" at bounding box center [394, 222] width 158 height 19
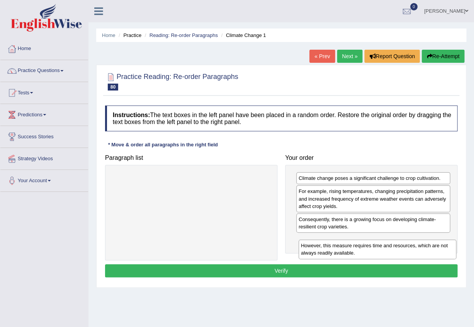
drag, startPoint x: 200, startPoint y: 185, endPoint x: 384, endPoint y: 249, distance: 194.5
click at [384, 249] on div "However, this measure requires time and resources, which are not always readily…" at bounding box center [378, 248] width 158 height 19
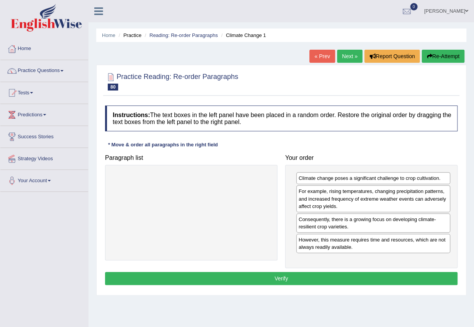
click at [359, 282] on button "Verify" at bounding box center [281, 278] width 352 height 13
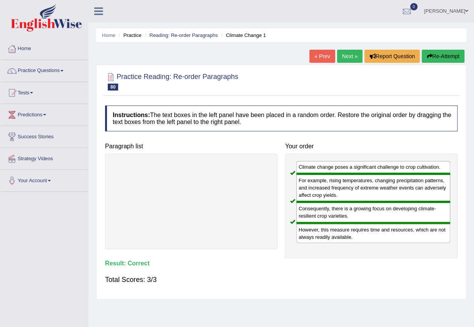
click at [344, 54] on link "Next »" at bounding box center [349, 56] width 25 height 13
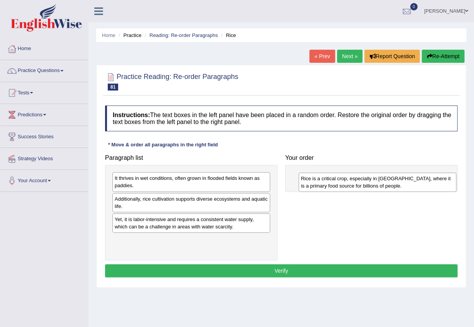
drag, startPoint x: 171, startPoint y: 205, endPoint x: 359, endPoint y: 182, distance: 189.6
click at [359, 182] on div "Rice is a critical crop, especially in [GEOGRAPHIC_DATA], where it is a primary…" at bounding box center [378, 181] width 158 height 19
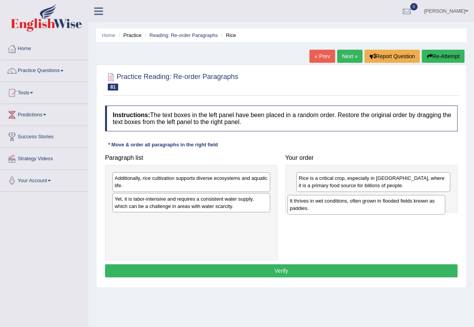
drag, startPoint x: 174, startPoint y: 187, endPoint x: 346, endPoint y: 210, distance: 173.5
click at [345, 210] on div "It thrives in wet conditions, often grown in flooded fields known as paddies." at bounding box center [366, 204] width 158 height 19
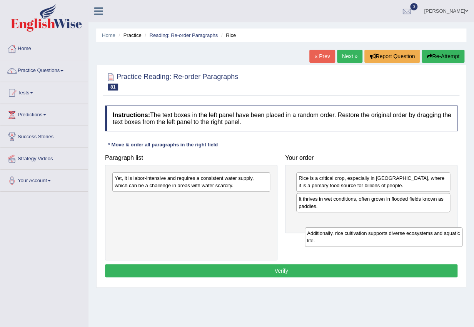
drag, startPoint x: 184, startPoint y: 186, endPoint x: 376, endPoint y: 235, distance: 197.7
click at [376, 235] on div "Additionally, rice cultivation supports diverse ecosystems and aquatic life." at bounding box center [384, 236] width 158 height 19
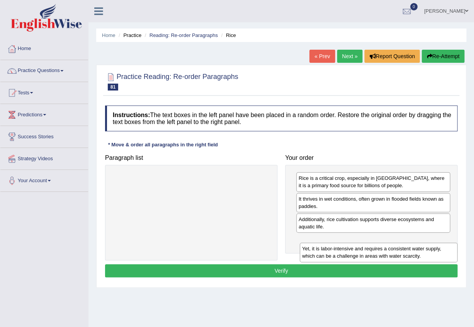
drag, startPoint x: 198, startPoint y: 184, endPoint x: 385, endPoint y: 254, distance: 200.0
click at [385, 254] on div "Yet, it is labor-intensive and requires a consistent water supply, which can be…" at bounding box center [379, 251] width 158 height 19
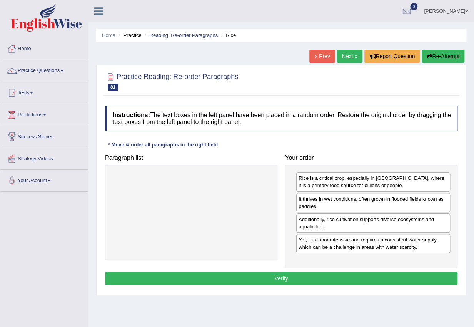
click at [380, 277] on button "Verify" at bounding box center [281, 278] width 352 height 13
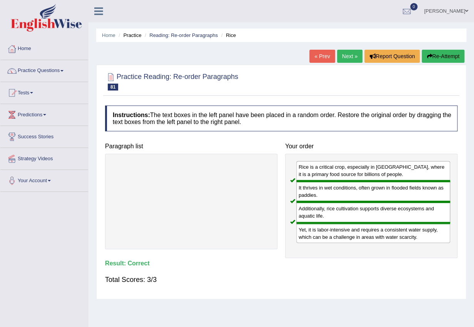
click at [342, 53] on link "Next »" at bounding box center [349, 56] width 25 height 13
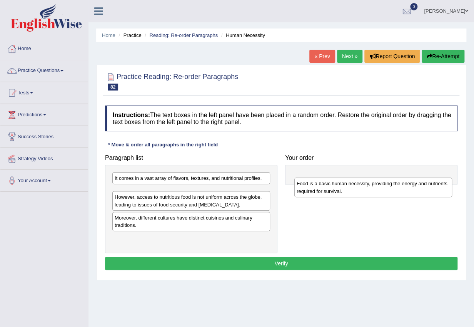
drag, startPoint x: 161, startPoint y: 198, endPoint x: 344, endPoint y: 190, distance: 182.5
click at [344, 190] on div "Food is a basic human necessity, providing the energy and nutrients required fo…" at bounding box center [373, 186] width 158 height 19
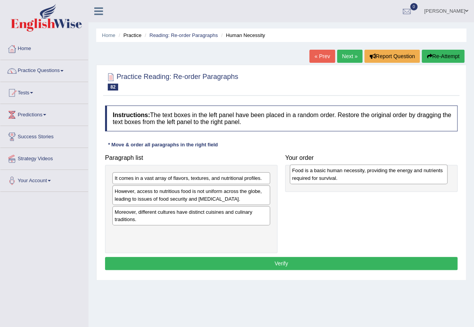
drag, startPoint x: 237, startPoint y: 204, endPoint x: 355, endPoint y: 175, distance: 121.5
click at [355, 175] on div "Food is a basic human necessity, providing the energy and nutrients required fo…" at bounding box center [369, 173] width 158 height 19
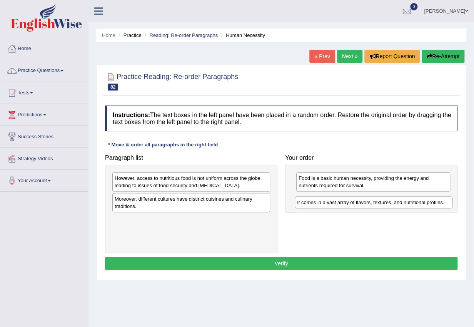
drag, startPoint x: 162, startPoint y: 180, endPoint x: 340, endPoint y: 204, distance: 180.1
click at [340, 204] on div "It comes in a vast array of flavors, textures, and nutritional profiles." at bounding box center [374, 202] width 158 height 12
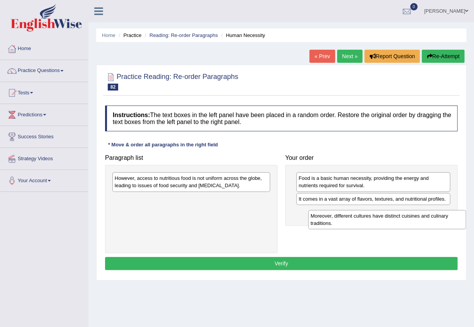
drag, startPoint x: 163, startPoint y: 207, endPoint x: 355, endPoint y: 224, distance: 193.1
click at [355, 224] on div "Moreover, different cultures have distinct cuisines and culinary traditions." at bounding box center [387, 219] width 158 height 19
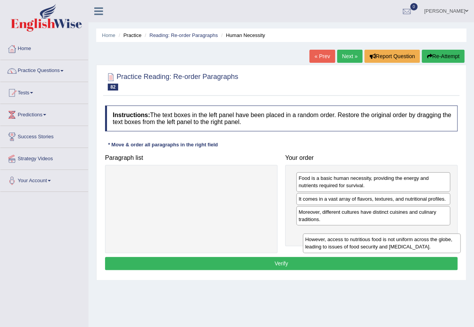
drag, startPoint x: 207, startPoint y: 184, endPoint x: 401, endPoint y: 241, distance: 202.7
click at [401, 241] on div "However, access to nutritious food is not uniform across the globe, leading to …" at bounding box center [382, 242] width 158 height 19
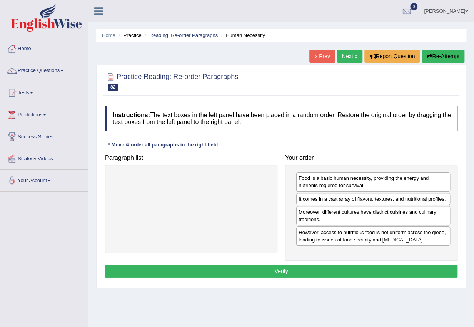
click at [386, 267] on button "Verify" at bounding box center [281, 270] width 352 height 13
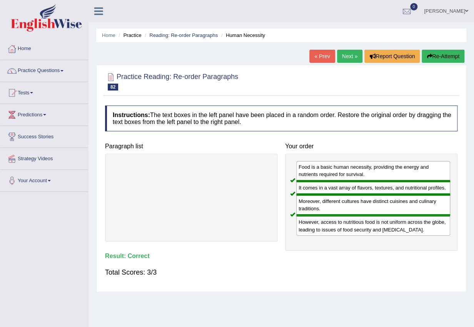
click at [350, 55] on link "Next »" at bounding box center [349, 56] width 25 height 13
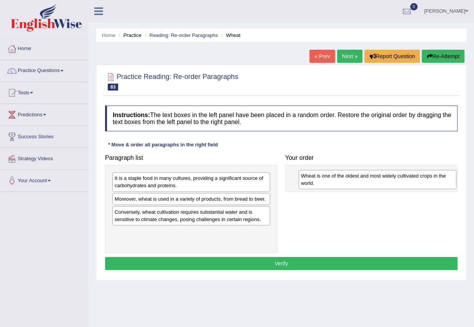
drag, startPoint x: 199, startPoint y: 206, endPoint x: 357, endPoint y: 181, distance: 160.0
click at [357, 181] on div "Wheat is one of the oldest and most widely cultivated crops in the world." at bounding box center [378, 179] width 158 height 19
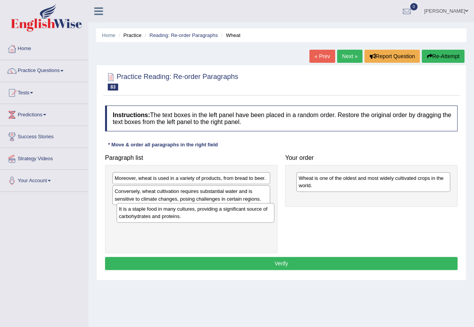
drag, startPoint x: 176, startPoint y: 184, endPoint x: 178, endPoint y: 215, distance: 31.2
click at [178, 215] on div "It is a staple food in many cultures, providing a significant source of carbohy…" at bounding box center [196, 212] width 158 height 19
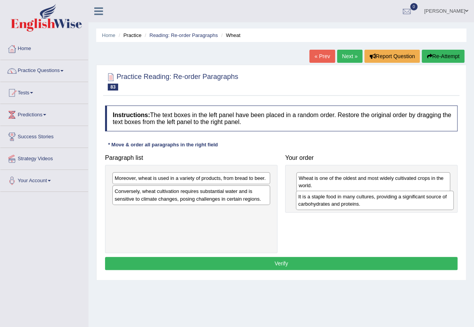
drag, startPoint x: 172, startPoint y: 217, endPoint x: 354, endPoint y: 202, distance: 183.4
click at [354, 202] on div "It is a staple food in many cultures, providing a significant source of carbohy…" at bounding box center [375, 199] width 158 height 19
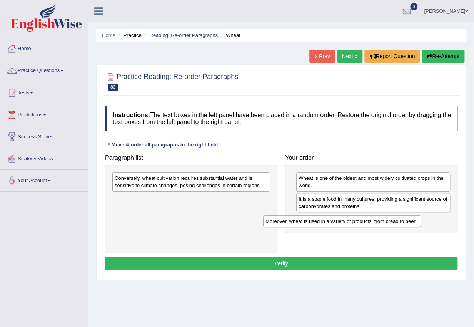
drag, startPoint x: 240, startPoint y: 181, endPoint x: 414, endPoint y: 225, distance: 179.1
click at [414, 225] on div "Moreover, wheat is used in a variety of products, from bread to beer." at bounding box center [342, 221] width 158 height 12
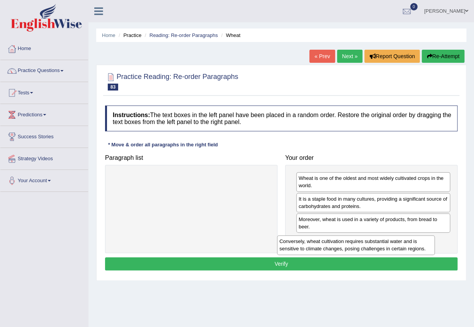
drag, startPoint x: 204, startPoint y: 188, endPoint x: 371, endPoint y: 252, distance: 178.4
click at [371, 252] on div "Conversely, wheat cultivation requires substantial water and is sensitive to cl…" at bounding box center [356, 244] width 158 height 19
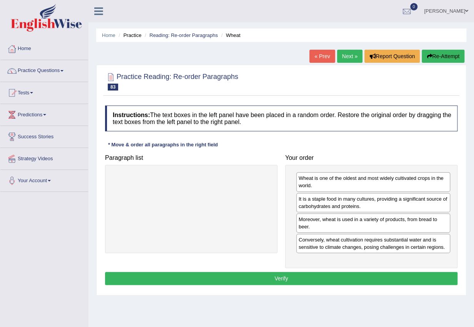
click at [356, 267] on div "Wheat is one of the oldest and most widely cultivated crops in the world. It is…" at bounding box center [371, 216] width 172 height 103
click at [355, 272] on div "Instructions: The text boxes in the left panel have been placed in a random ord…" at bounding box center [281, 196] width 356 height 189
click at [359, 279] on button "Verify" at bounding box center [281, 278] width 352 height 13
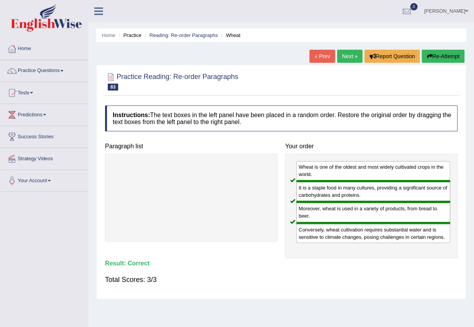
click at [352, 54] on link "Next »" at bounding box center [349, 56] width 25 height 13
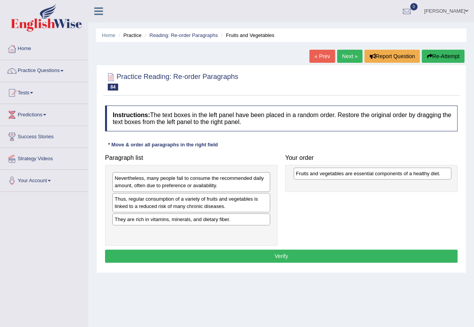
drag, startPoint x: 145, startPoint y: 203, endPoint x: 327, endPoint y: 177, distance: 183.0
click at [327, 177] on div "Fruits and vegetables are essential components of a healthy diet." at bounding box center [373, 173] width 158 height 12
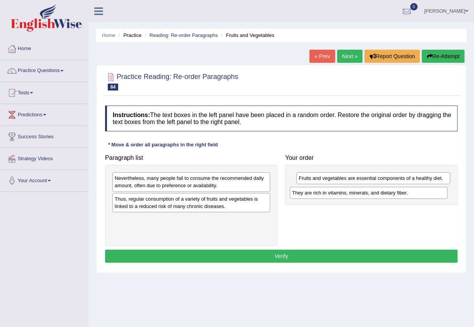
drag, startPoint x: 175, startPoint y: 219, endPoint x: 353, endPoint y: 194, distance: 179.5
click at [353, 192] on div "They are rich in vitamins, minerals, and dietary fiber." at bounding box center [369, 193] width 158 height 12
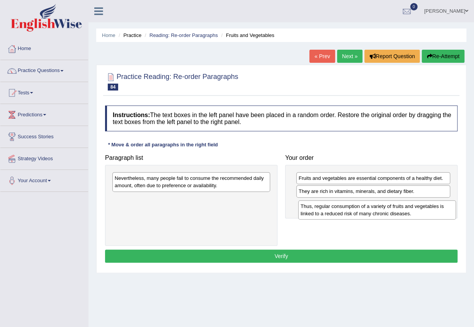
drag, startPoint x: 208, startPoint y: 202, endPoint x: 394, endPoint y: 210, distance: 186.0
click at [394, 210] on div "Thus, regular consumption of a variety of fruits and vegetables is linked to a …" at bounding box center [377, 209] width 158 height 19
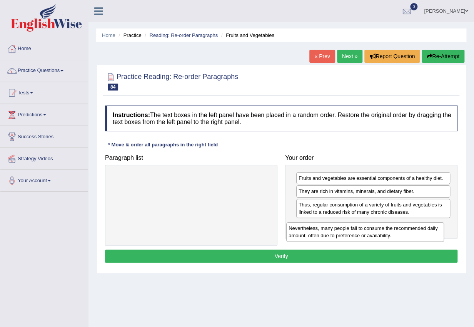
drag, startPoint x: 192, startPoint y: 182, endPoint x: 366, endPoint y: 232, distance: 180.9
click at [366, 232] on div "Nevertheless, many people fail to consume the recommended daily amount, often d…" at bounding box center [365, 231] width 158 height 19
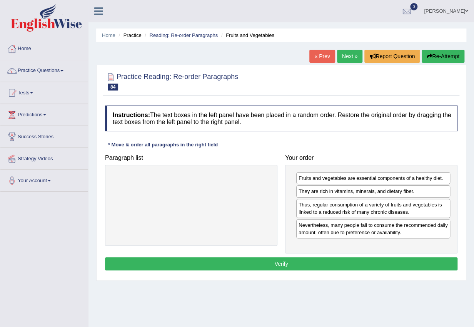
click at [343, 262] on button "Verify" at bounding box center [281, 263] width 352 height 13
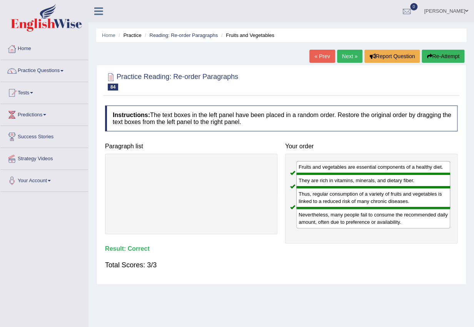
click at [343, 55] on link "Next »" at bounding box center [349, 56] width 25 height 13
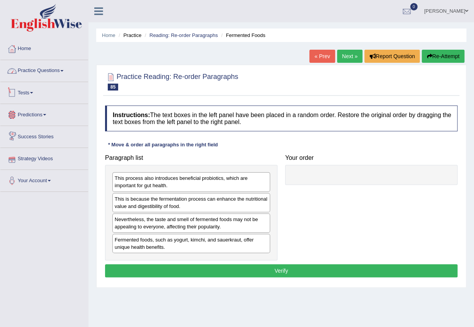
click at [61, 70] on link "Practice Questions" at bounding box center [44, 69] width 88 height 19
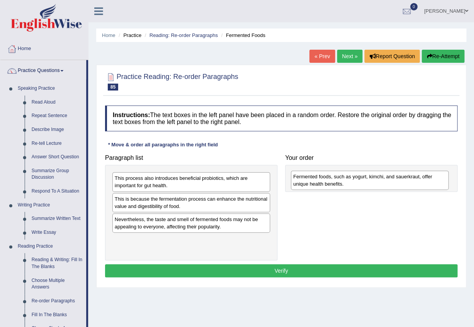
drag, startPoint x: 174, startPoint y: 247, endPoint x: 355, endPoint y: 182, distance: 193.0
click at [354, 183] on div "Fermented foods, such as yogurt, kimchi, and sauerkraut, offer unique health be…" at bounding box center [370, 179] width 158 height 19
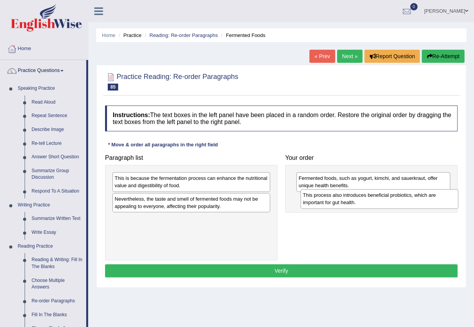
drag, startPoint x: 178, startPoint y: 183, endPoint x: 364, endPoint y: 201, distance: 187.1
click at [364, 201] on div "This process also introduces beneficial probiotics, which are important for gut…" at bounding box center [379, 198] width 158 height 19
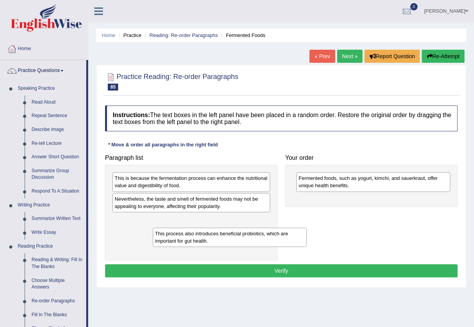
drag, startPoint x: 336, startPoint y: 207, endPoint x: 166, endPoint y: 204, distance: 170.1
click at [185, 242] on div "This process also introduces beneficial probiotics, which are important for gut…" at bounding box center [230, 236] width 154 height 19
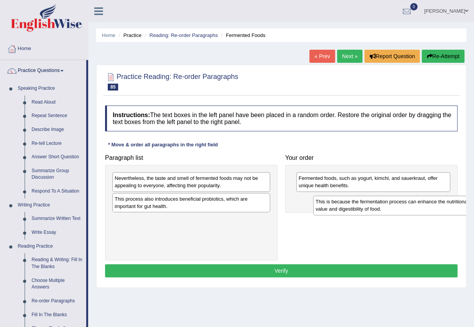
drag, startPoint x: 167, startPoint y: 182, endPoint x: 368, endPoint y: 206, distance: 201.8
click at [368, 206] on div "This is because the fermentation process can enhance the nutritional value and …" at bounding box center [392, 204] width 158 height 19
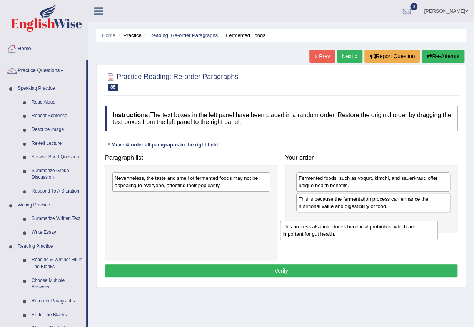
drag, startPoint x: 207, startPoint y: 207, endPoint x: 389, endPoint y: 239, distance: 185.0
click at [389, 239] on div "This process also introduces beneficial probiotics, which are important for gut…" at bounding box center [359, 229] width 158 height 19
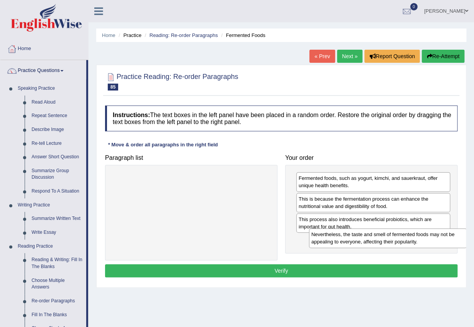
drag, startPoint x: 220, startPoint y: 190, endPoint x: 409, endPoint y: 252, distance: 199.4
click at [409, 247] on div "Nevertheless, the taste and smell of fermented foods may not be appealing to ev…" at bounding box center [388, 237] width 158 height 19
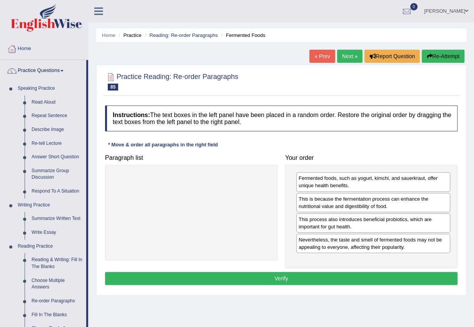
click at [387, 277] on button "Verify" at bounding box center [281, 278] width 352 height 13
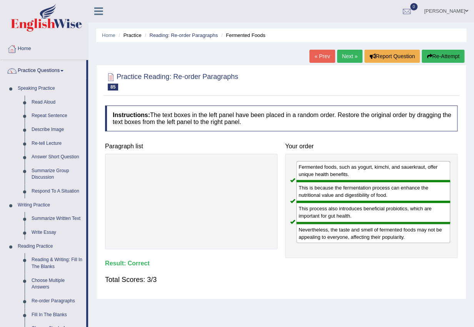
click at [352, 56] on link "Next »" at bounding box center [349, 56] width 25 height 13
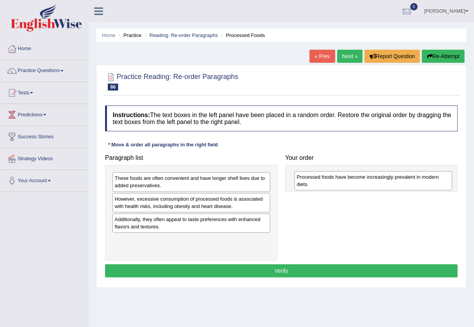
drag, startPoint x: 177, startPoint y: 228, endPoint x: 358, endPoint y: 184, distance: 185.7
click at [358, 184] on div "Processed foods have become increasingly prevalent in modern diets." at bounding box center [373, 180] width 158 height 19
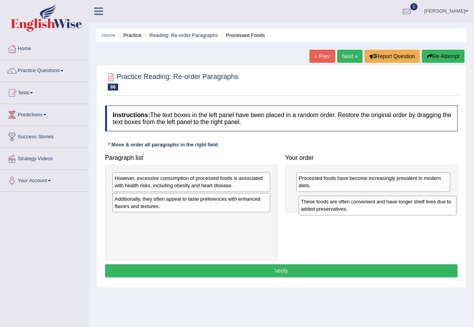
drag, startPoint x: 184, startPoint y: 184, endPoint x: 368, endPoint y: 206, distance: 185.6
click at [368, 206] on div "These foods are often convenient and have longer shelf lives due to added prese…" at bounding box center [378, 204] width 158 height 19
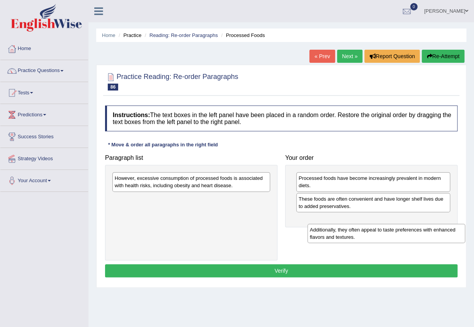
drag, startPoint x: 208, startPoint y: 217, endPoint x: 364, endPoint y: 228, distance: 155.8
click at [373, 236] on div "Additionally, they often appeal to taste preferences with enhanced flavors and …" at bounding box center [386, 233] width 158 height 19
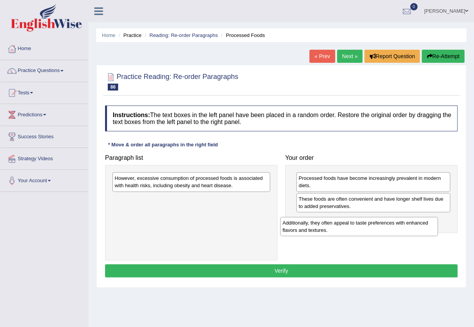
drag, startPoint x: 214, startPoint y: 209, endPoint x: 382, endPoint y: 232, distance: 168.9
click at [382, 232] on div "Additionally, they often appeal to taste preferences with enhanced flavors and …" at bounding box center [359, 226] width 158 height 19
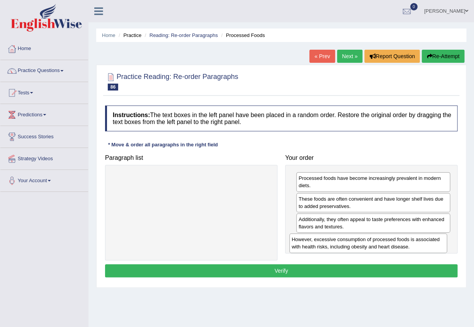
drag, startPoint x: 224, startPoint y: 193, endPoint x: 372, endPoint y: 244, distance: 156.0
click at [372, 244] on div "However, excessive consumption of processed foods is associated with health ris…" at bounding box center [368, 242] width 158 height 19
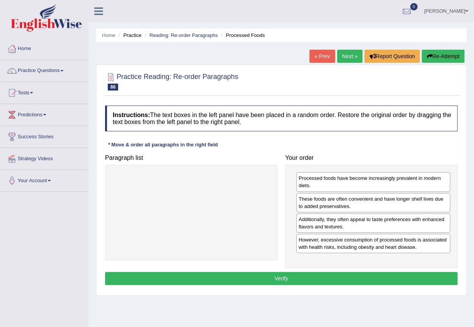
drag, startPoint x: 322, startPoint y: 279, endPoint x: 317, endPoint y: 277, distance: 5.4
click at [322, 279] on button "Verify" at bounding box center [281, 278] width 352 height 13
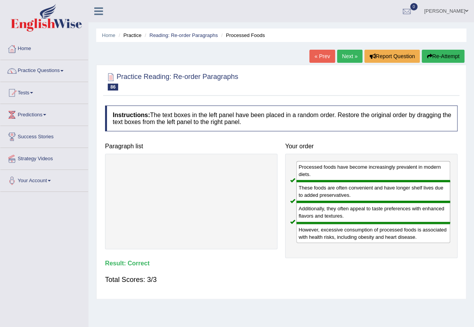
click at [342, 53] on link "Next »" at bounding box center [349, 56] width 25 height 13
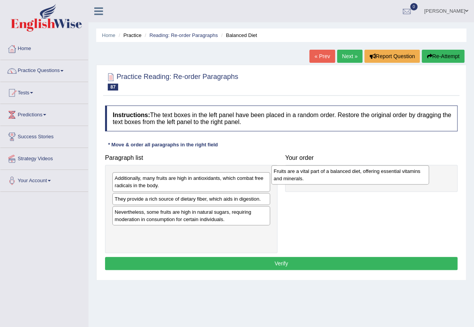
drag, startPoint x: 166, startPoint y: 205, endPoint x: 325, endPoint y: 177, distance: 161.3
click at [325, 177] on div "Fruits are a vital part of a balanced diet, offering essential vitamins and min…" at bounding box center [350, 174] width 158 height 19
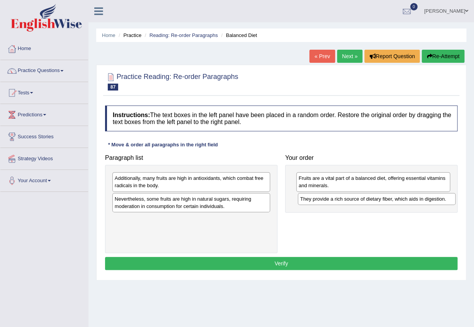
drag, startPoint x: 184, startPoint y: 199, endPoint x: 370, endPoint y: 199, distance: 185.4
click at [370, 199] on div "They provide a rich source of dietary fiber, which aids in digestion." at bounding box center [377, 199] width 158 height 12
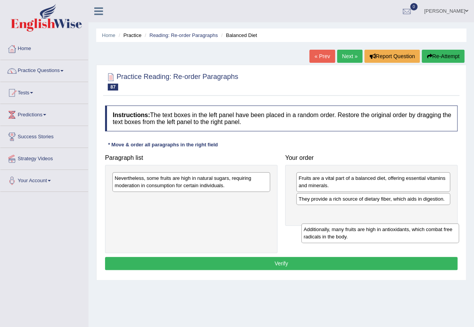
drag, startPoint x: 166, startPoint y: 184, endPoint x: 354, endPoint y: 234, distance: 194.4
click at [354, 234] on div "Additionally, many fruits are high in antioxidants, which combat free radicals …" at bounding box center [380, 232] width 158 height 19
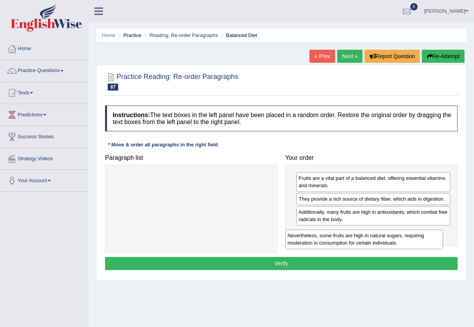
drag, startPoint x: 179, startPoint y: 182, endPoint x: 352, endPoint y: 239, distance: 182.0
click at [352, 239] on div "Nevertheless, some fruits are high in natural sugars, requiring moderation in c…" at bounding box center [364, 238] width 158 height 19
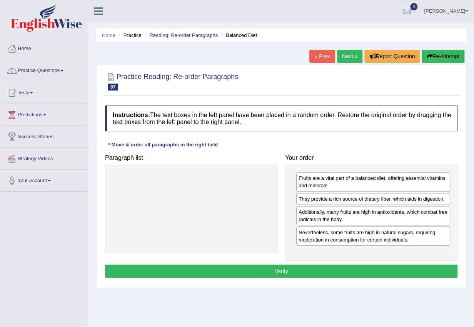
click at [338, 265] on button "Verify" at bounding box center [281, 270] width 352 height 13
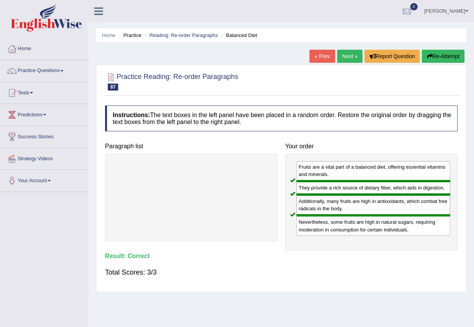
click at [352, 57] on link "Next »" at bounding box center [349, 56] width 25 height 13
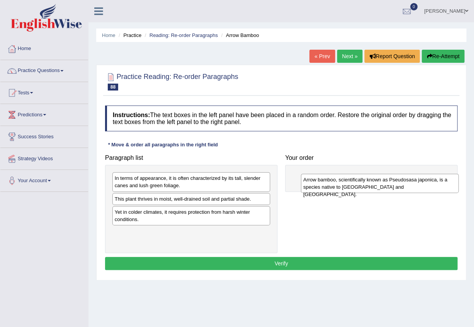
drag, startPoint x: 166, startPoint y: 207, endPoint x: 356, endPoint y: 187, distance: 190.7
click at [356, 187] on div "Arrow bamboo, scientifically known as Pseudosasa japonica, is a species native …" at bounding box center [380, 183] width 158 height 19
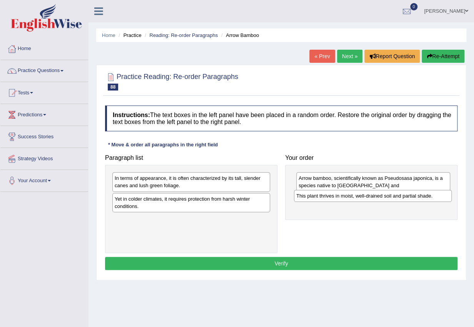
drag, startPoint x: 192, startPoint y: 202, endPoint x: 354, endPoint y: 203, distance: 161.2
click at [354, 202] on div "This plant thrives in moist, well-drained soil and partial shade." at bounding box center [373, 196] width 158 height 12
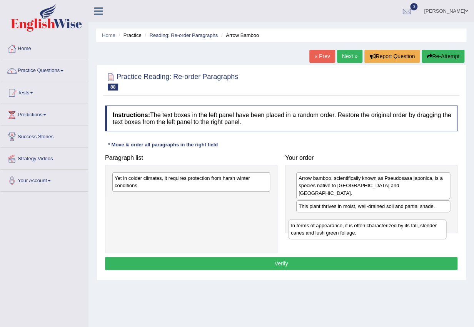
drag, startPoint x: 168, startPoint y: 185, endPoint x: 349, endPoint y: 229, distance: 186.1
click at [349, 229] on div "In terms of appearance, it is often characterized by its tall, slender canes an…" at bounding box center [368, 228] width 158 height 19
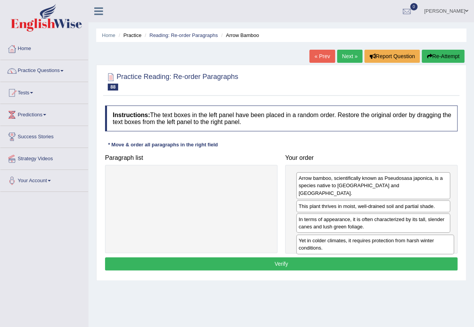
drag, startPoint x: 205, startPoint y: 194, endPoint x: 382, endPoint y: 246, distance: 184.0
click at [382, 245] on div "Yet in colder climates, it requires protection from harsh winter conditions." at bounding box center [375, 243] width 158 height 19
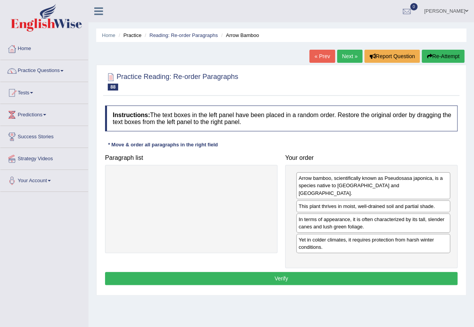
click at [367, 272] on button "Verify" at bounding box center [281, 278] width 352 height 13
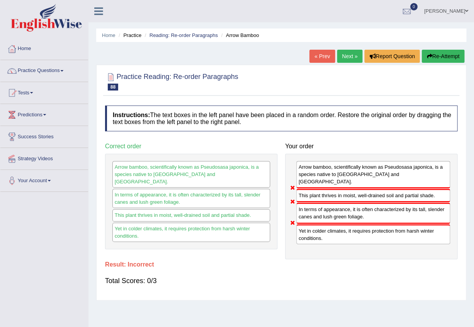
click at [440, 58] on button "Re-Attempt" at bounding box center [443, 56] width 43 height 13
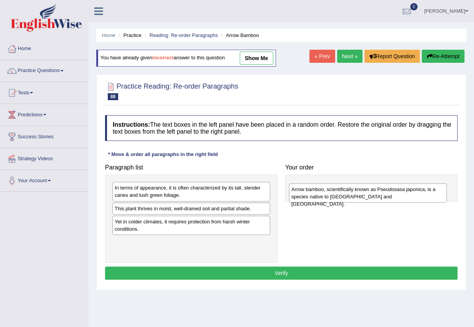
drag, startPoint x: 204, startPoint y: 215, endPoint x: 381, endPoint y: 195, distance: 178.5
click at [381, 195] on div "Arrow bamboo, scientifically known as Pseudosasa japonica, is a species native …" at bounding box center [368, 192] width 158 height 19
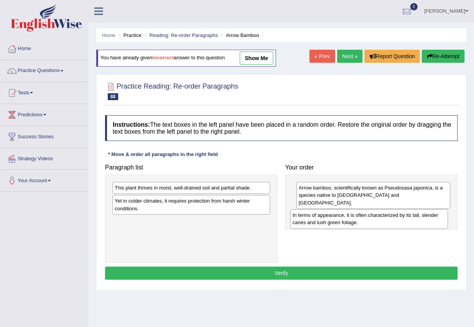
drag, startPoint x: 223, startPoint y: 199, endPoint x: 393, endPoint y: 220, distance: 171.5
click at [393, 220] on div "In terms of appearance, it is often characterized by its tall, slender canes an…" at bounding box center [369, 218] width 158 height 19
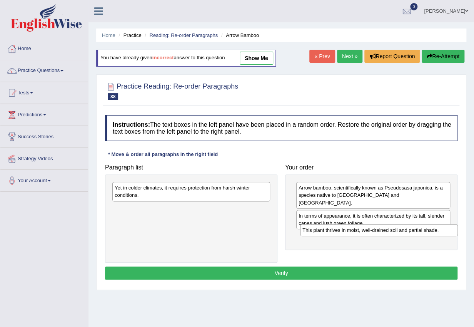
drag, startPoint x: 177, startPoint y: 199, endPoint x: 335, endPoint y: 231, distance: 161.7
click at [335, 231] on div "This plant thrives in moist, well-drained soil and partial shade." at bounding box center [379, 230] width 158 height 12
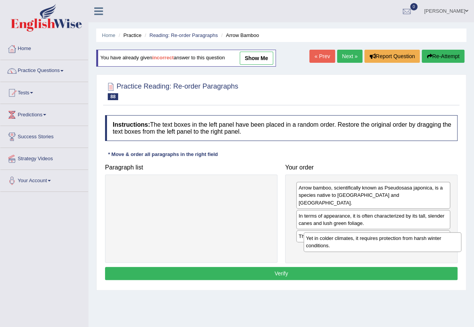
drag, startPoint x: 177, startPoint y: 209, endPoint x: 327, endPoint y: 239, distance: 153.5
click at [327, 239] on div "Yet in colder climates, it requires protection from harsh winter conditions." at bounding box center [383, 241] width 158 height 19
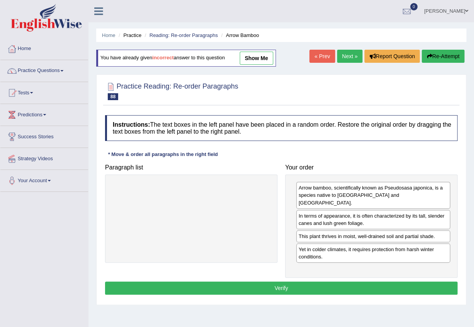
click at [304, 281] on button "Verify" at bounding box center [281, 287] width 352 height 13
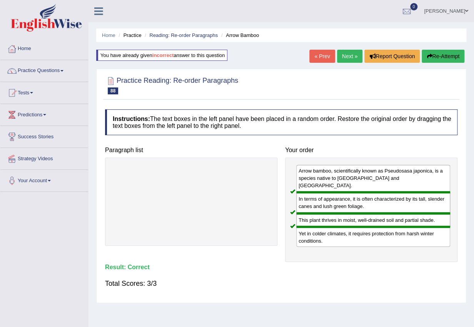
click at [346, 51] on link "Next »" at bounding box center [349, 56] width 25 height 13
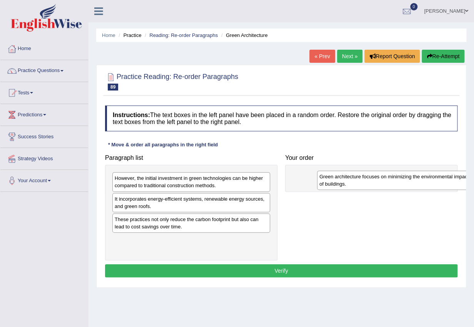
drag, startPoint x: 158, startPoint y: 204, endPoint x: 347, endPoint y: 180, distance: 191.3
click at [347, 180] on div "Green architecture focuses on minimizing the environmental impact of buildings." at bounding box center [396, 179] width 158 height 19
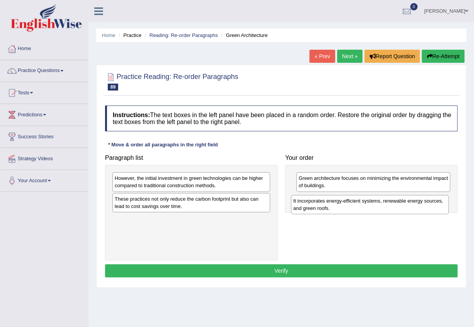
drag, startPoint x: 185, startPoint y: 205, endPoint x: 362, endPoint y: 207, distance: 177.4
click at [362, 207] on div "It incorporates energy-efficient systems, renewable energy sources, and green r…" at bounding box center [370, 204] width 158 height 19
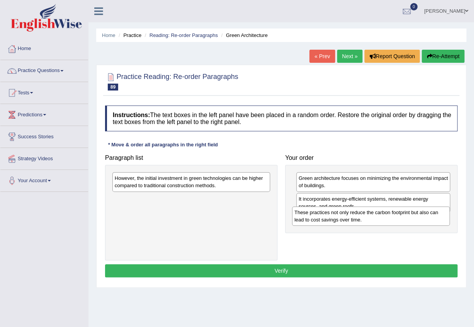
drag, startPoint x: 201, startPoint y: 207, endPoint x: 373, endPoint y: 221, distance: 172.5
click at [373, 221] on div "These practices not only reduce the carbon footprint but also can lead to cost …" at bounding box center [371, 215] width 158 height 19
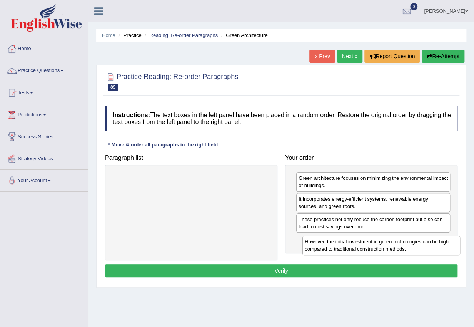
drag, startPoint x: 210, startPoint y: 185, endPoint x: 398, endPoint y: 248, distance: 198.5
click at [398, 248] on div "However, the initial investment in green technologies can be higher compared to…" at bounding box center [381, 244] width 158 height 19
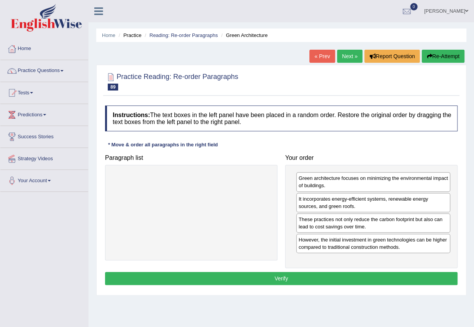
click at [369, 274] on button "Verify" at bounding box center [281, 278] width 352 height 13
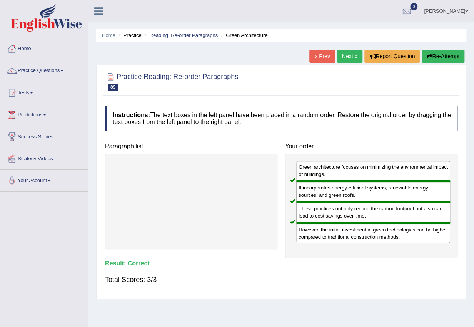
click at [345, 53] on link "Next »" at bounding box center [349, 56] width 25 height 13
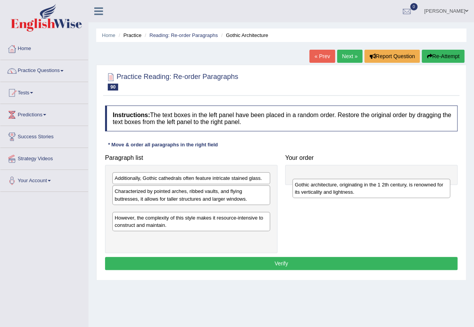
drag, startPoint x: 152, startPoint y: 218, endPoint x: 331, endPoint y: 190, distance: 181.3
click at [331, 190] on div "Gothic architecture, originating in the 1 2th century, is renowned for its vert…" at bounding box center [371, 188] width 158 height 19
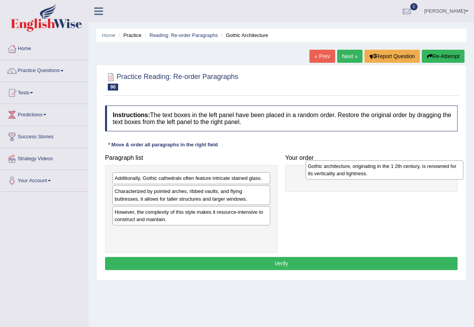
drag, startPoint x: 282, startPoint y: 217, endPoint x: 390, endPoint y: 171, distance: 117.0
click at [390, 171] on div "Gothic architecture, originating in the 1 2th century, is renowned for its vert…" at bounding box center [384, 169] width 158 height 19
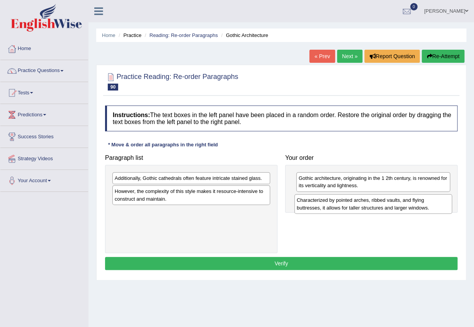
drag, startPoint x: 180, startPoint y: 197, endPoint x: 365, endPoint y: 206, distance: 185.2
click at [365, 206] on div "Characterized by pointed arches, ribbed vaults, and flying buttresses, it allow…" at bounding box center [373, 203] width 158 height 19
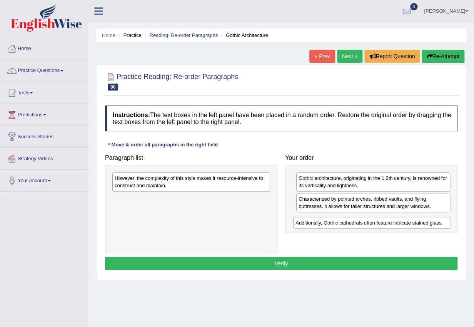
drag, startPoint x: 221, startPoint y: 179, endPoint x: 402, endPoint y: 224, distance: 186.2
click at [402, 224] on div "Additionally, Gothic cathedrals often feature intricate stained glass." at bounding box center [372, 223] width 158 height 12
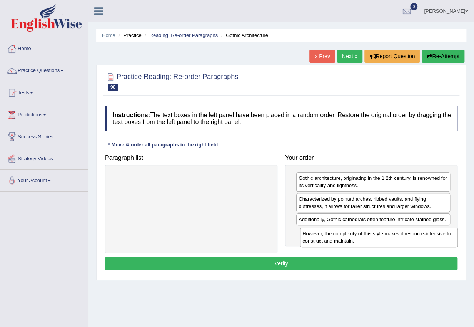
drag, startPoint x: 167, startPoint y: 187, endPoint x: 352, endPoint y: 239, distance: 191.9
click at [352, 239] on div "However, the complexity of this style makes it resource-intensive to construct …" at bounding box center [379, 236] width 158 height 19
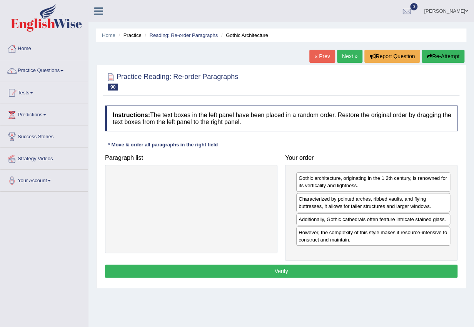
click at [337, 265] on button "Verify" at bounding box center [281, 270] width 352 height 13
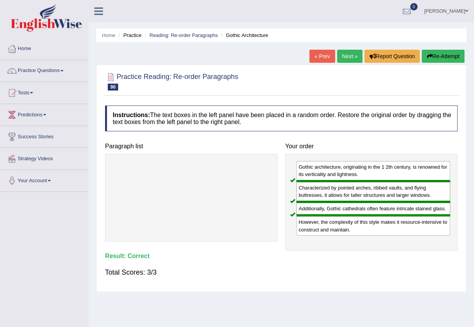
click at [345, 52] on link "Next »" at bounding box center [349, 56] width 25 height 13
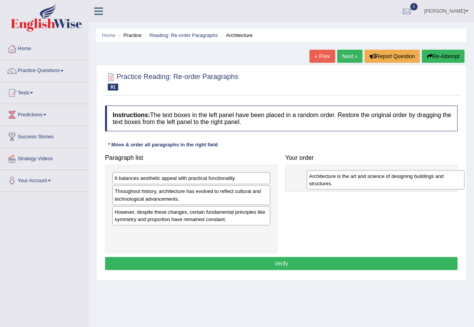
drag, startPoint x: 143, startPoint y: 239, endPoint x: 333, endPoint y: 183, distance: 198.4
click at [333, 183] on div "Architecture is the art and science of designing buildings and structures." at bounding box center [386, 179] width 158 height 19
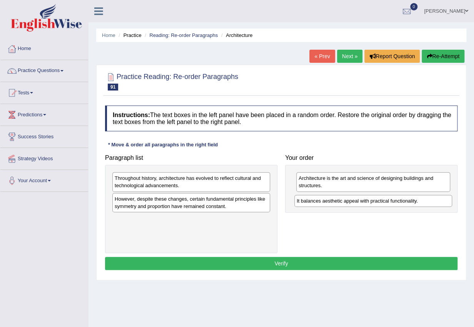
drag, startPoint x: 183, startPoint y: 179, endPoint x: 369, endPoint y: 203, distance: 187.7
click at [369, 203] on div "It balances aesthetic appeal with practical functionality." at bounding box center [373, 201] width 158 height 12
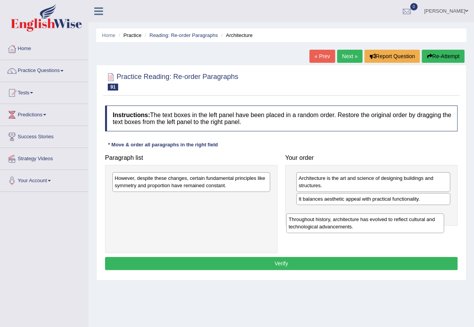
drag, startPoint x: 197, startPoint y: 185, endPoint x: 373, endPoint y: 225, distance: 180.5
click at [373, 225] on div "Throughout history, architecture has evolved to reflect cultural and technologi…" at bounding box center [365, 222] width 158 height 19
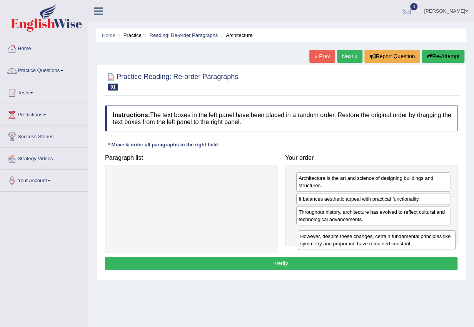
drag, startPoint x: 168, startPoint y: 183, endPoint x: 354, endPoint y: 242, distance: 195.3
click at [354, 241] on div "However, despite these changes, certain fundamental principles like symmetry an…" at bounding box center [377, 239] width 158 height 19
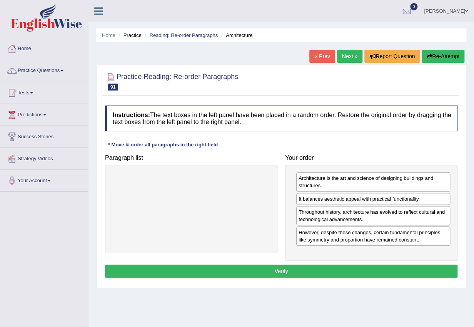
click at [349, 268] on button "Verify" at bounding box center [281, 270] width 352 height 13
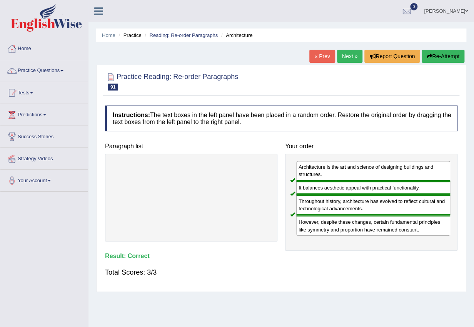
click at [344, 57] on link "Next »" at bounding box center [349, 56] width 25 height 13
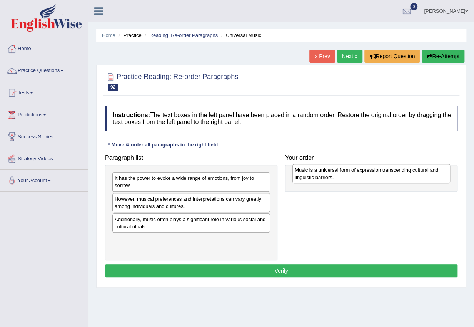
drag, startPoint x: 155, startPoint y: 227, endPoint x: 335, endPoint y: 178, distance: 186.7
click at [335, 178] on div "Music is a universal form of expression transcending cultural and linguistic ba…" at bounding box center [371, 173] width 158 height 19
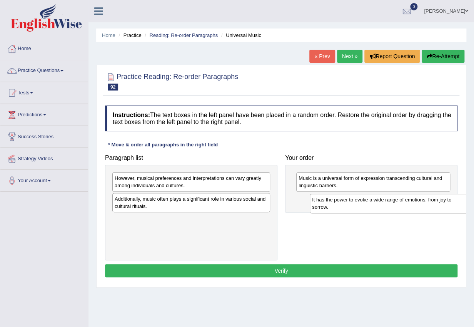
drag, startPoint x: 170, startPoint y: 183, endPoint x: 354, endPoint y: 204, distance: 185.2
click at [354, 204] on div "It has the power to evoke a wide range of emotions, from joy to sorrow." at bounding box center [389, 203] width 158 height 19
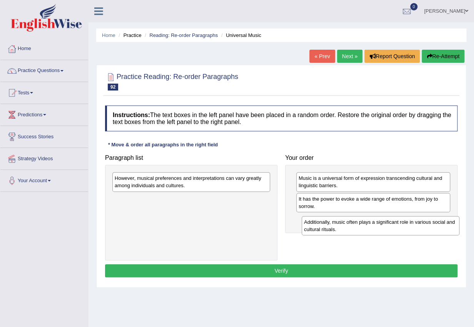
drag, startPoint x: 181, startPoint y: 202, endPoint x: 370, endPoint y: 225, distance: 190.2
click at [370, 225] on div "Additionally, music often plays a significant role in various social and cultur…" at bounding box center [381, 225] width 158 height 19
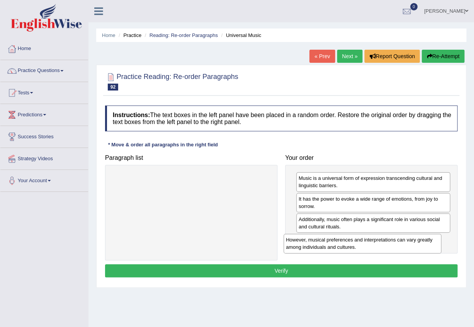
drag, startPoint x: 203, startPoint y: 183, endPoint x: 390, endPoint y: 245, distance: 196.8
click at [389, 245] on div "However, musical preferences and interpretations can vary greatly among individ…" at bounding box center [363, 243] width 158 height 19
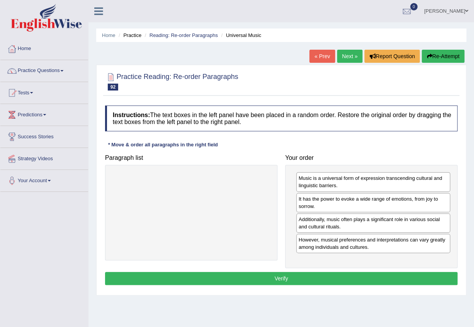
click at [405, 280] on button "Verify" at bounding box center [281, 278] width 352 height 13
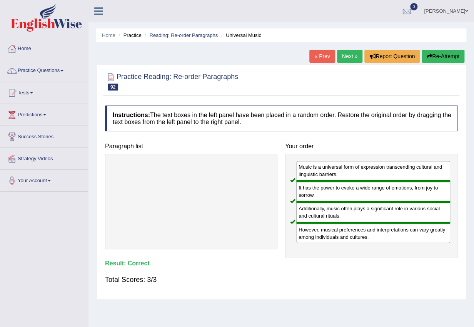
click at [351, 56] on link "Next »" at bounding box center [349, 56] width 25 height 13
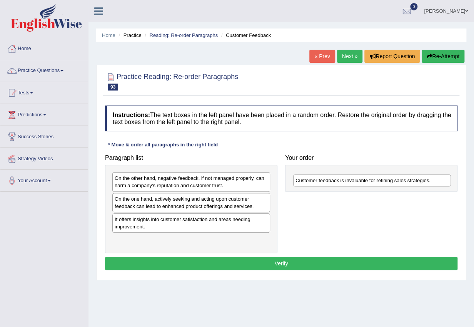
drag, startPoint x: 199, startPoint y: 181, endPoint x: 378, endPoint y: 182, distance: 179.3
click at [378, 182] on div "Customer feedback is invaluable for refining sales strategies." at bounding box center [372, 180] width 158 height 12
click at [193, 225] on div "It offers insights into customer satisfaction and areas needing improvement." at bounding box center [191, 222] width 158 height 19
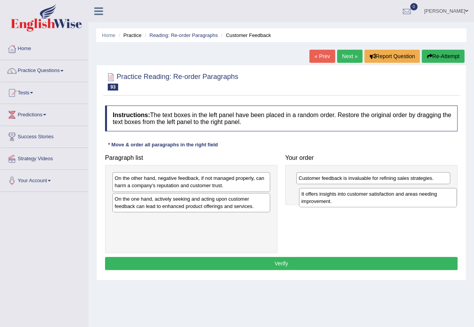
drag, startPoint x: 176, startPoint y: 224, endPoint x: 362, endPoint y: 198, distance: 188.4
click at [362, 198] on div "It offers insights into customer satisfaction and areas needing improvement." at bounding box center [378, 197] width 158 height 19
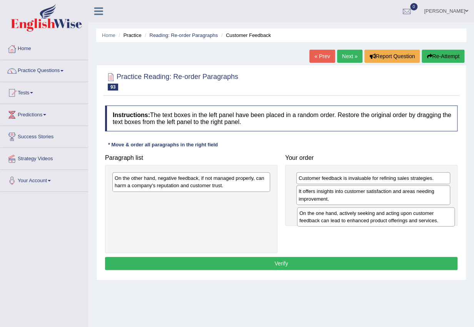
drag, startPoint x: 170, startPoint y: 210, endPoint x: 354, endPoint y: 219, distance: 184.1
click at [354, 219] on div "On the one hand, actively seeking and acting upon customer feedback can lead to…" at bounding box center [376, 216] width 158 height 19
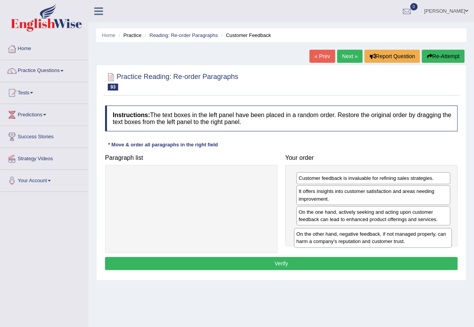
drag, startPoint x: 184, startPoint y: 187, endPoint x: 366, endPoint y: 239, distance: 188.8
click at [366, 239] on div "On the other hand, negative feedback, if not managed properly, can harm a compa…" at bounding box center [373, 237] width 158 height 19
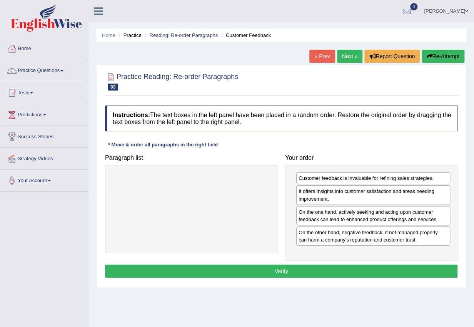
click at [358, 276] on button "Verify" at bounding box center [281, 270] width 352 height 13
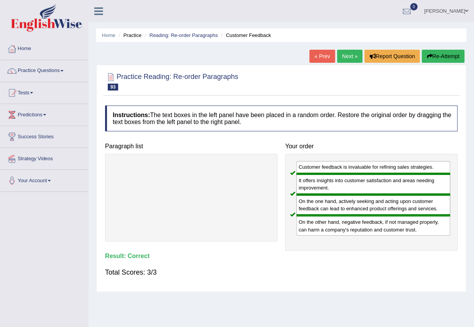
click at [342, 57] on link "Next »" at bounding box center [349, 56] width 25 height 13
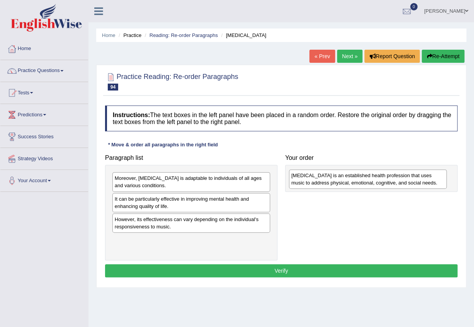
drag, startPoint x: 160, startPoint y: 248, endPoint x: 324, endPoint y: 183, distance: 176.3
click at [324, 183] on div "Music therapy is an established health profession that uses music to address ph…" at bounding box center [368, 178] width 158 height 19
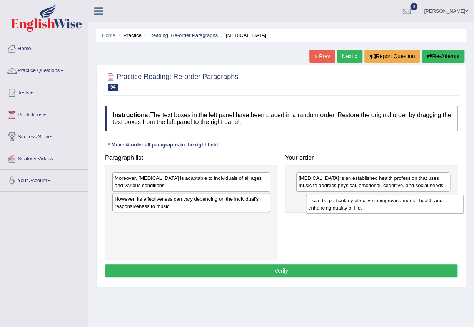
drag, startPoint x: 179, startPoint y: 204, endPoint x: 372, endPoint y: 205, distance: 193.5
click at [372, 205] on div "It can be particularly effective in improving mental health and enhancing quali…" at bounding box center [385, 203] width 158 height 19
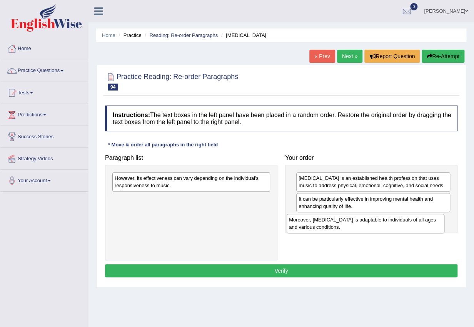
drag, startPoint x: 211, startPoint y: 186, endPoint x: 389, endPoint y: 230, distance: 183.1
click at [389, 230] on div "Moreover, music therapy is adaptable to individuals of all ages and various con…" at bounding box center [366, 223] width 158 height 19
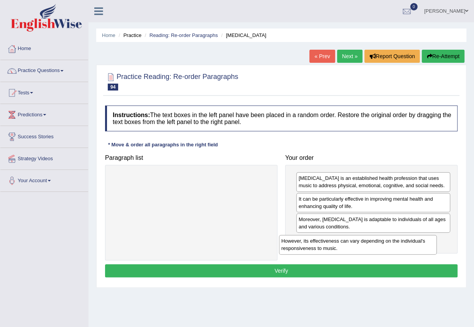
drag, startPoint x: 188, startPoint y: 184, endPoint x: 354, endPoint y: 244, distance: 177.2
click at [354, 244] on div "However, its effectiveness can vary depending on the individual's responsivenes…" at bounding box center [358, 244] width 158 height 19
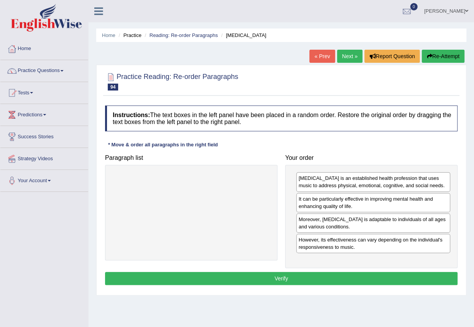
drag, startPoint x: 356, startPoint y: 280, endPoint x: 361, endPoint y: 282, distance: 4.8
click at [356, 279] on button "Verify" at bounding box center [281, 278] width 352 height 13
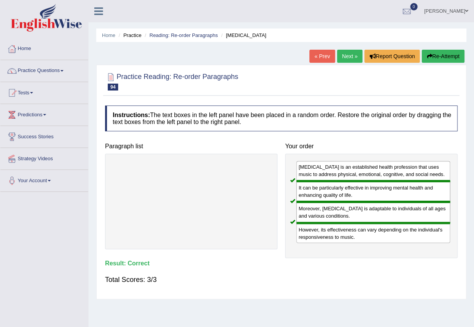
click at [346, 57] on link "Next »" at bounding box center [349, 56] width 25 height 13
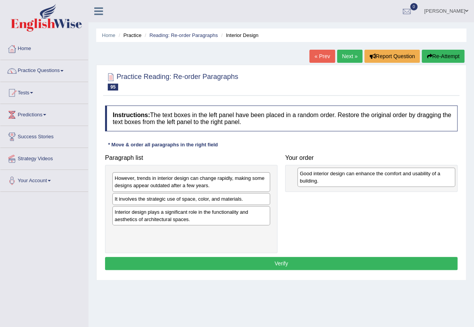
drag, startPoint x: 144, startPoint y: 240, endPoint x: 329, endPoint y: 182, distance: 193.8
click at [329, 182] on div "Good interior design can enhance the comfort and usability of a building." at bounding box center [376, 176] width 158 height 19
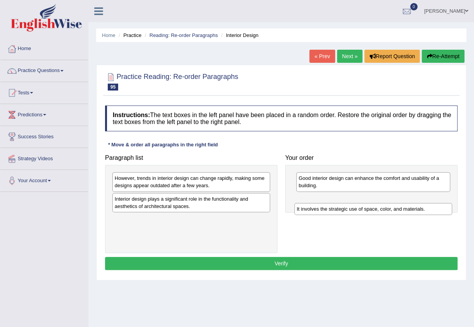
drag, startPoint x: 161, startPoint y: 203, endPoint x: 338, endPoint y: 205, distance: 177.0
click at [338, 205] on div "It involves the strategic use of space, color, and materials." at bounding box center [373, 209] width 158 height 12
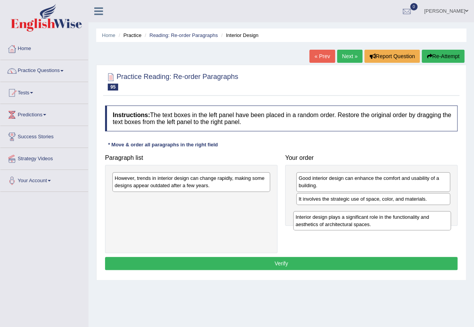
drag, startPoint x: 207, startPoint y: 205, endPoint x: 390, endPoint y: 221, distance: 183.9
click at [390, 221] on div "Interior design plays a significant role in the functionality and aesthetics of…" at bounding box center [372, 220] width 158 height 19
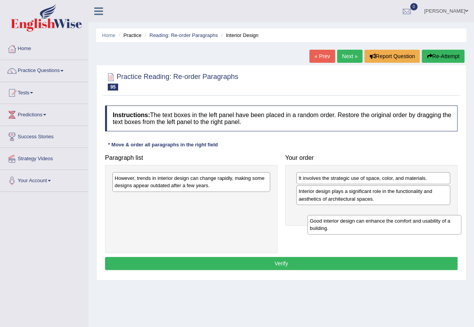
drag, startPoint x: 354, startPoint y: 183, endPoint x: 363, endPoint y: 224, distance: 42.2
click at [364, 226] on div "Good interior design can enhance the comfort and usability of a building." at bounding box center [384, 224] width 154 height 19
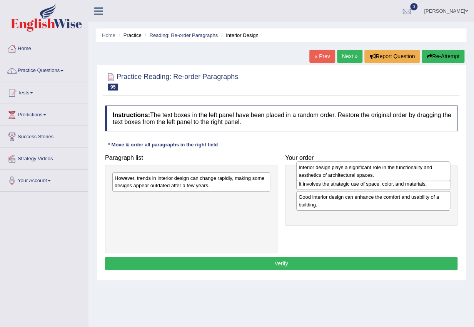
drag, startPoint x: 348, startPoint y: 193, endPoint x: 349, endPoint y: 169, distance: 24.2
click at [348, 169] on div "Interior design plays a significant role in the functionality and aesthetics of…" at bounding box center [373, 170] width 154 height 19
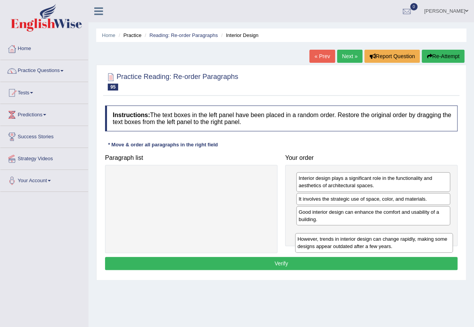
drag, startPoint x: 229, startPoint y: 185, endPoint x: 414, endPoint y: 246, distance: 194.8
click at [414, 246] on div "However, trends in interior design can change rapidly, making some designs appe…" at bounding box center [374, 242] width 158 height 19
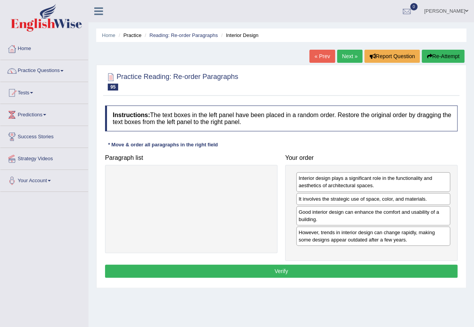
click at [375, 264] on button "Verify" at bounding box center [281, 270] width 352 height 13
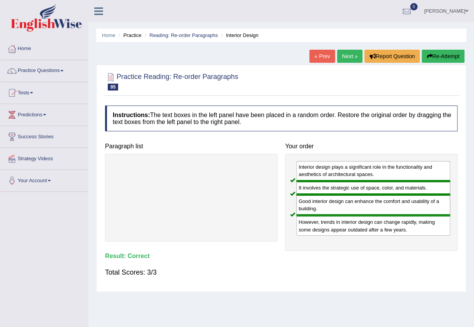
click at [345, 57] on link "Next »" at bounding box center [349, 56] width 25 height 13
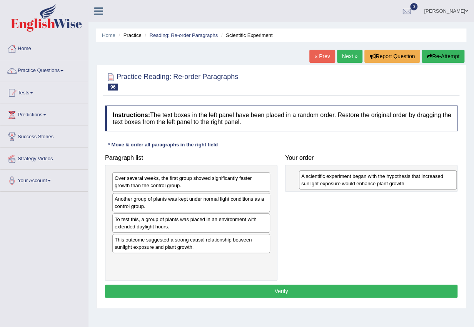
drag, startPoint x: 234, startPoint y: 217, endPoint x: 351, endPoint y: 182, distance: 123.0
click at [351, 182] on div "A scientific experiment began with the hypothesis that increased sunlight expos…" at bounding box center [378, 179] width 158 height 19
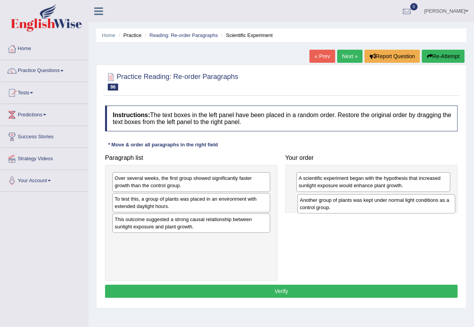
drag, startPoint x: 141, startPoint y: 206, endPoint x: 327, endPoint y: 206, distance: 186.2
click at [327, 206] on div "Another group of plants was kept under normal light conditions as a control gro…" at bounding box center [376, 203] width 158 height 19
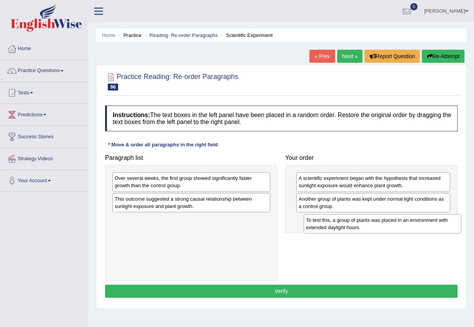
drag, startPoint x: 175, startPoint y: 213, endPoint x: 345, endPoint y: 230, distance: 170.5
click at [345, 230] on div "To test this, a group of plants was placed in an environment with extended dayl…" at bounding box center [383, 223] width 158 height 19
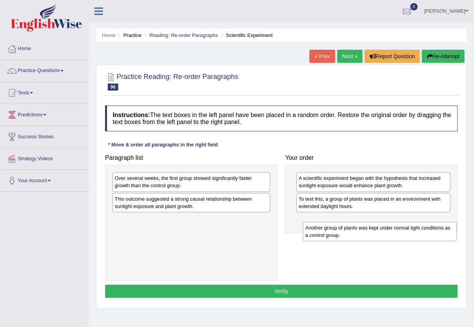
drag, startPoint x: 329, startPoint y: 206, endPoint x: 333, endPoint y: 232, distance: 26.0
click at [335, 235] on div "Another group of plants was kept under normal light conditions as a control gro…" at bounding box center [380, 231] width 154 height 19
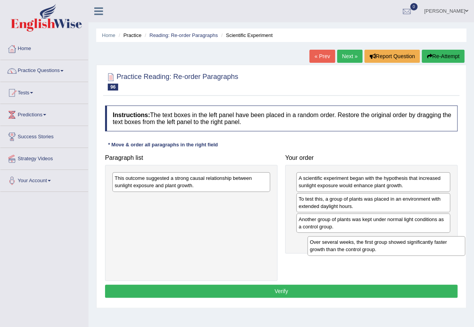
drag, startPoint x: 189, startPoint y: 183, endPoint x: 369, endPoint y: 243, distance: 190.2
click at [369, 243] on div "Over several weeks, the first group showed significantly faster growth than the…" at bounding box center [386, 245] width 158 height 19
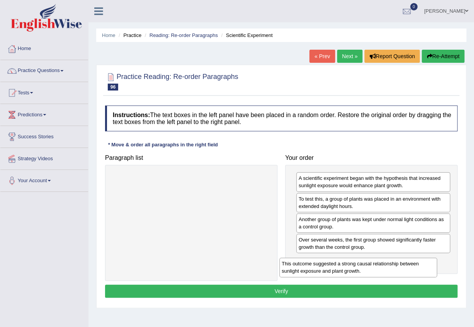
drag, startPoint x: 202, startPoint y: 185, endPoint x: 372, endPoint y: 268, distance: 188.2
click at [372, 268] on div "This outcome suggested a strong causal relationship between sunlight exposure a…" at bounding box center [358, 266] width 158 height 19
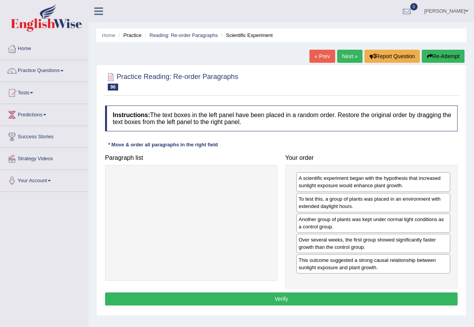
click at [344, 294] on button "Verify" at bounding box center [281, 298] width 352 height 13
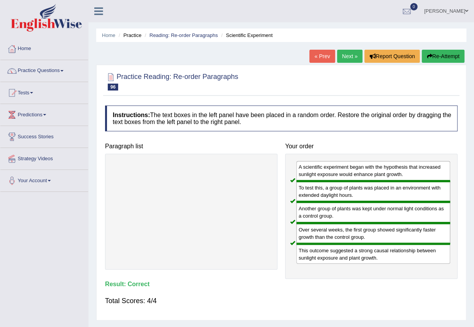
click at [345, 57] on link "Next »" at bounding box center [349, 56] width 25 height 13
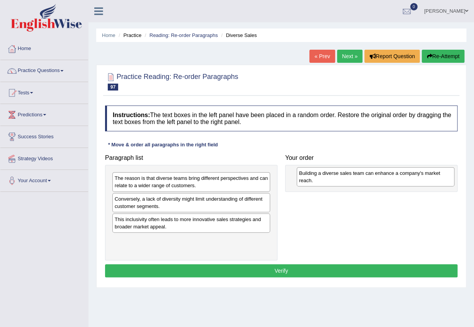
drag, startPoint x: 143, startPoint y: 224, endPoint x: 328, endPoint y: 178, distance: 190.0
click at [328, 178] on div "Building a diverse sales team can enhance a company's market reach." at bounding box center [376, 176] width 158 height 19
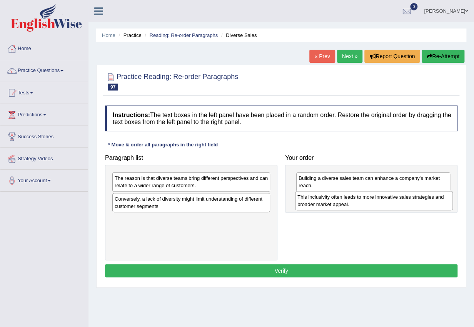
drag, startPoint x: 173, startPoint y: 228, endPoint x: 345, endPoint y: 208, distance: 172.7
click at [345, 208] on div "This inclusivity often leads to more innovative sales strategies and broader ma…" at bounding box center [374, 200] width 158 height 19
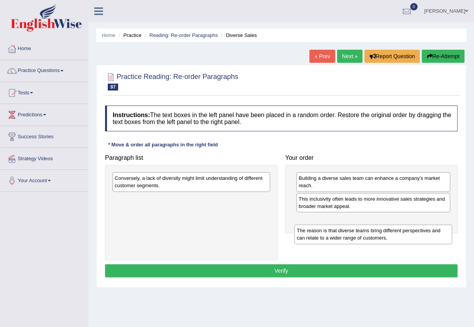
drag, startPoint x: 194, startPoint y: 183, endPoint x: 383, endPoint y: 230, distance: 195.3
click at [383, 230] on div "The reason is that diverse teams bring different perspectives and can relate to…" at bounding box center [373, 233] width 158 height 19
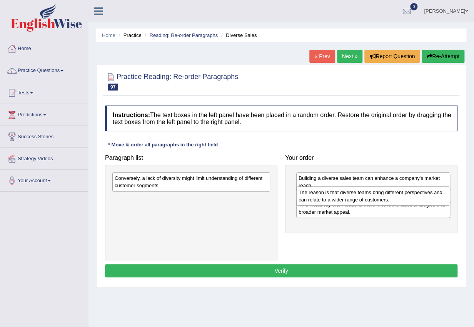
drag, startPoint x: 340, startPoint y: 228, endPoint x: 340, endPoint y: 201, distance: 26.9
click at [340, 201] on div "The reason is that diverse teams bring different perspectives and can relate to…" at bounding box center [373, 195] width 154 height 19
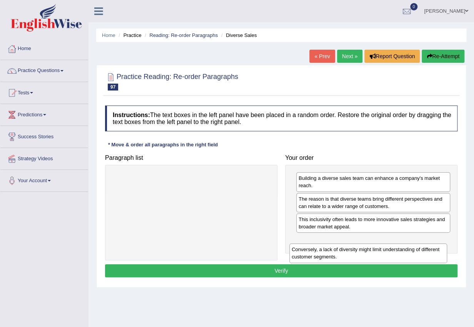
drag, startPoint x: 176, startPoint y: 183, endPoint x: 353, endPoint y: 253, distance: 190.3
click at [353, 254] on div "Conversely, a lack of diversity might limit understanding of different customer…" at bounding box center [368, 252] width 158 height 19
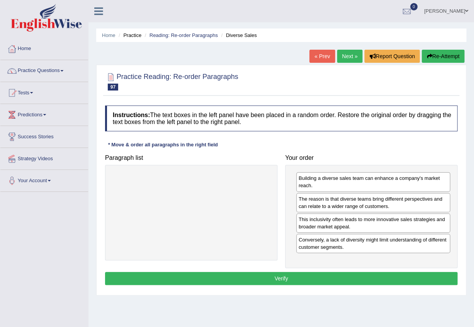
click at [332, 275] on button "Verify" at bounding box center [281, 278] width 352 height 13
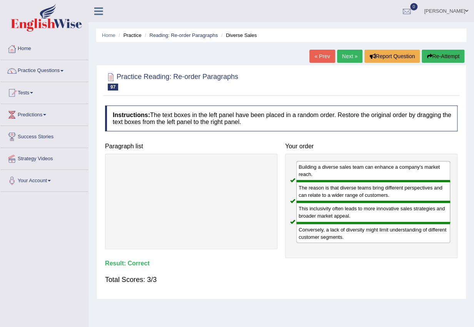
click at [346, 55] on link "Next »" at bounding box center [349, 56] width 25 height 13
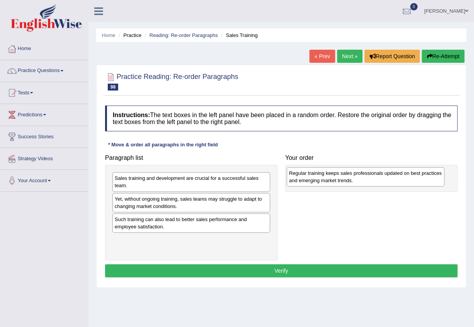
drag, startPoint x: 215, startPoint y: 244, endPoint x: 389, endPoint y: 177, distance: 187.0
click at [389, 177] on div "Regular training keeps sales professionals updated on best practices and emergi…" at bounding box center [366, 176] width 158 height 19
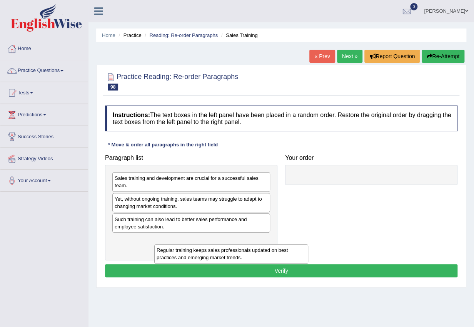
drag, startPoint x: 350, startPoint y: 196, endPoint x: 198, endPoint y: 224, distance: 154.5
click at [206, 260] on div "Regular training keeps sales professionals updated on best practices and emergi…" at bounding box center [231, 253] width 154 height 19
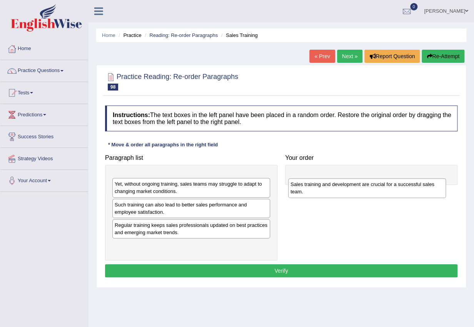
drag, startPoint x: 184, startPoint y: 178, endPoint x: 361, endPoint y: 180, distance: 177.4
click at [361, 180] on div "Sales training and development are crucial for a successful sales team." at bounding box center [367, 187] width 158 height 19
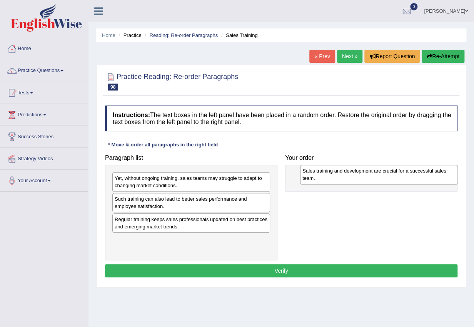
drag, startPoint x: 205, startPoint y: 189, endPoint x: 393, endPoint y: 182, distance: 187.5
click at [393, 182] on div "Sales training and development are crucial for a successful sales team." at bounding box center [379, 174] width 158 height 19
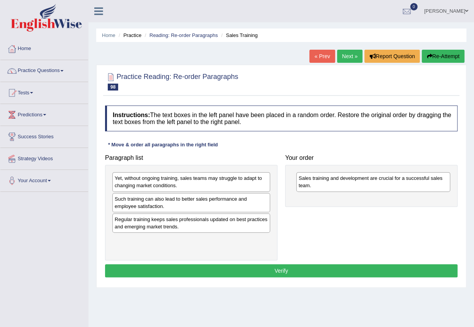
click at [452, 9] on link "[PERSON_NAME]" at bounding box center [446, 10] width 56 height 20
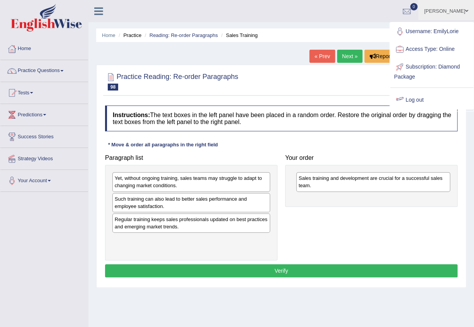
click at [414, 97] on link "Log out" at bounding box center [431, 100] width 83 height 18
